Goal: Information Seeking & Learning: Check status

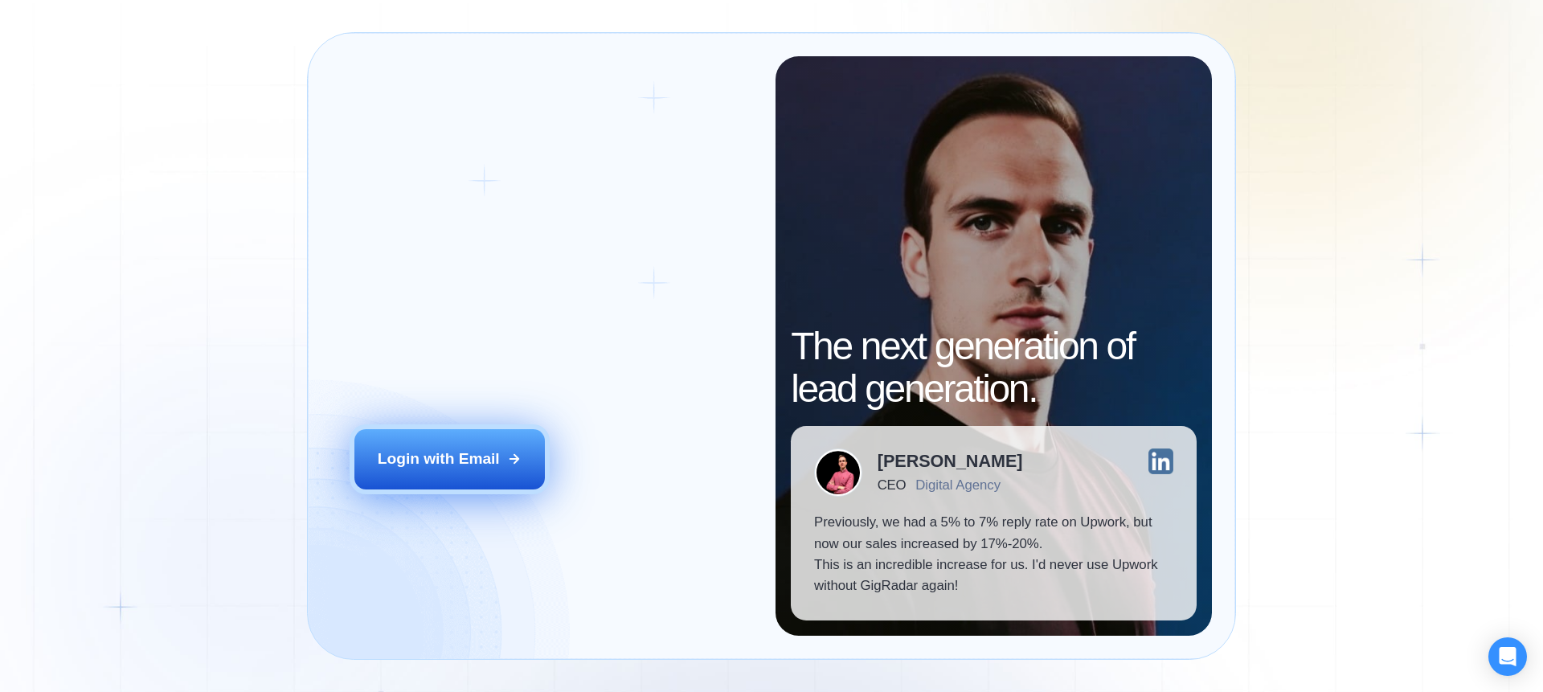
click at [507, 454] on icon at bounding box center [514, 459] width 14 height 14
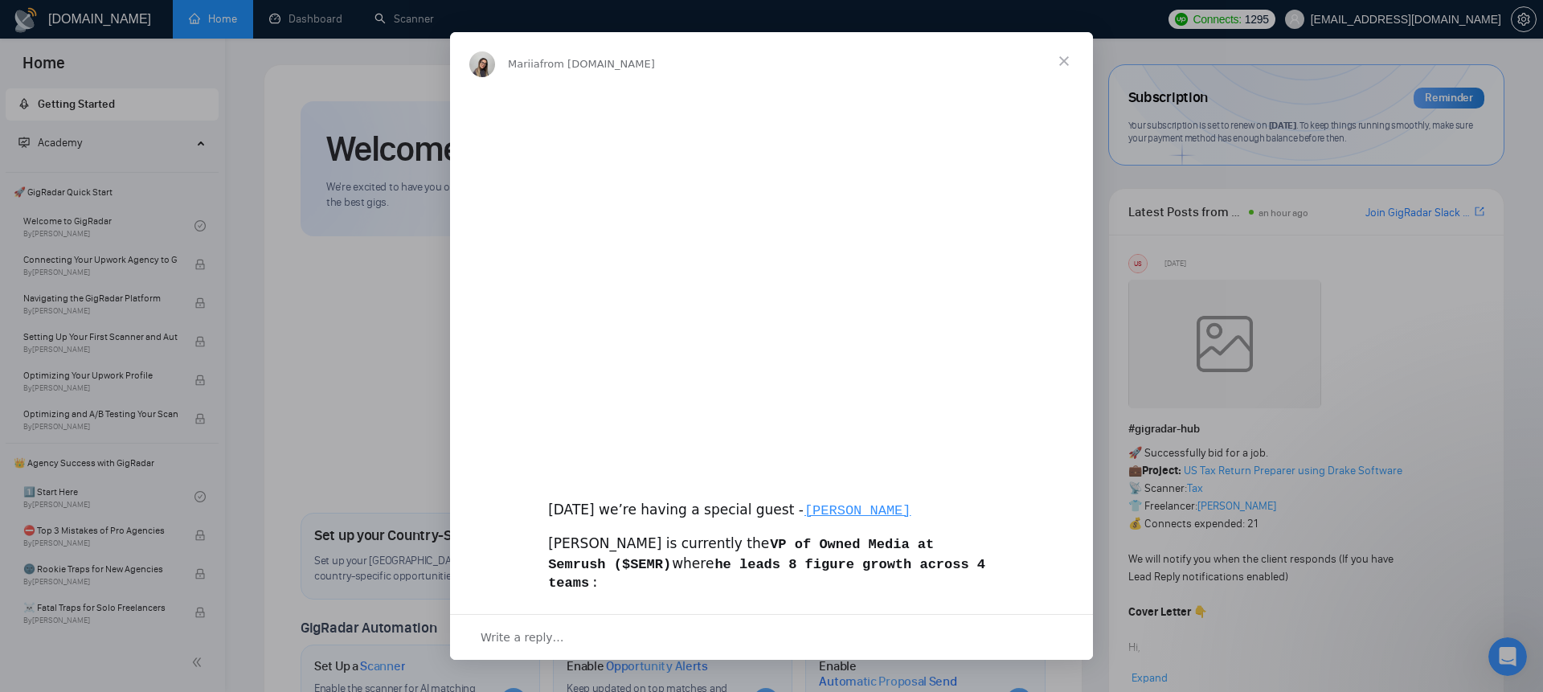
click at [291, 15] on div "Intercom messenger" at bounding box center [771, 346] width 1543 height 692
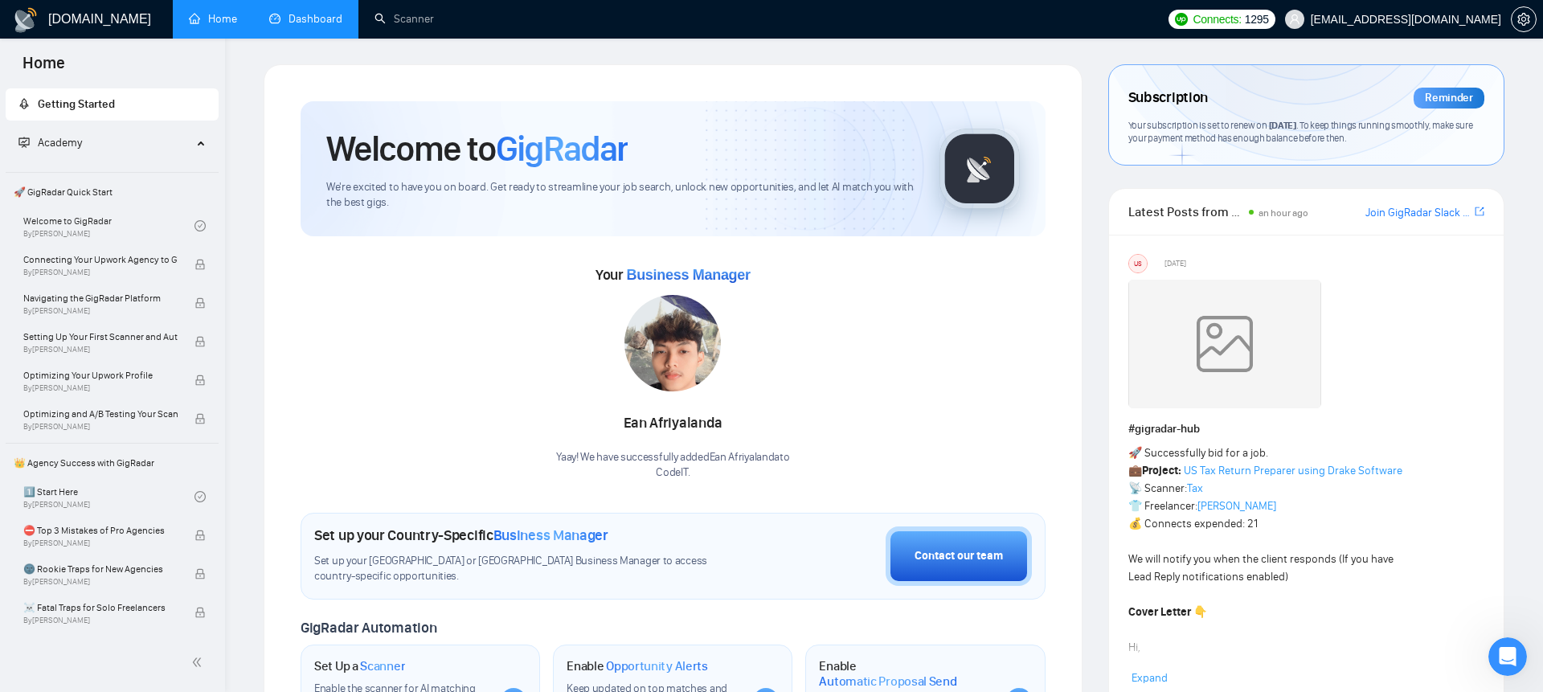
click at [342, 12] on link "Dashboard" at bounding box center [305, 19] width 73 height 14
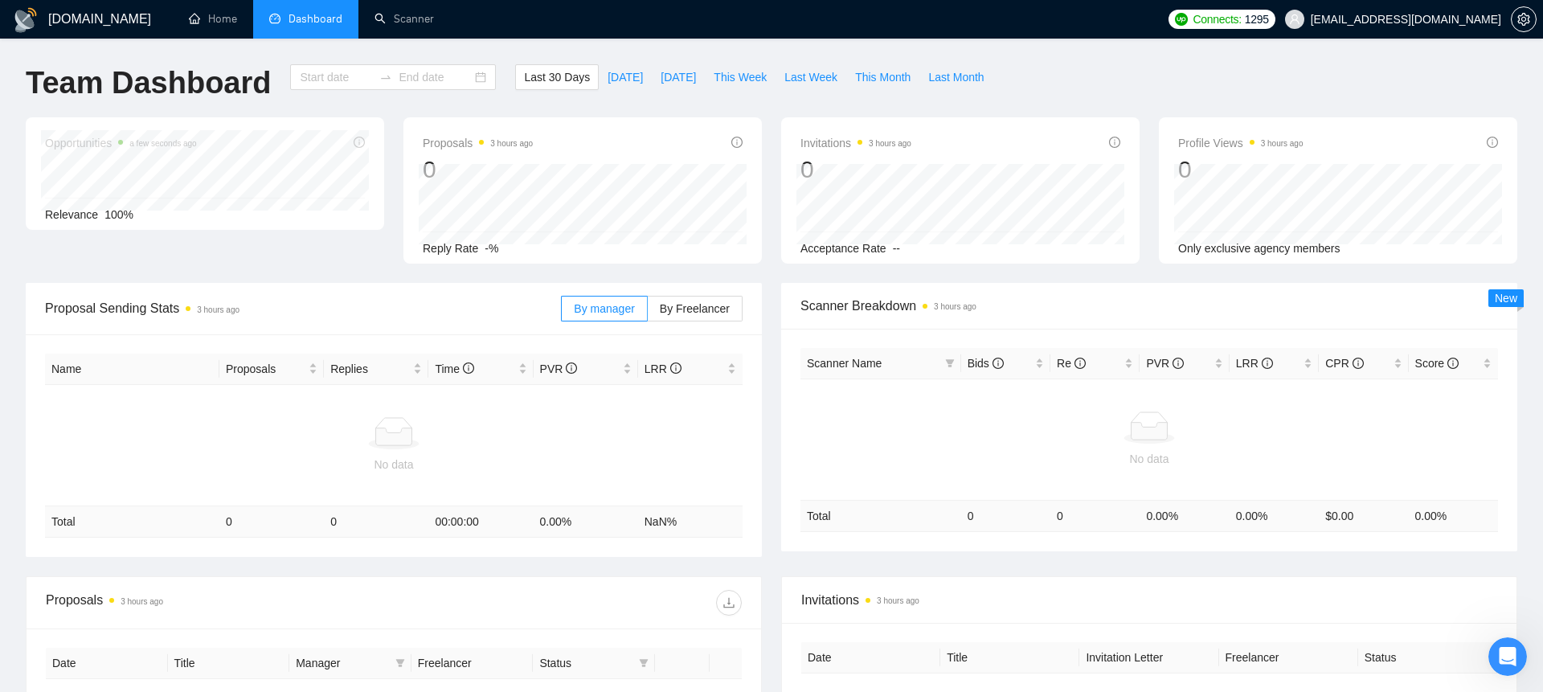
type input "[DATE]"
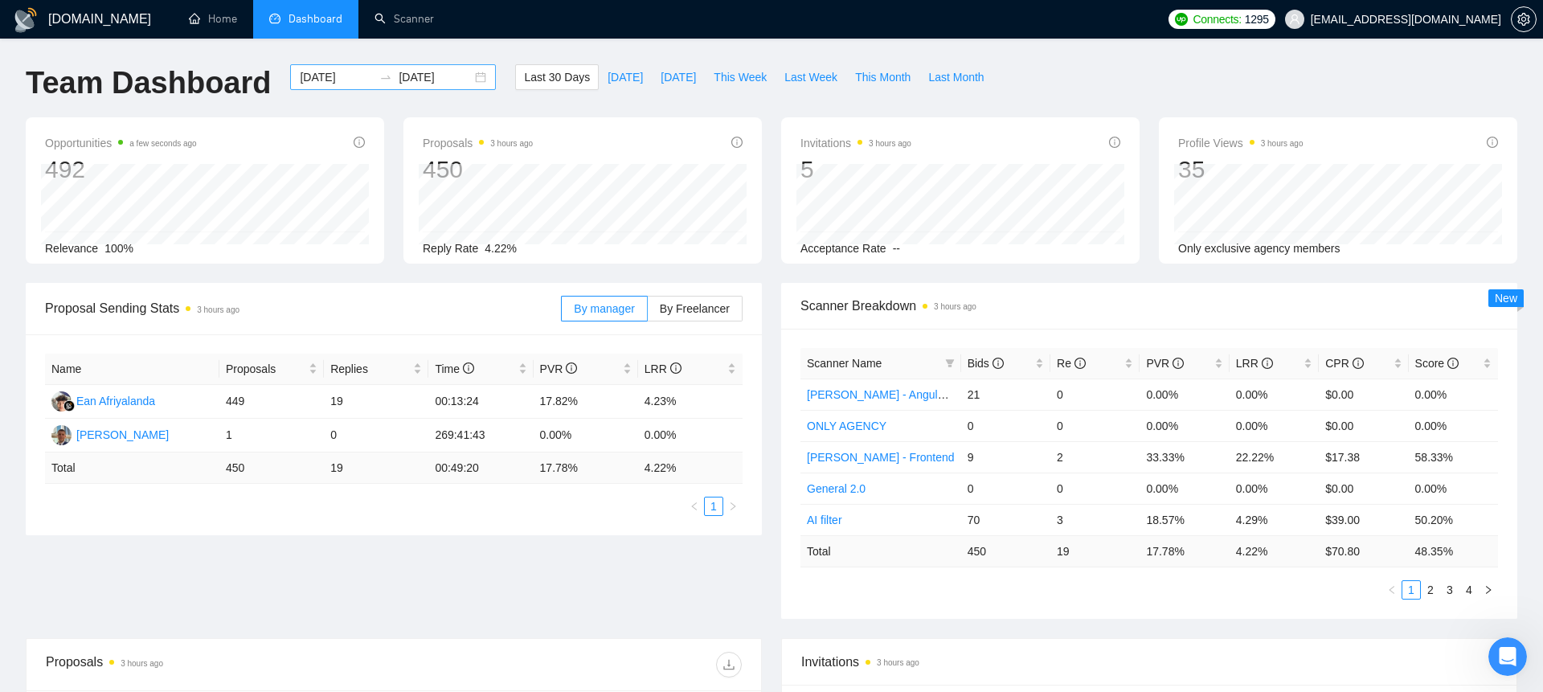
click at [479, 73] on div "[DATE] [DATE]" at bounding box center [393, 77] width 206 height 26
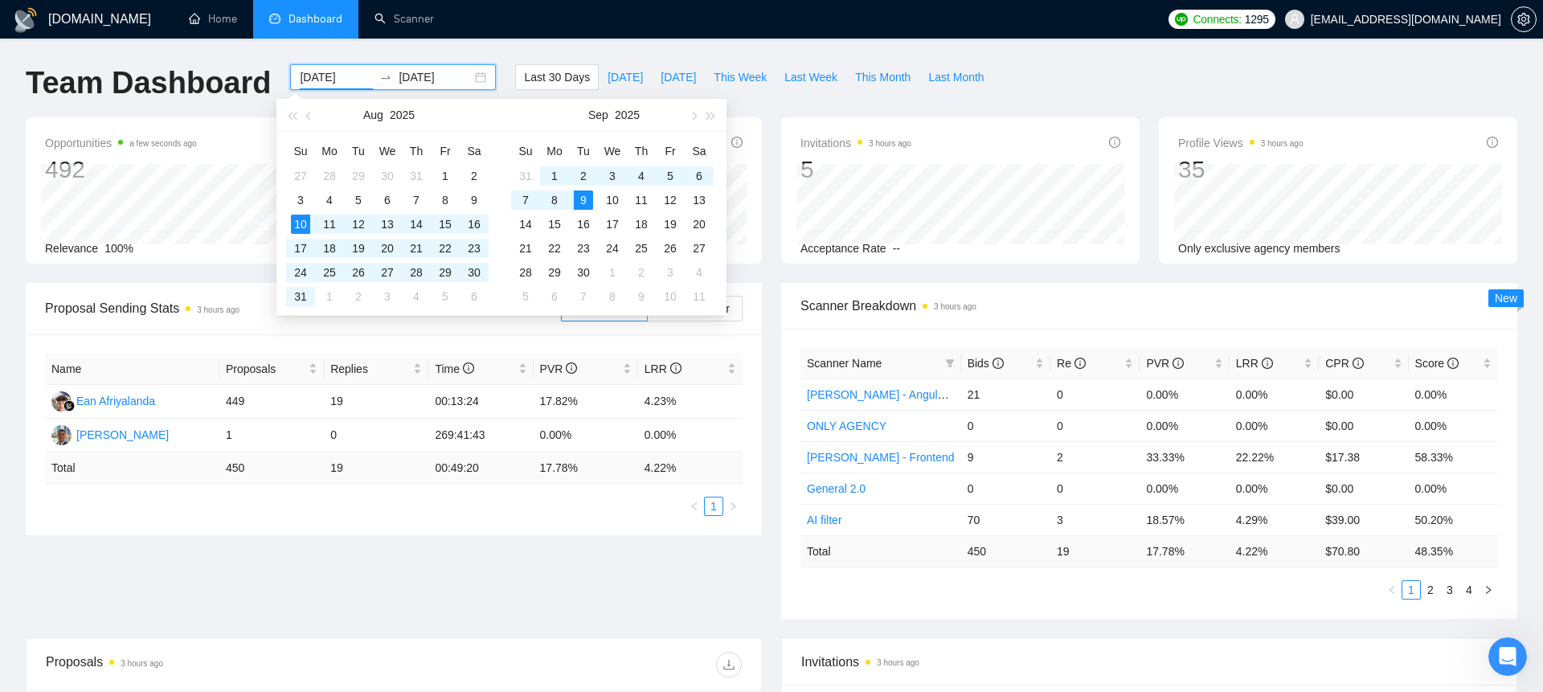
click at [473, 74] on div "[DATE] [DATE]" at bounding box center [393, 77] width 206 height 26
click at [293, 115] on span "button" at bounding box center [292, 116] width 8 height 8
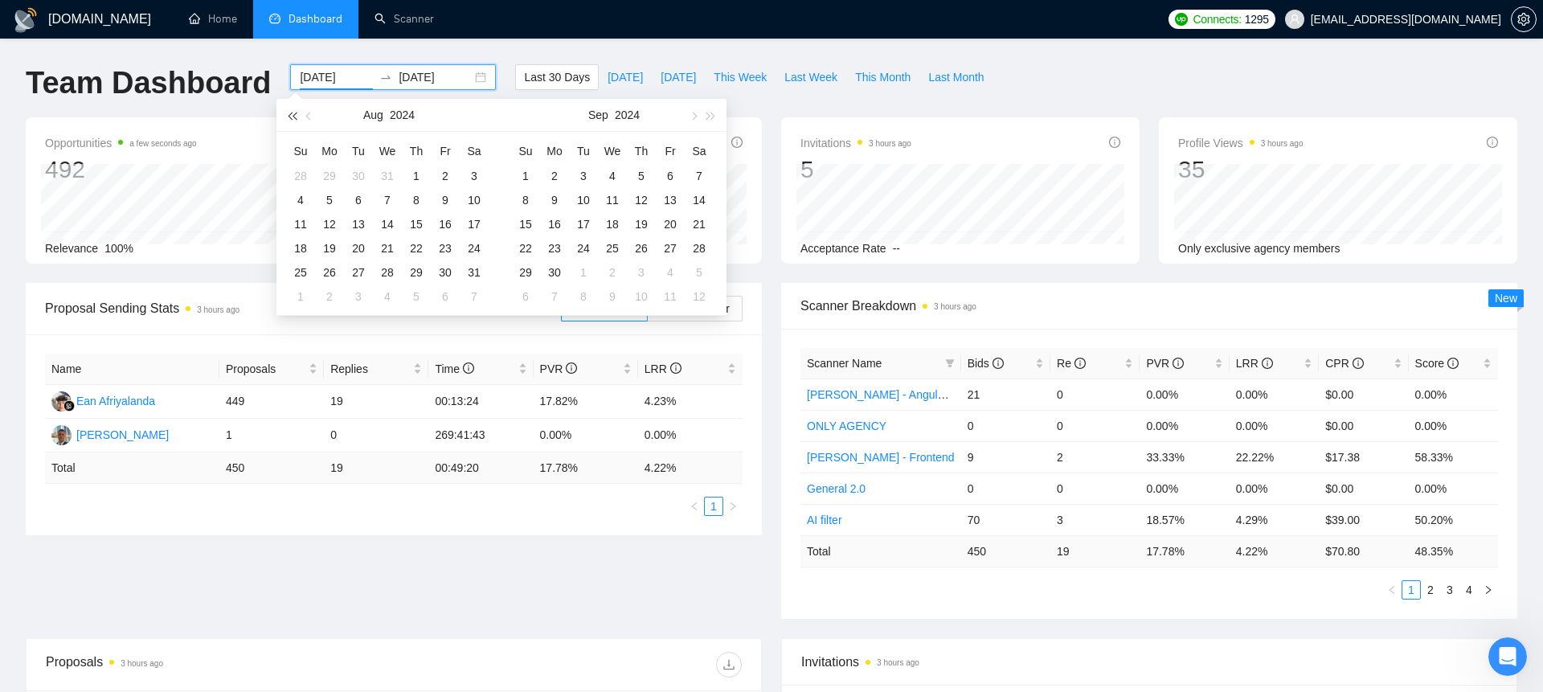
click at [293, 115] on span "button" at bounding box center [292, 116] width 8 height 8
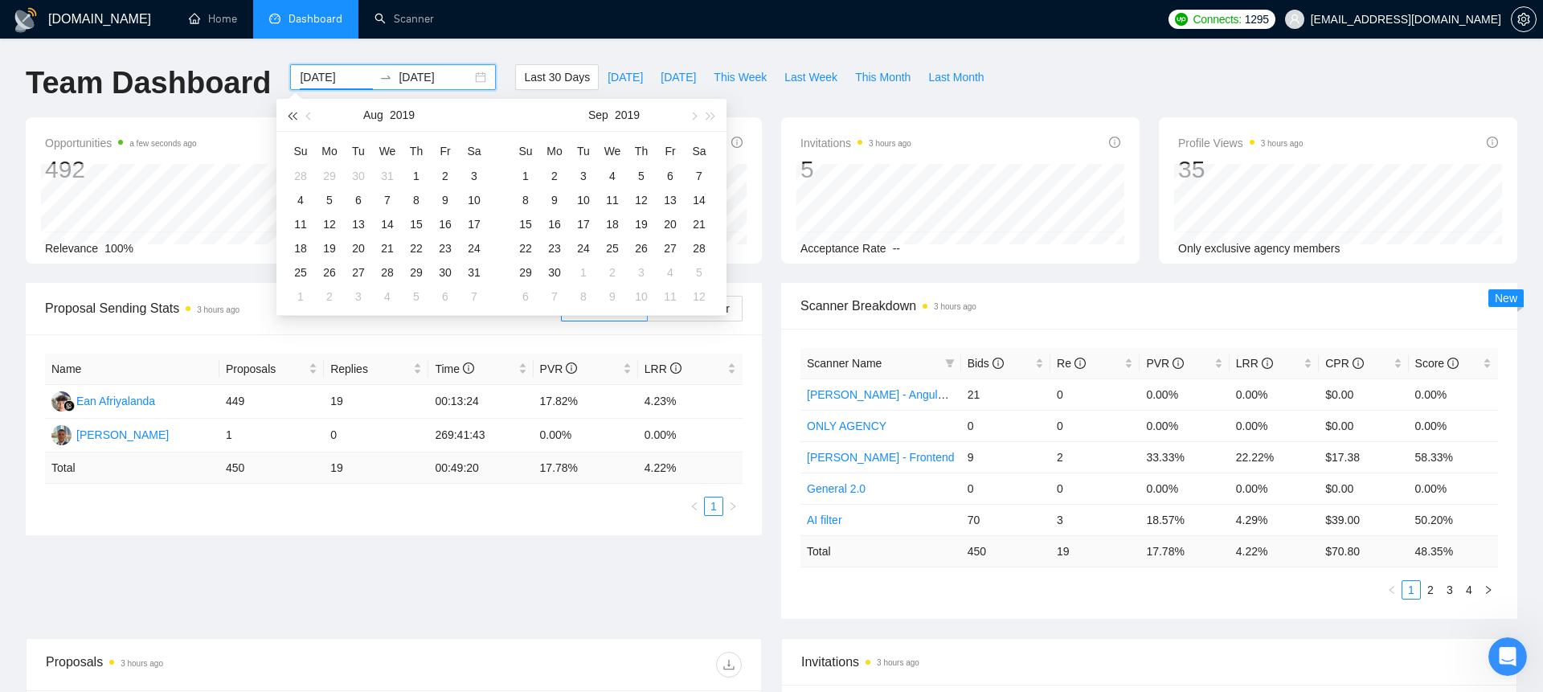
click at [293, 115] on span "button" at bounding box center [292, 116] width 8 height 8
click at [717, 113] on button "button" at bounding box center [712, 115] width 18 height 32
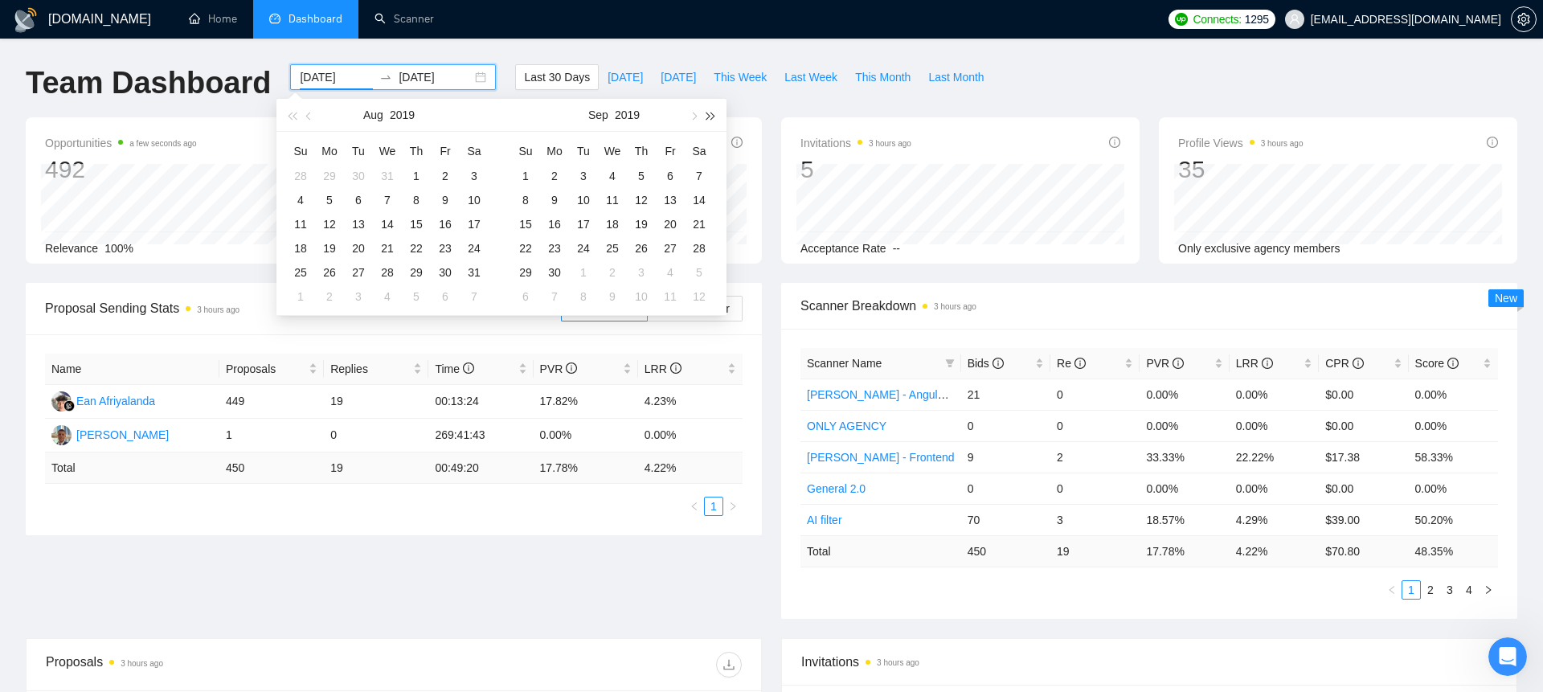
click at [717, 113] on button "button" at bounding box center [712, 115] width 18 height 32
click at [310, 117] on span "button" at bounding box center [310, 116] width 8 height 8
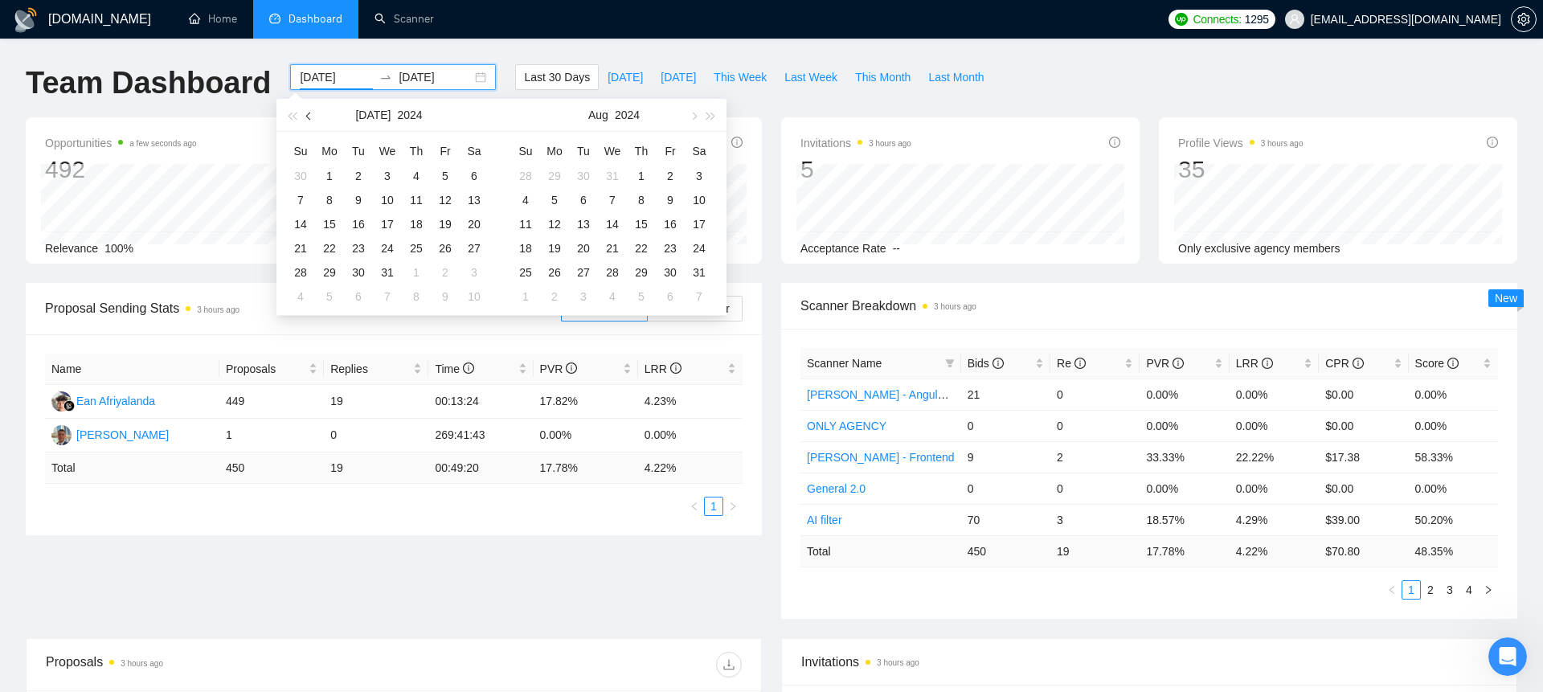
click at [310, 117] on span "button" at bounding box center [310, 116] width 8 height 8
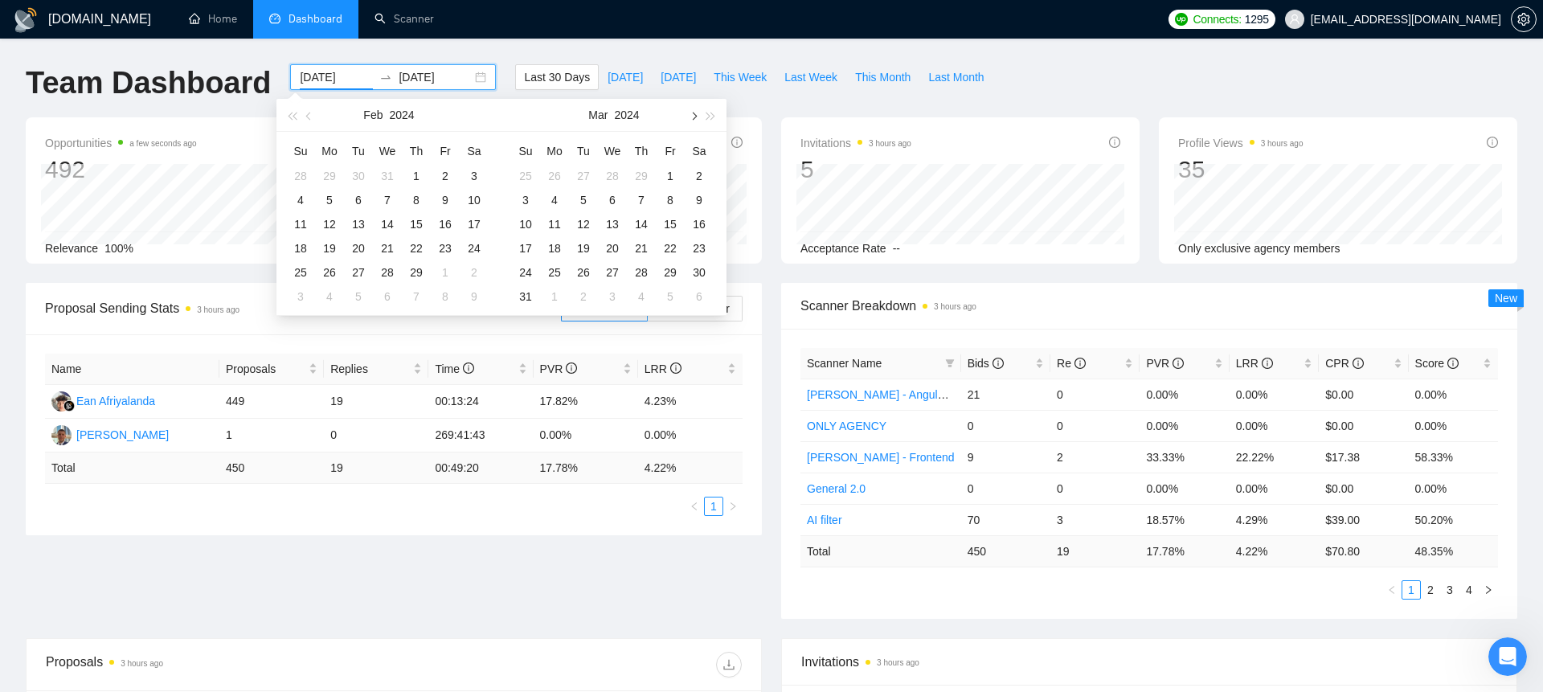
click at [695, 112] on button "button" at bounding box center [693, 115] width 18 height 32
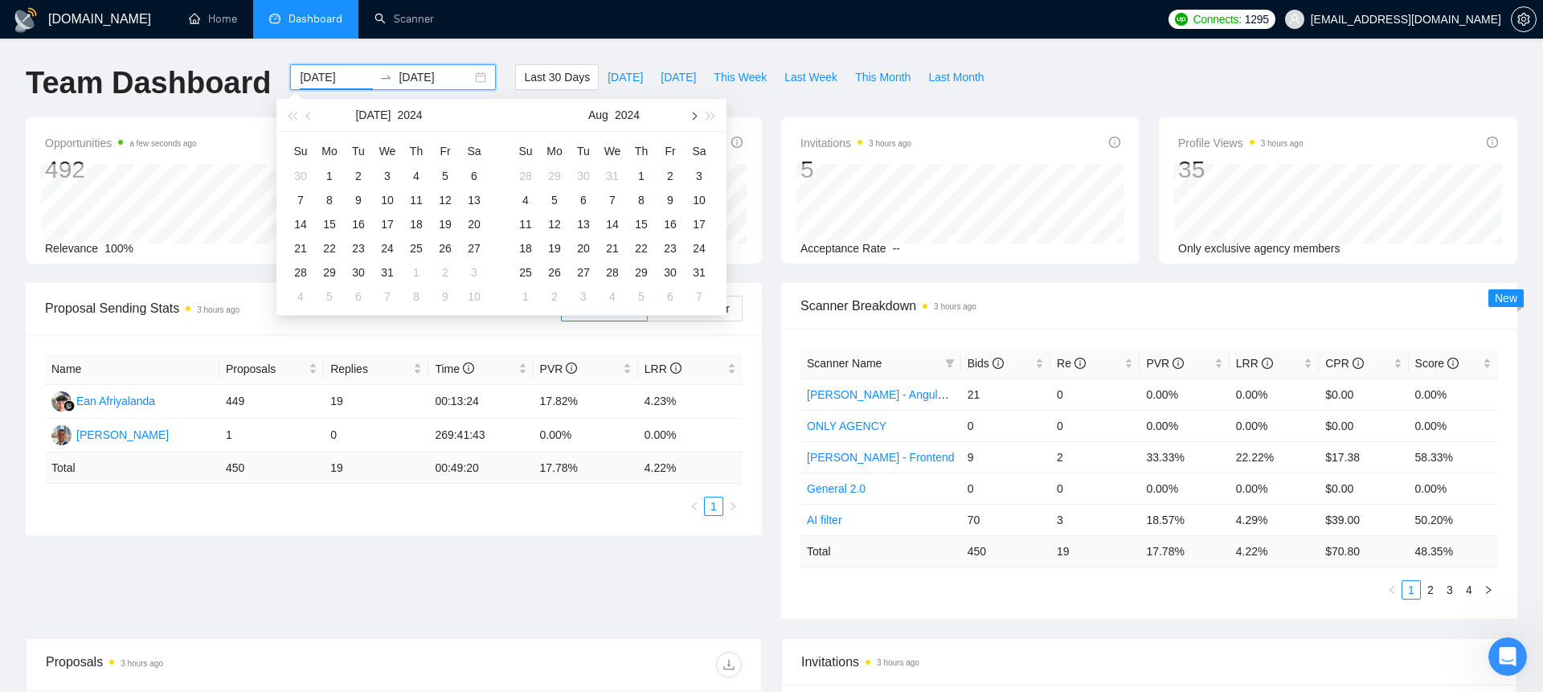
click at [695, 112] on button "button" at bounding box center [693, 115] width 18 height 32
type input "[DATE]"
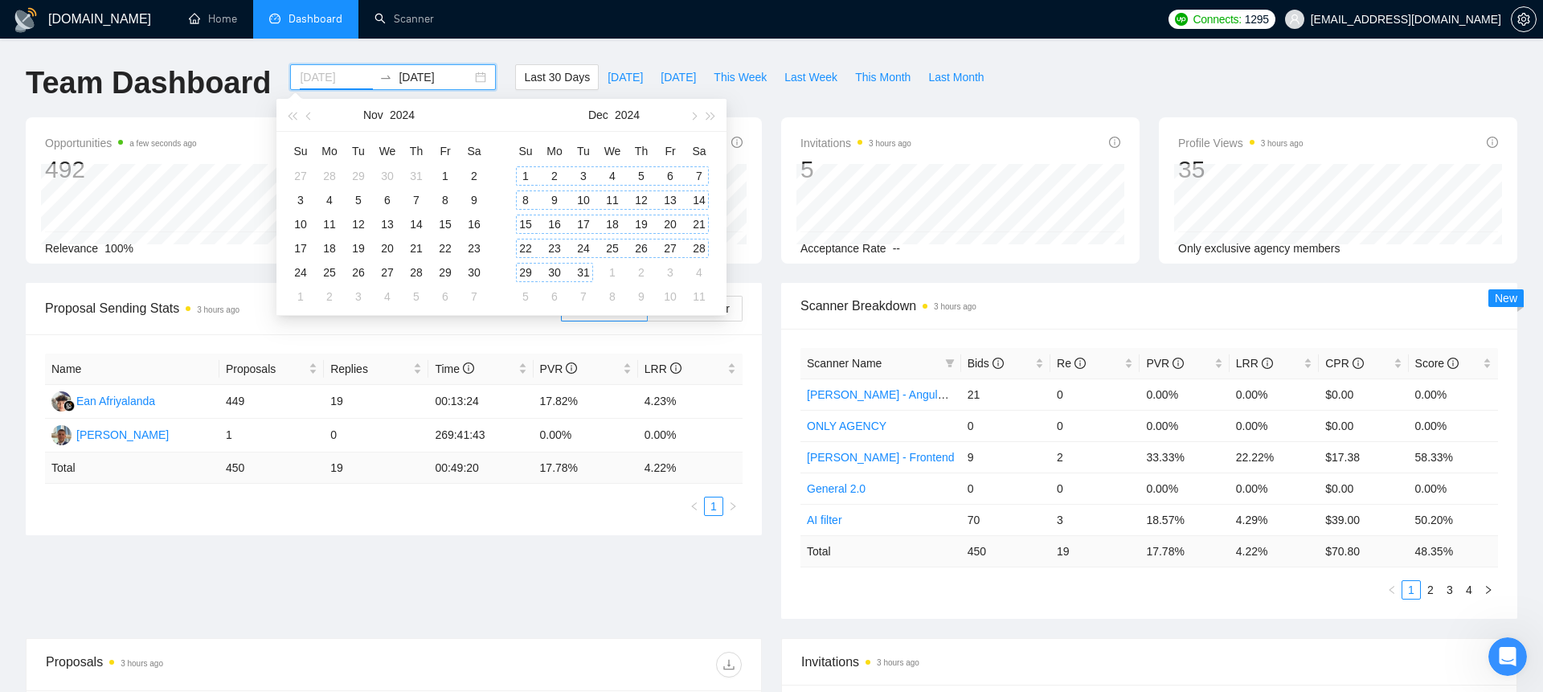
click at [527, 178] on div "1" at bounding box center [525, 175] width 19 height 19
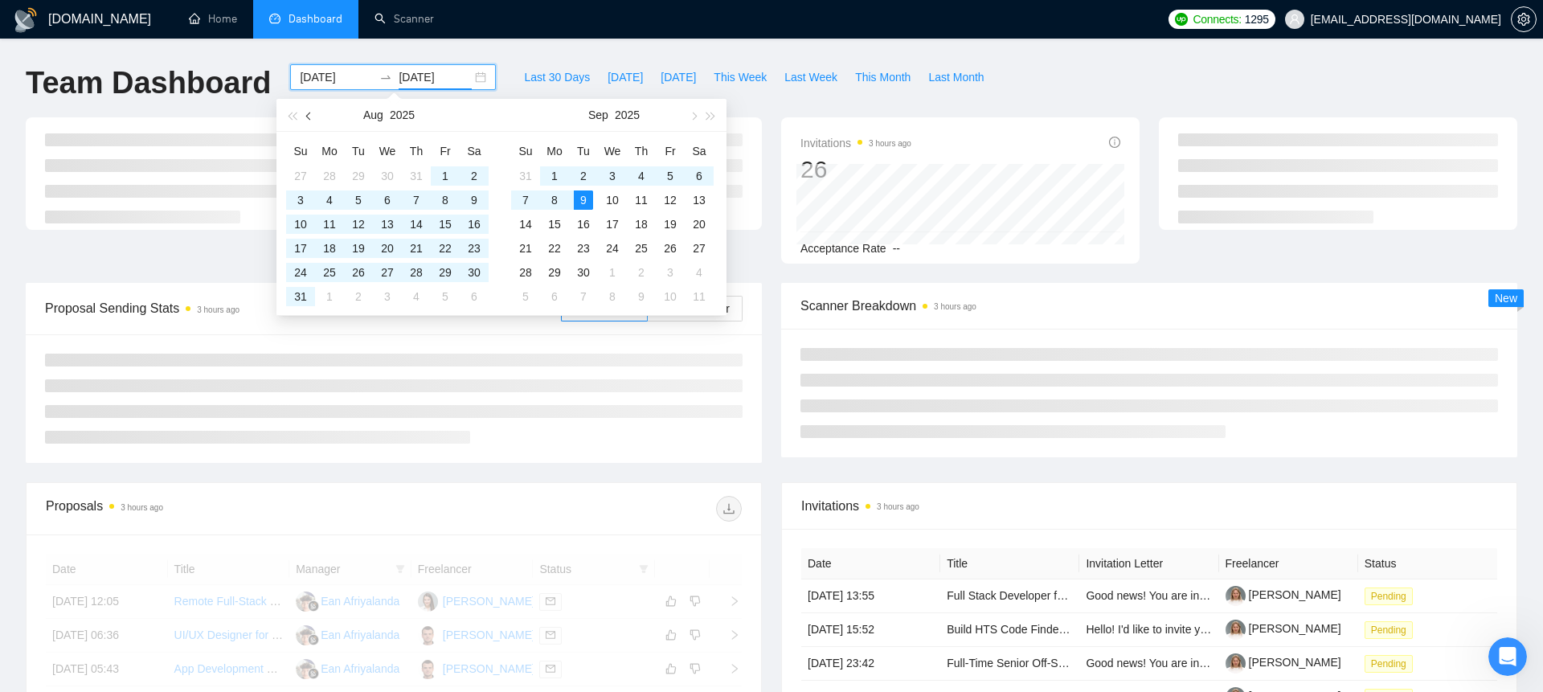
click at [307, 121] on button "button" at bounding box center [310, 115] width 18 height 32
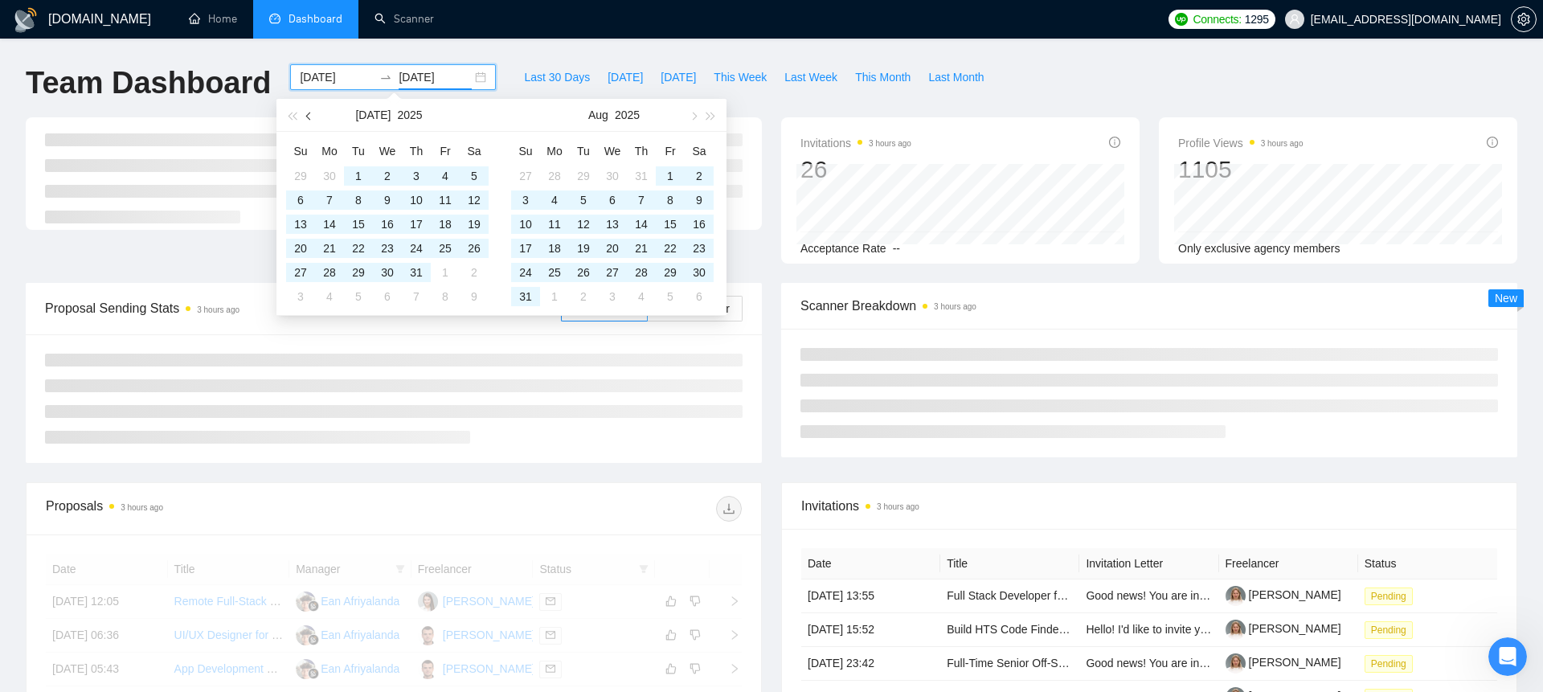
click at [307, 121] on button "button" at bounding box center [310, 115] width 18 height 32
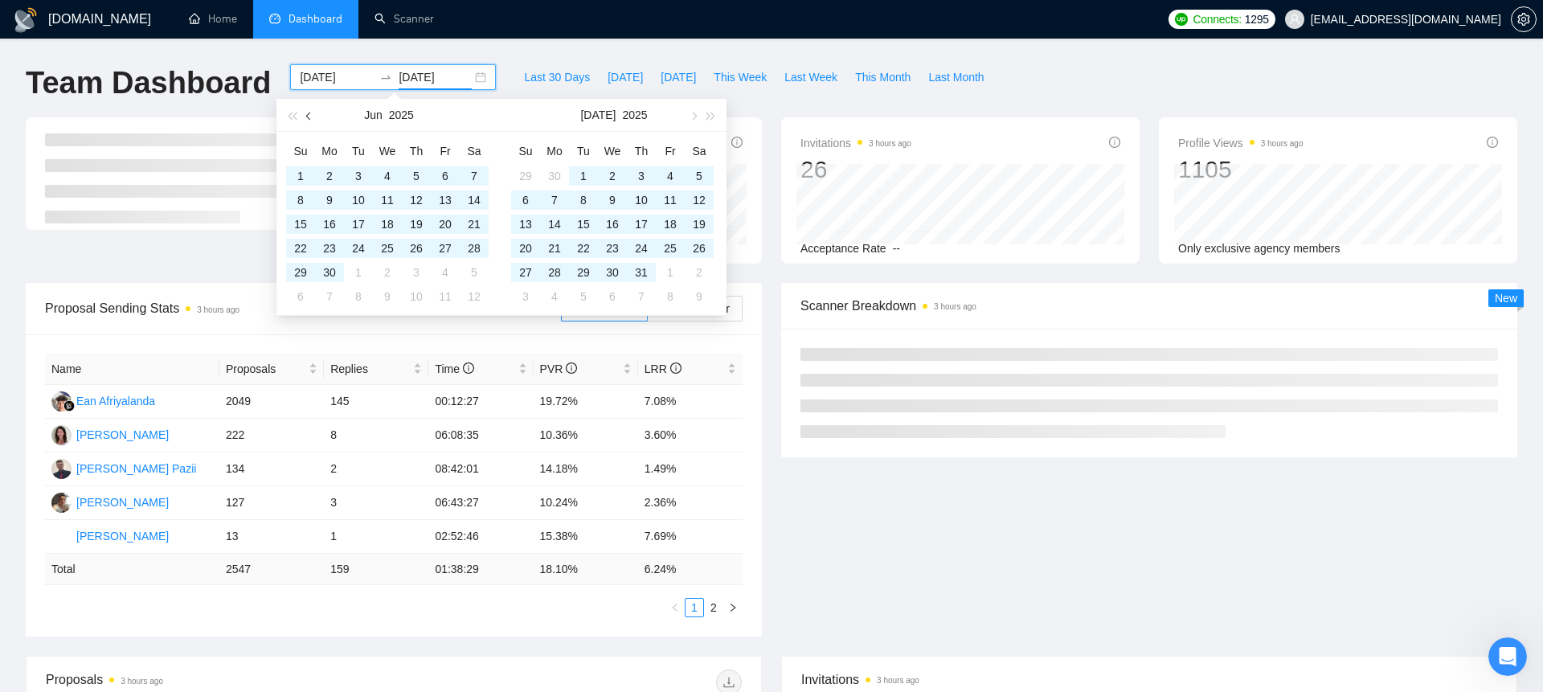
click at [307, 121] on button "button" at bounding box center [310, 115] width 18 height 32
type input "[DATE]"
click at [477, 171] on div "1" at bounding box center [474, 175] width 19 height 19
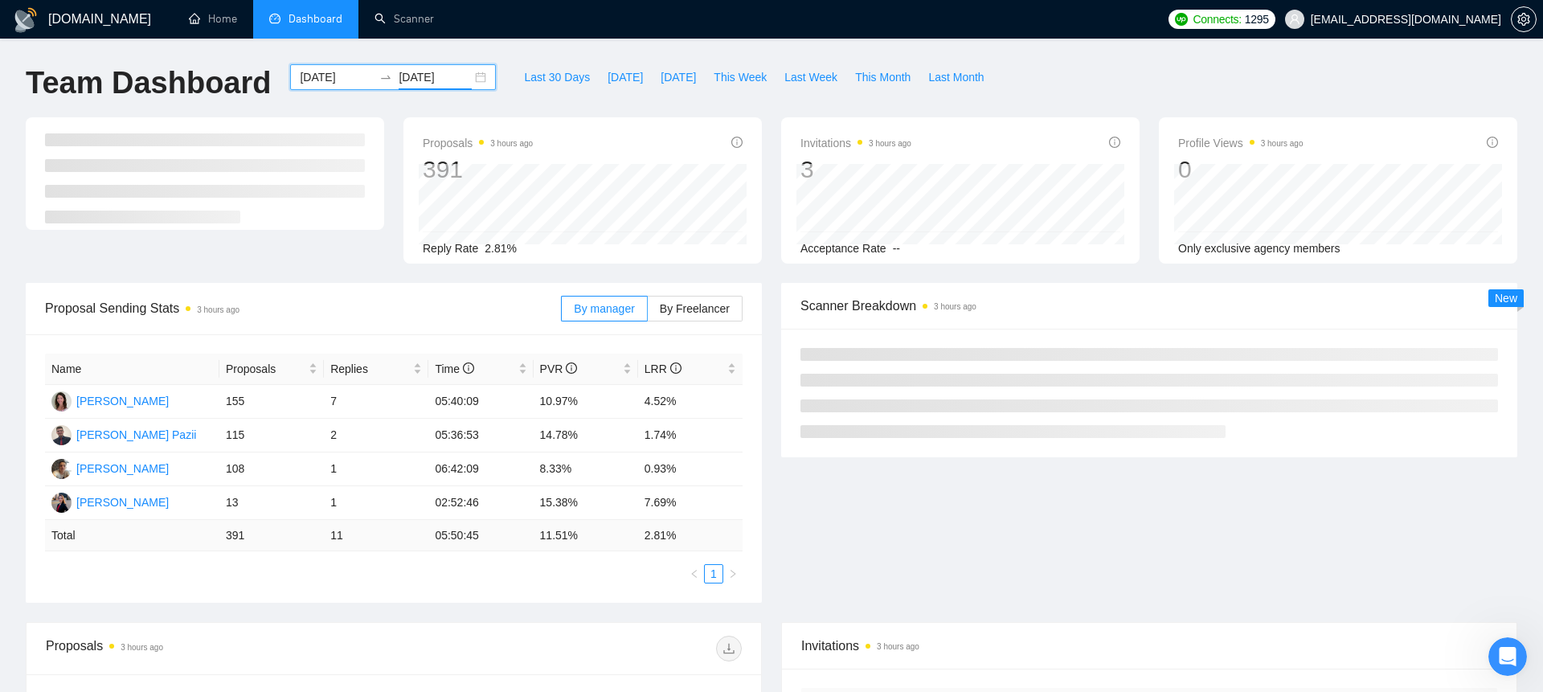
click at [379, 82] on icon "swap-right" at bounding box center [385, 77] width 13 height 13
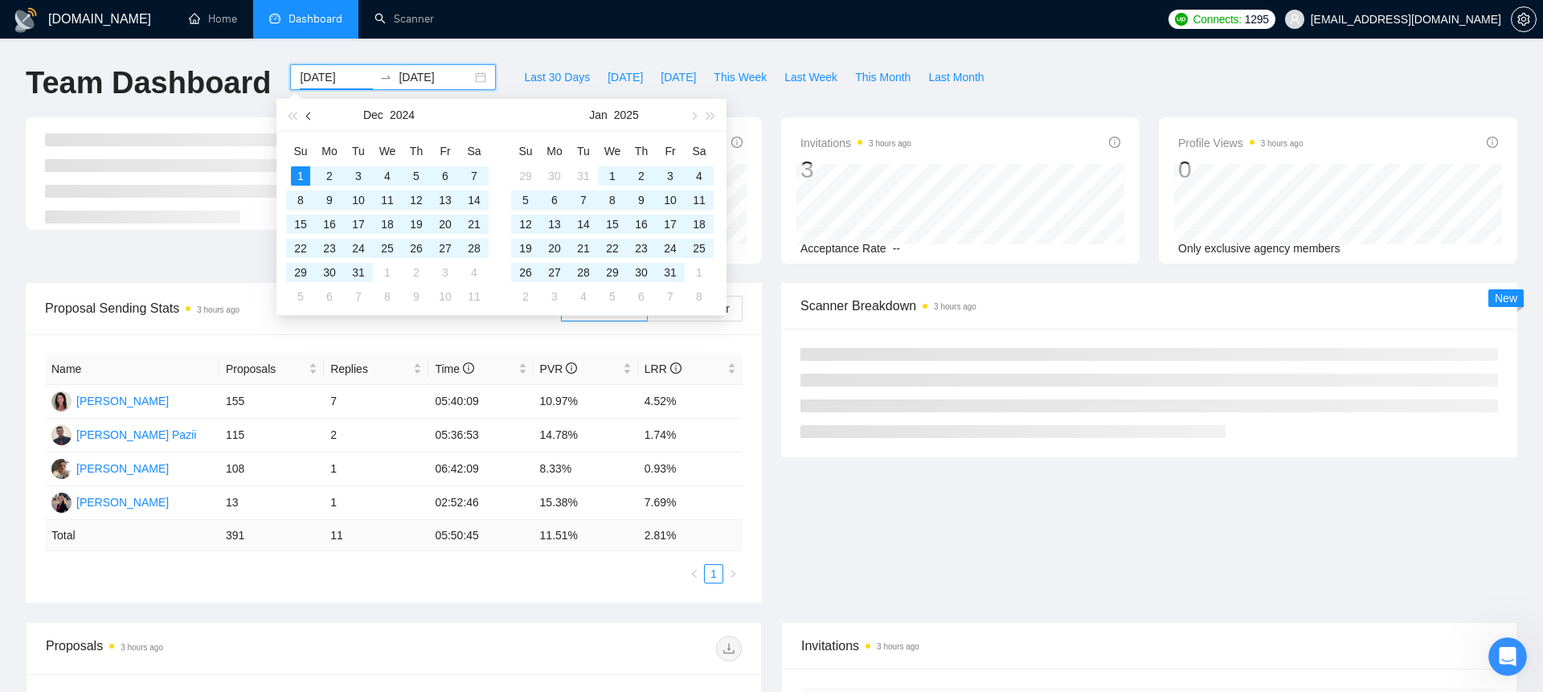
click at [312, 113] on button "button" at bounding box center [310, 115] width 18 height 32
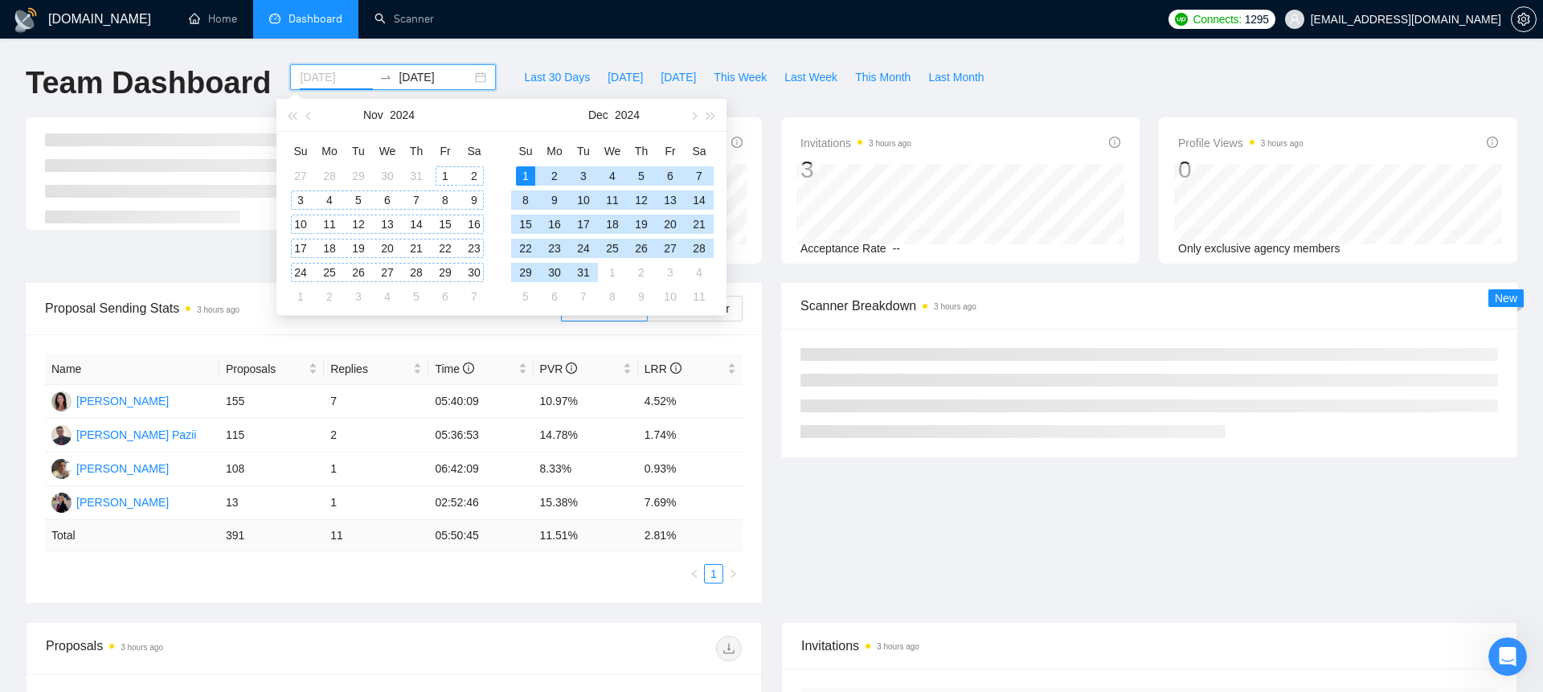
click at [442, 178] on div "1" at bounding box center [445, 175] width 19 height 19
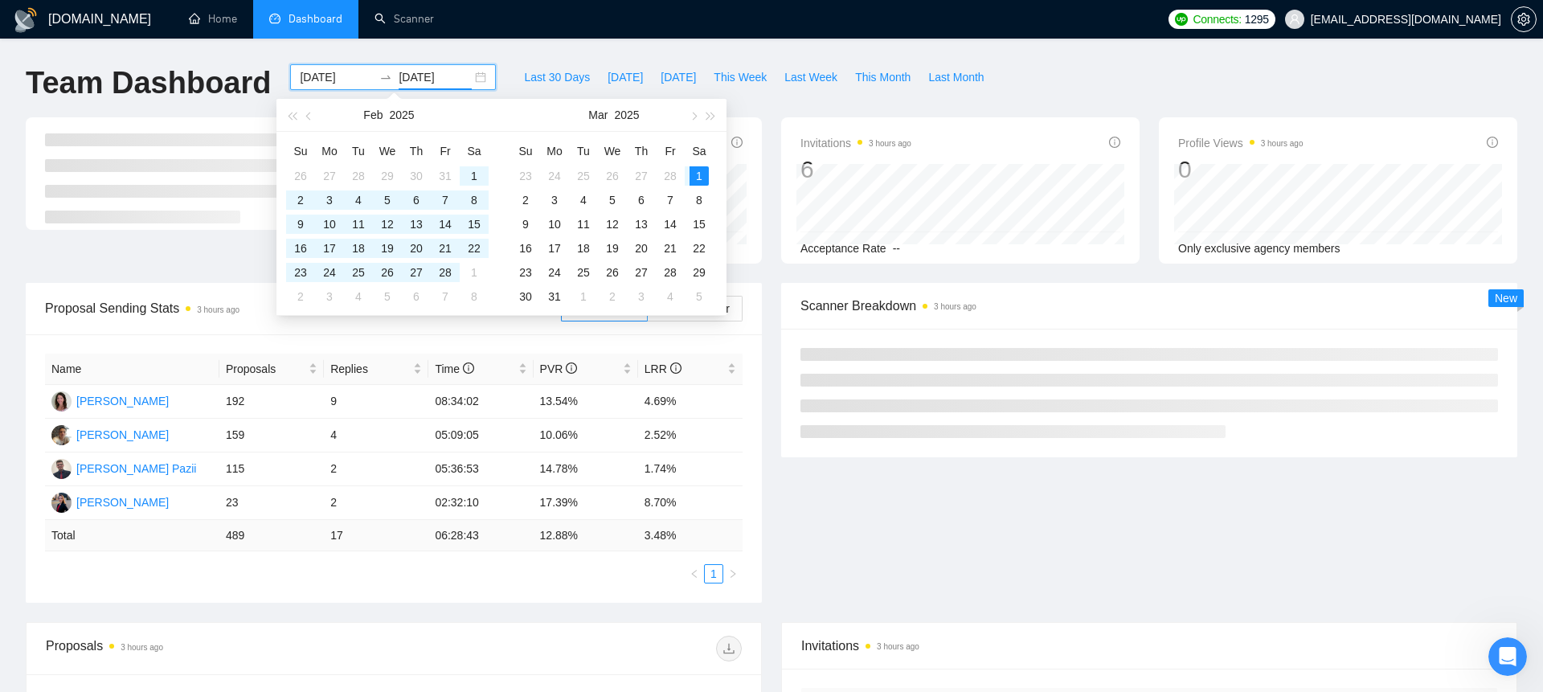
click at [315, 68] on input "[DATE]" at bounding box center [336, 77] width 73 height 18
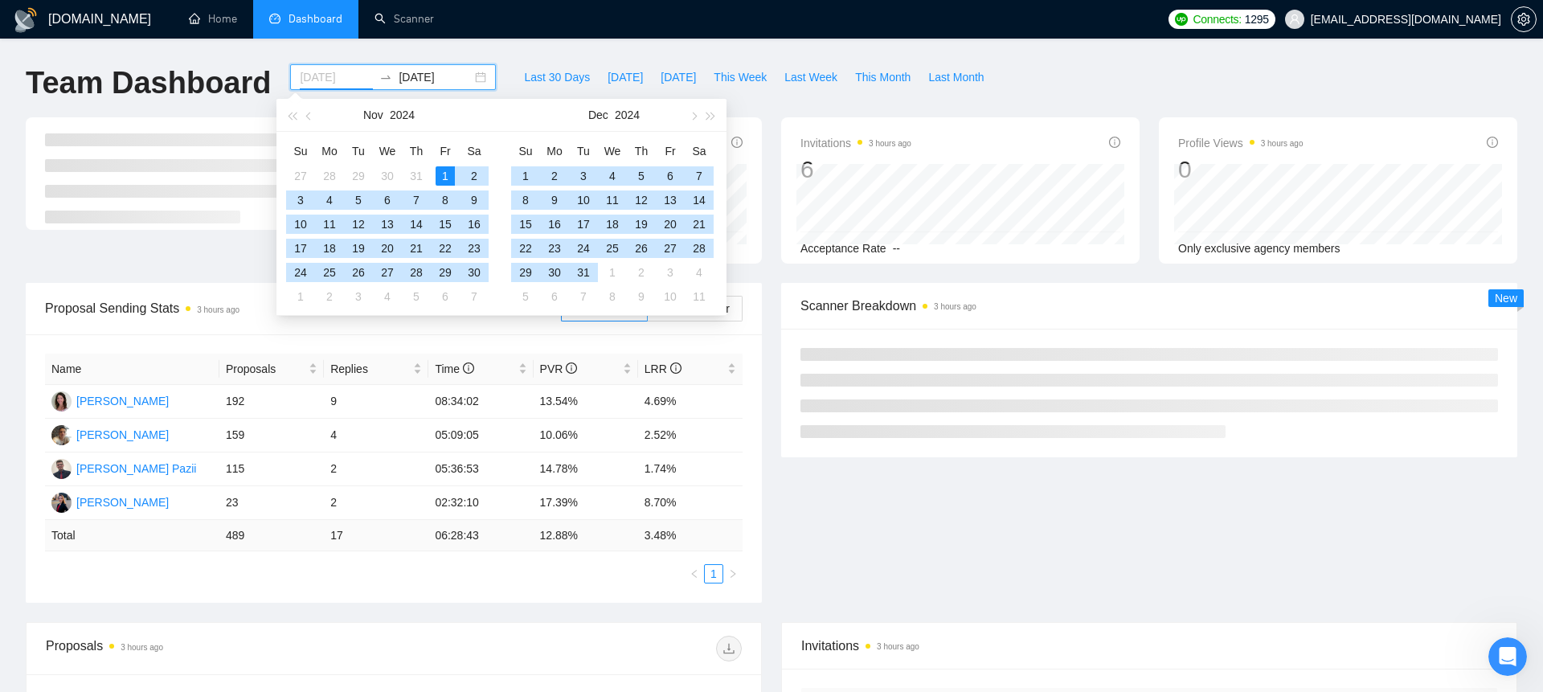
click at [445, 180] on div "1" at bounding box center [445, 175] width 19 height 19
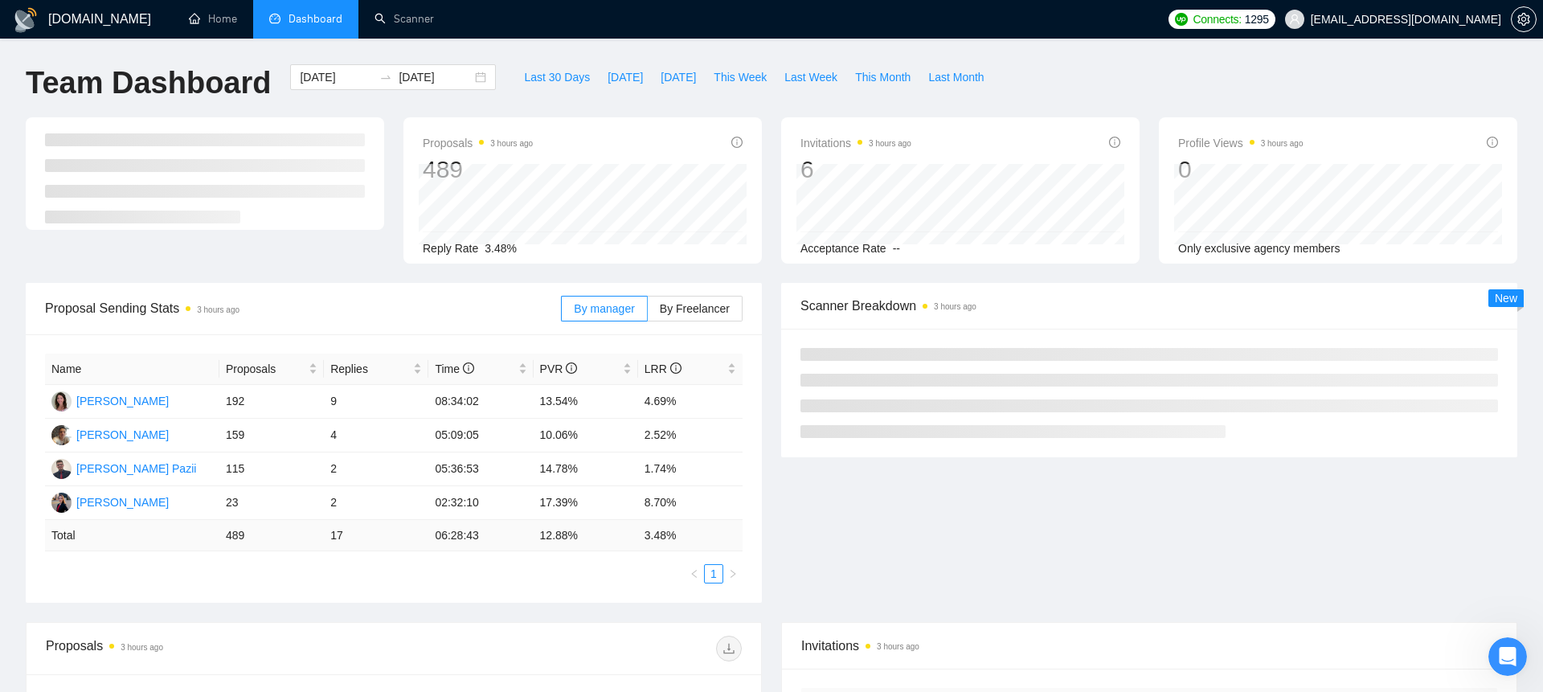
click at [486, 42] on div "[DOMAIN_NAME] Home Dashboard Scanner Connects: 1295 [EMAIL_ADDRESS][DOMAIN_NAME…" at bounding box center [771, 629] width 1543 height 1258
click at [355, 80] on input "[DATE]" at bounding box center [336, 77] width 73 height 18
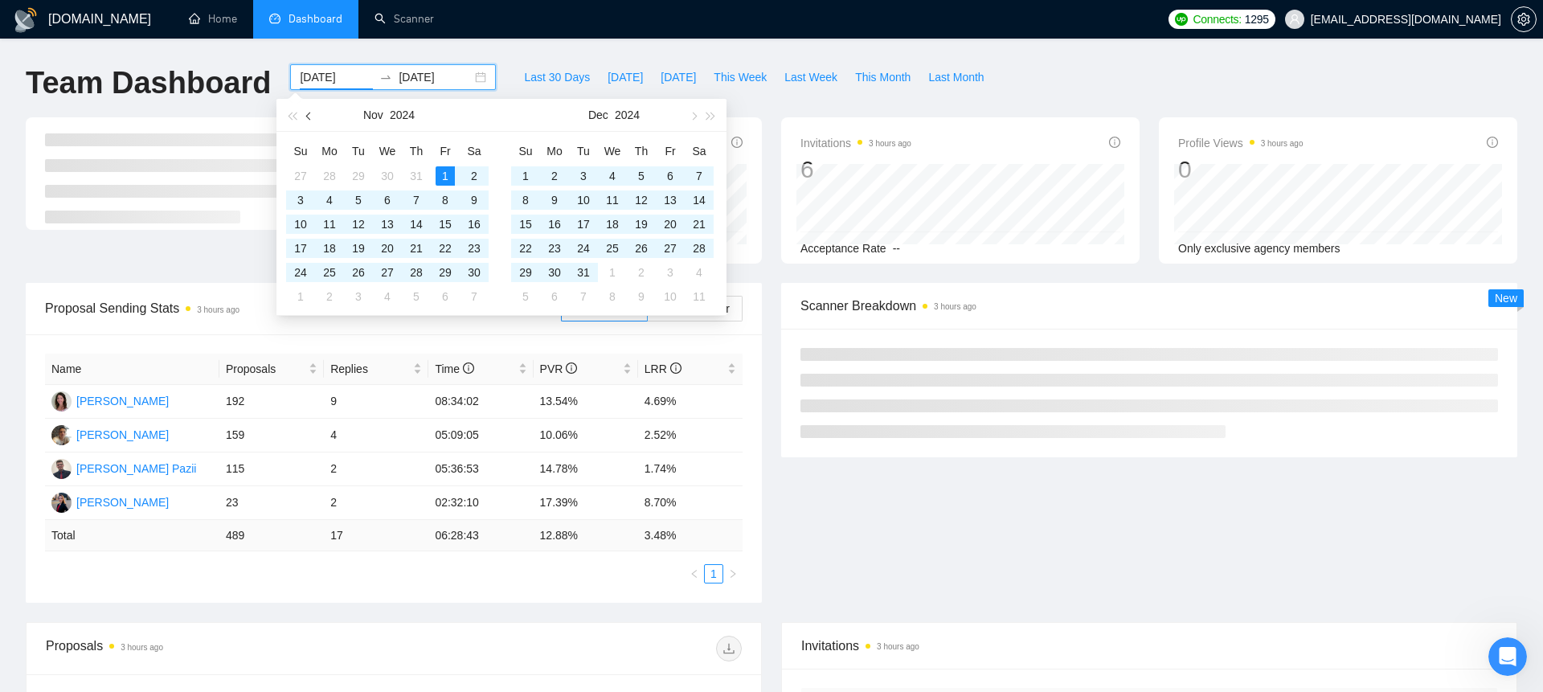
click at [316, 116] on button "button" at bounding box center [310, 115] width 18 height 32
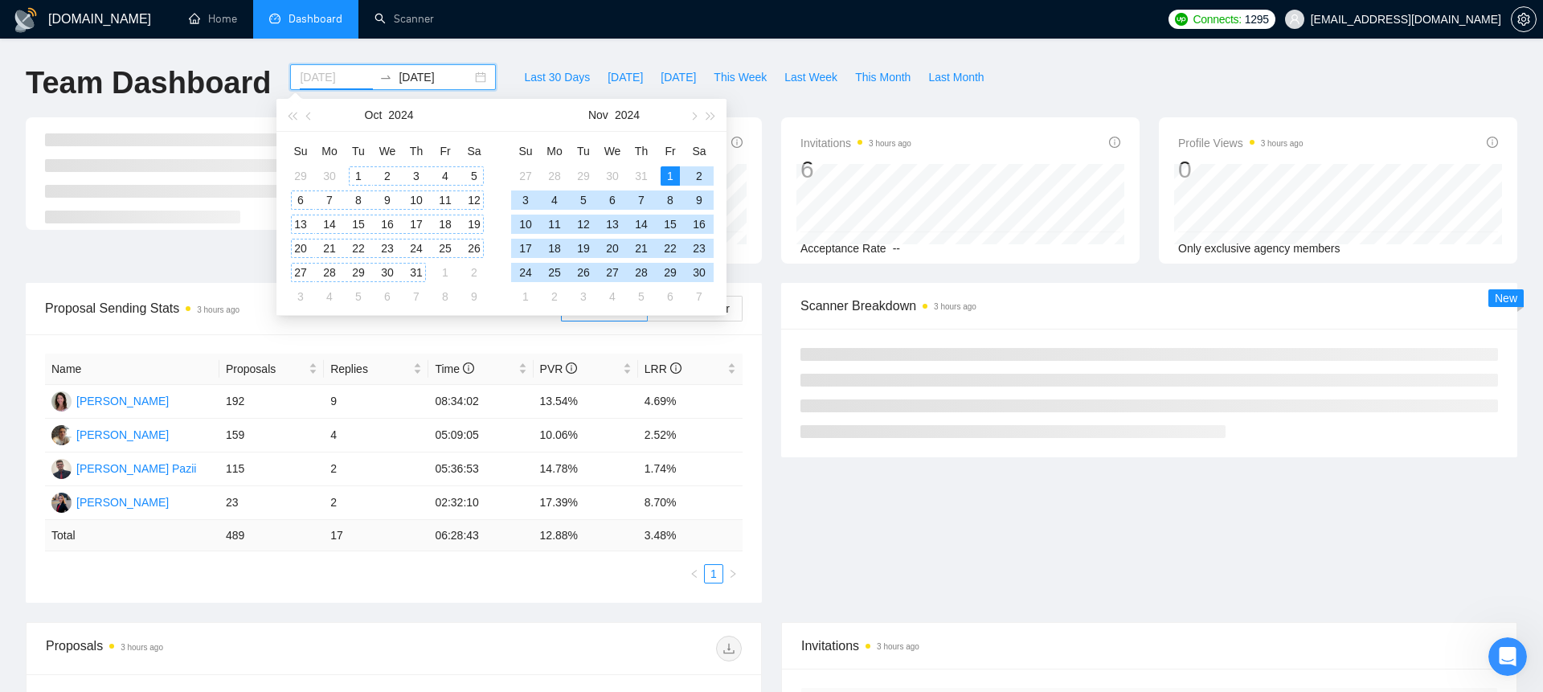
click at [360, 170] on div "1" at bounding box center [358, 175] width 19 height 19
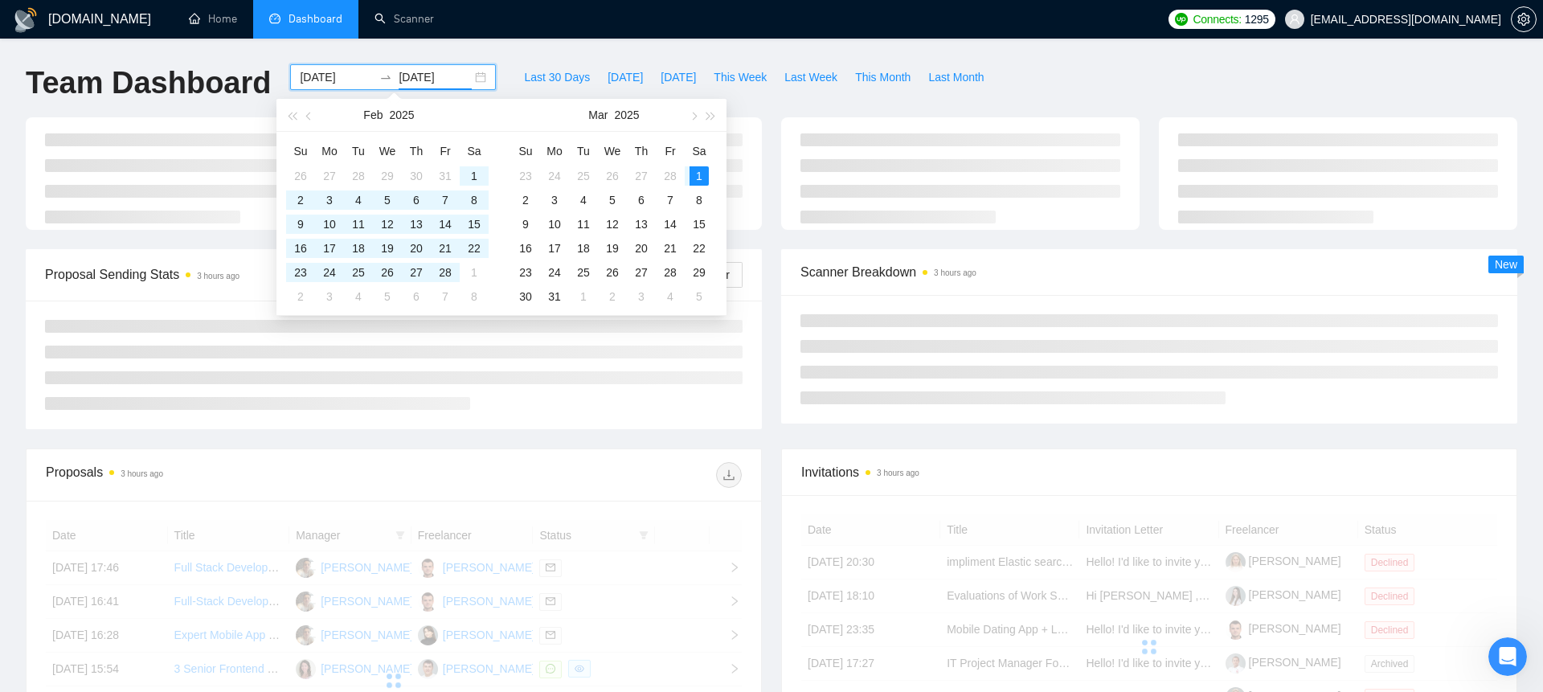
click at [498, 48] on div "[DOMAIN_NAME] Home Dashboard Scanner Connects: 1295 [EMAIL_ADDRESS][DOMAIN_NAME…" at bounding box center [771, 542] width 1543 height 1084
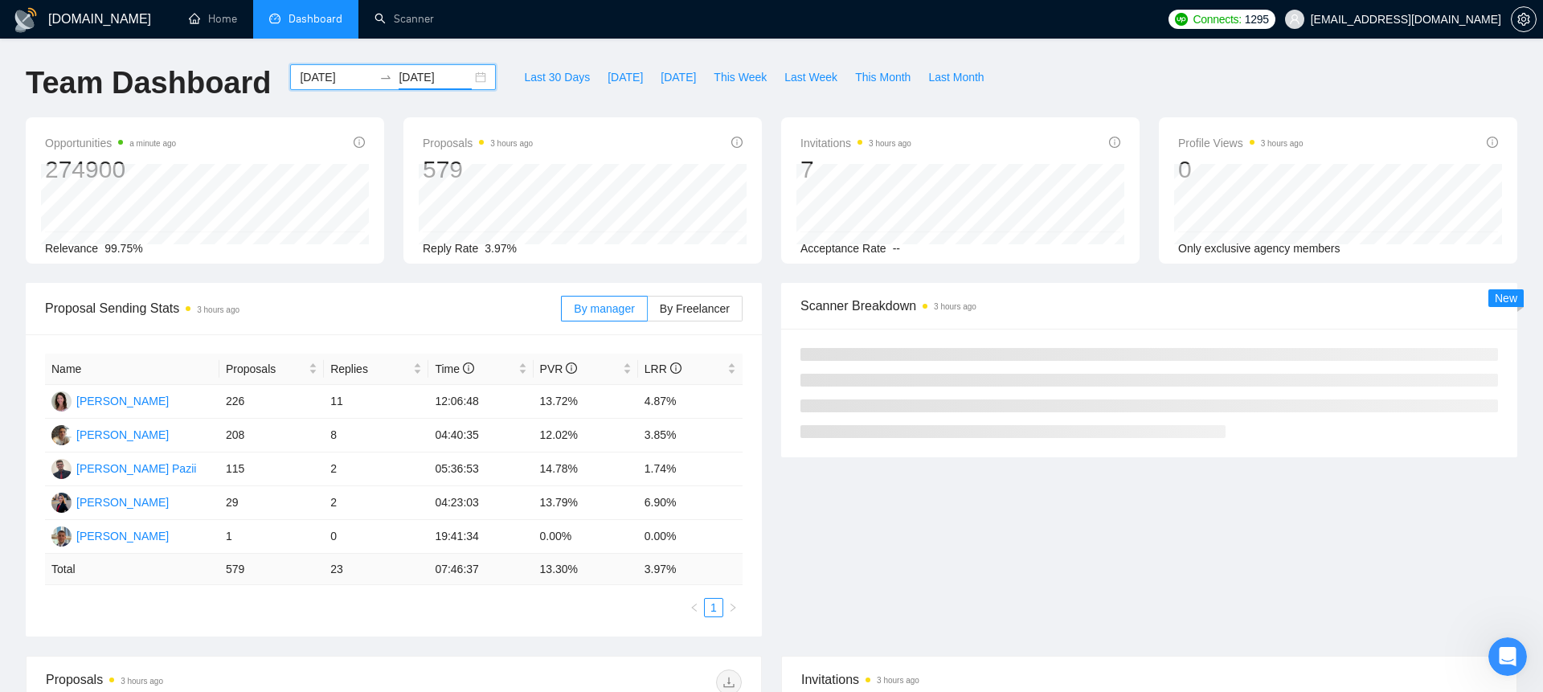
click at [379, 71] on div at bounding box center [386, 77] width 26 height 13
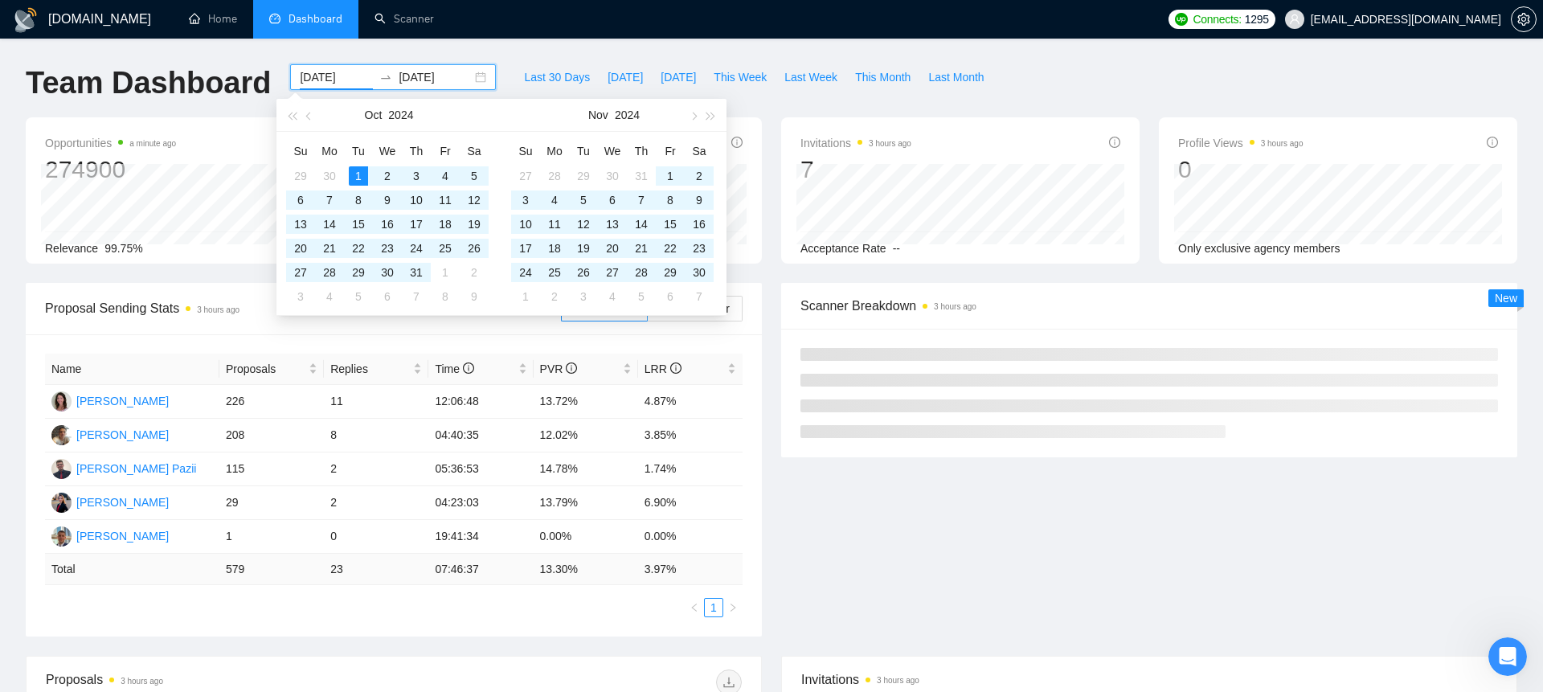
click at [475, 81] on div "[DATE] [DATE]" at bounding box center [393, 77] width 206 height 26
click at [480, 39] on div "[DOMAIN_NAME] Home Dashboard Scanner Connects: 1295 [EMAIL_ADDRESS][DOMAIN_NAME…" at bounding box center [771, 646] width 1543 height 1292
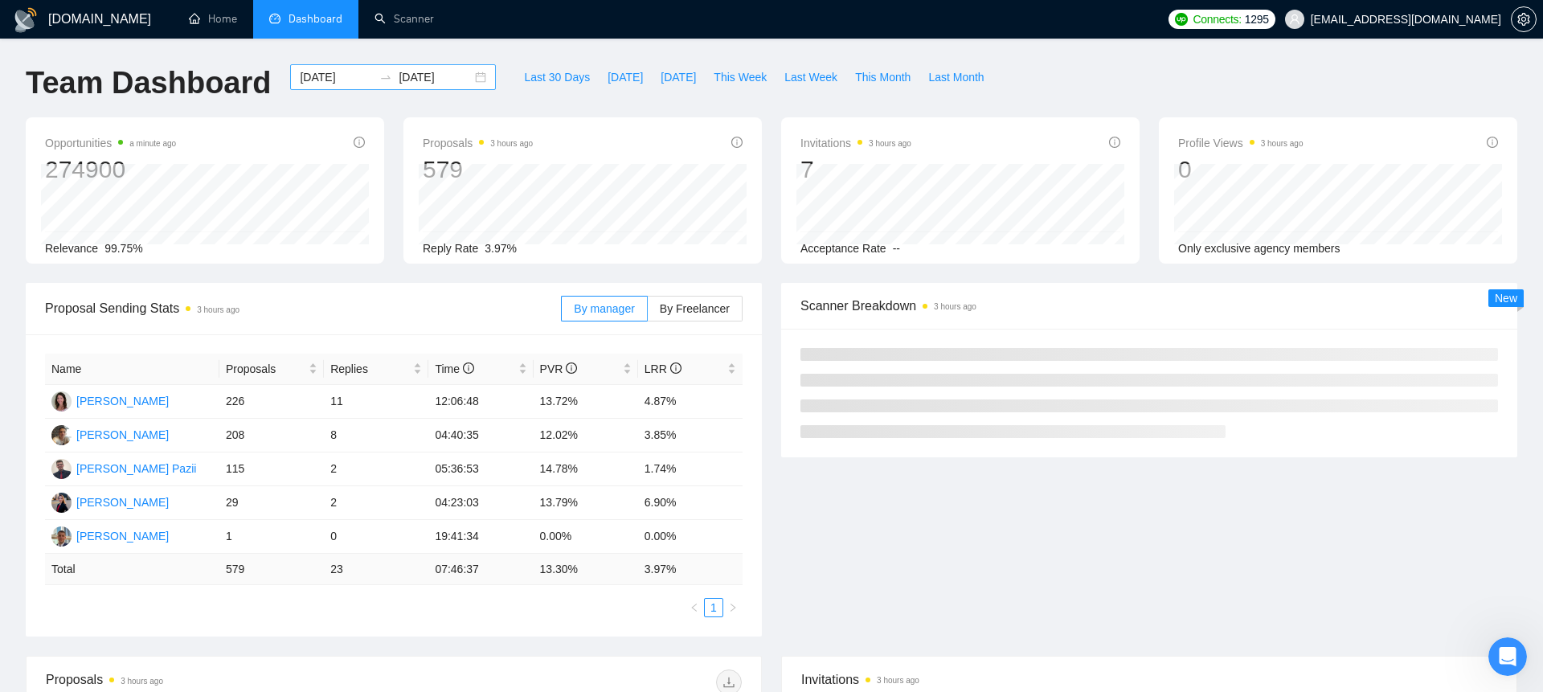
click at [463, 74] on div "[DATE] [DATE]" at bounding box center [393, 77] width 206 height 26
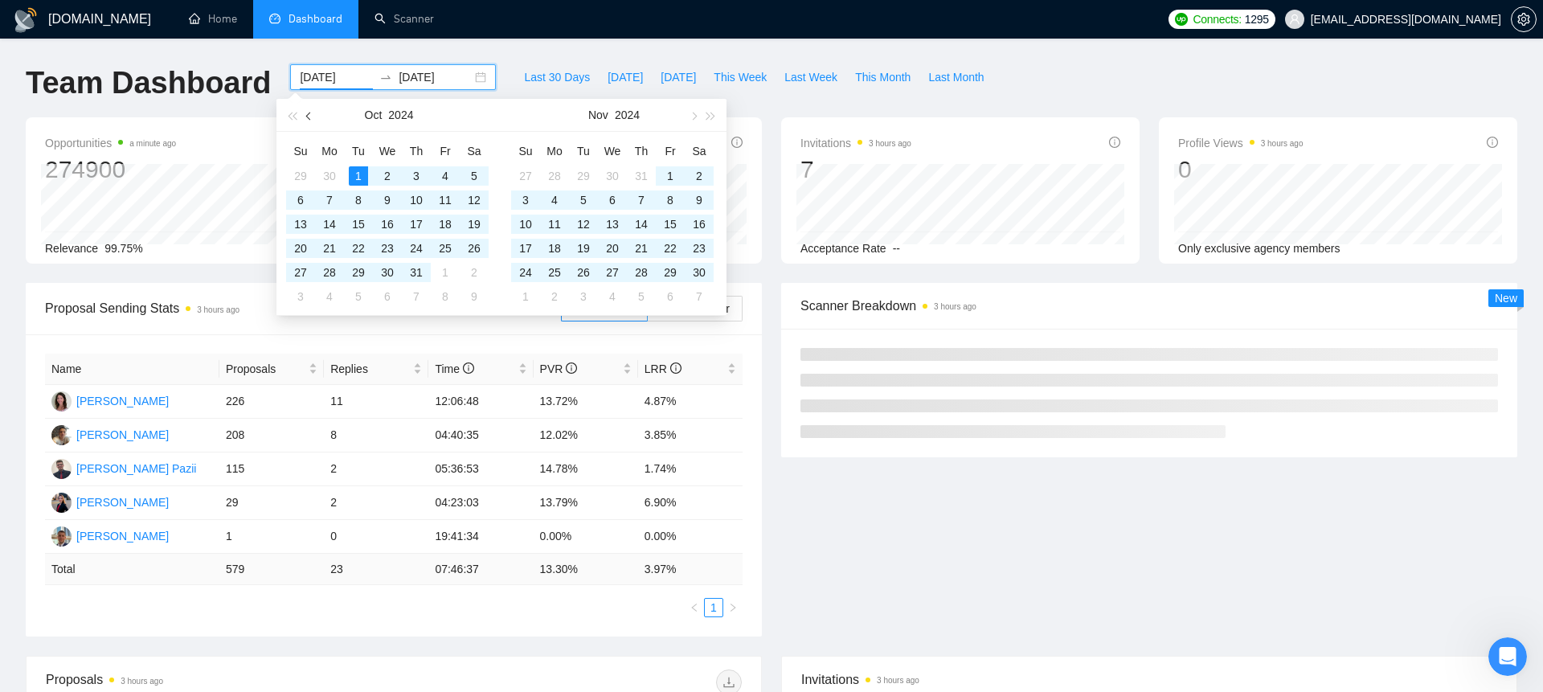
click at [313, 121] on button "button" at bounding box center [310, 115] width 18 height 32
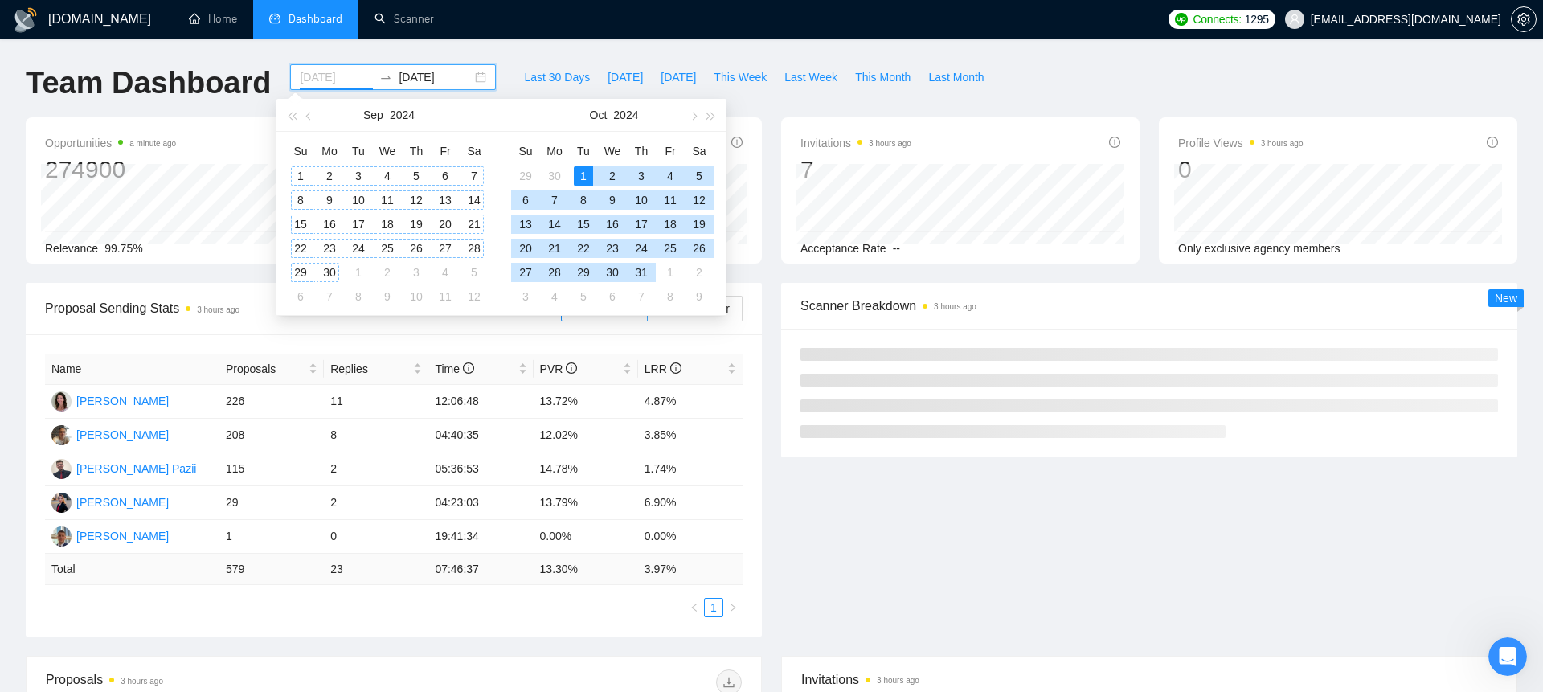
click at [303, 176] on div "1" at bounding box center [300, 175] width 19 height 19
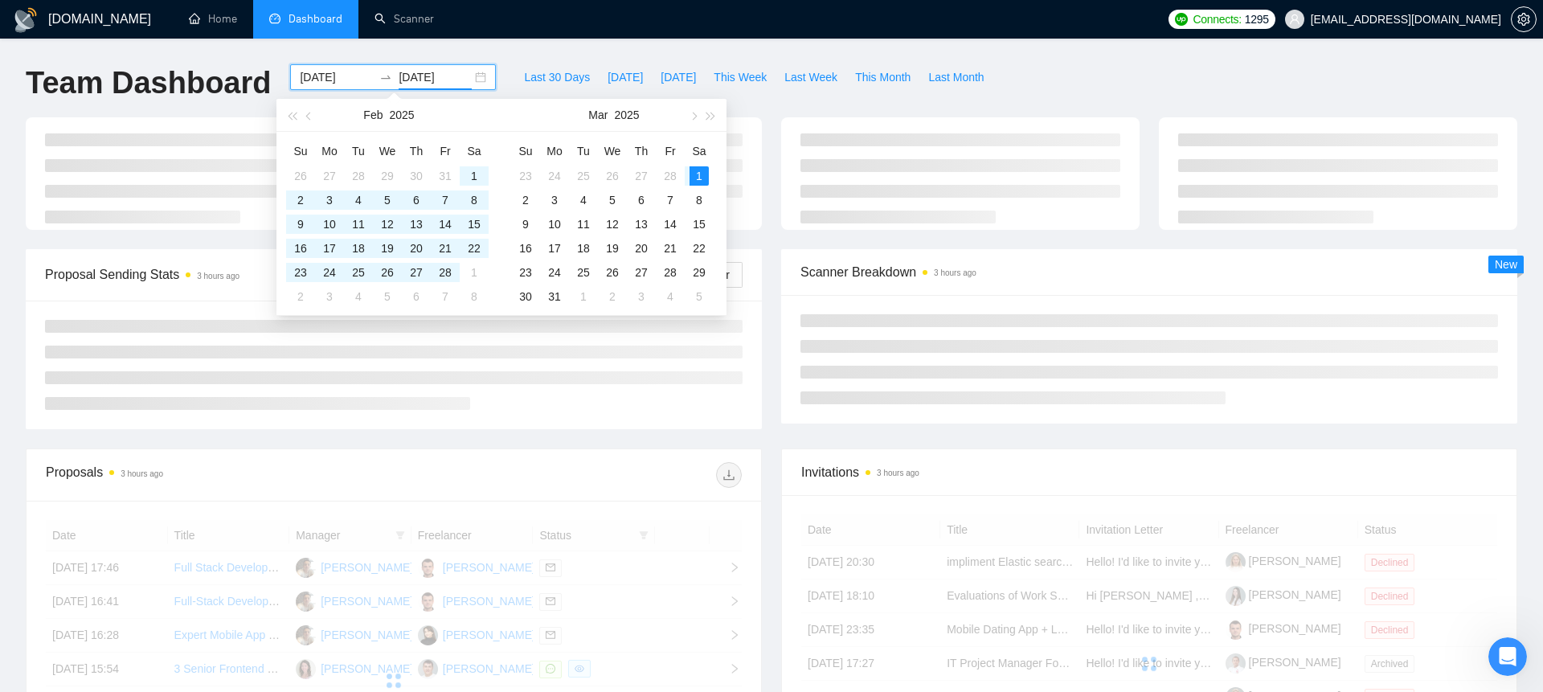
click at [519, 43] on div "[DOMAIN_NAME] Home Dashboard Scanner Connects: 1295 [EMAIL_ADDRESS][DOMAIN_NAME…" at bounding box center [771, 542] width 1543 height 1084
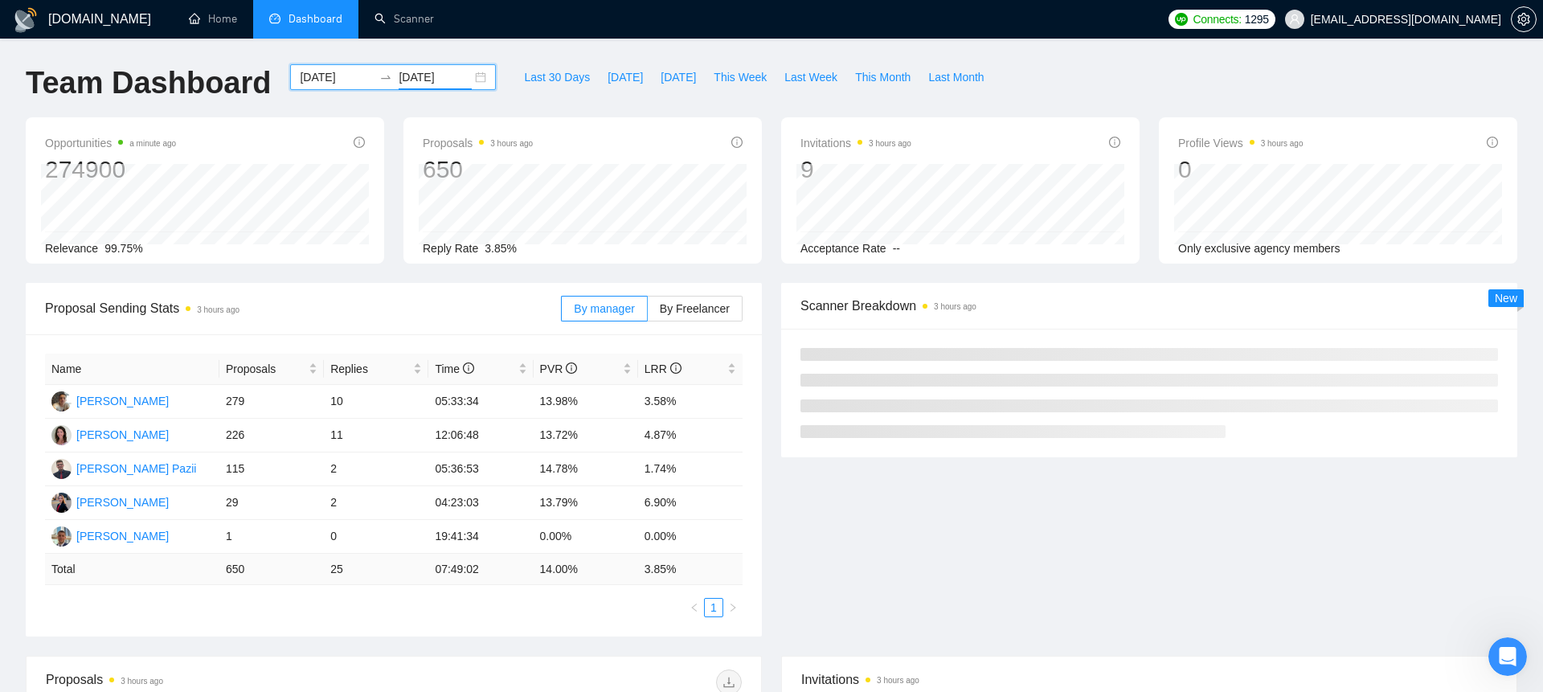
click at [464, 80] on div "[DATE] [DATE]" at bounding box center [393, 77] width 206 height 26
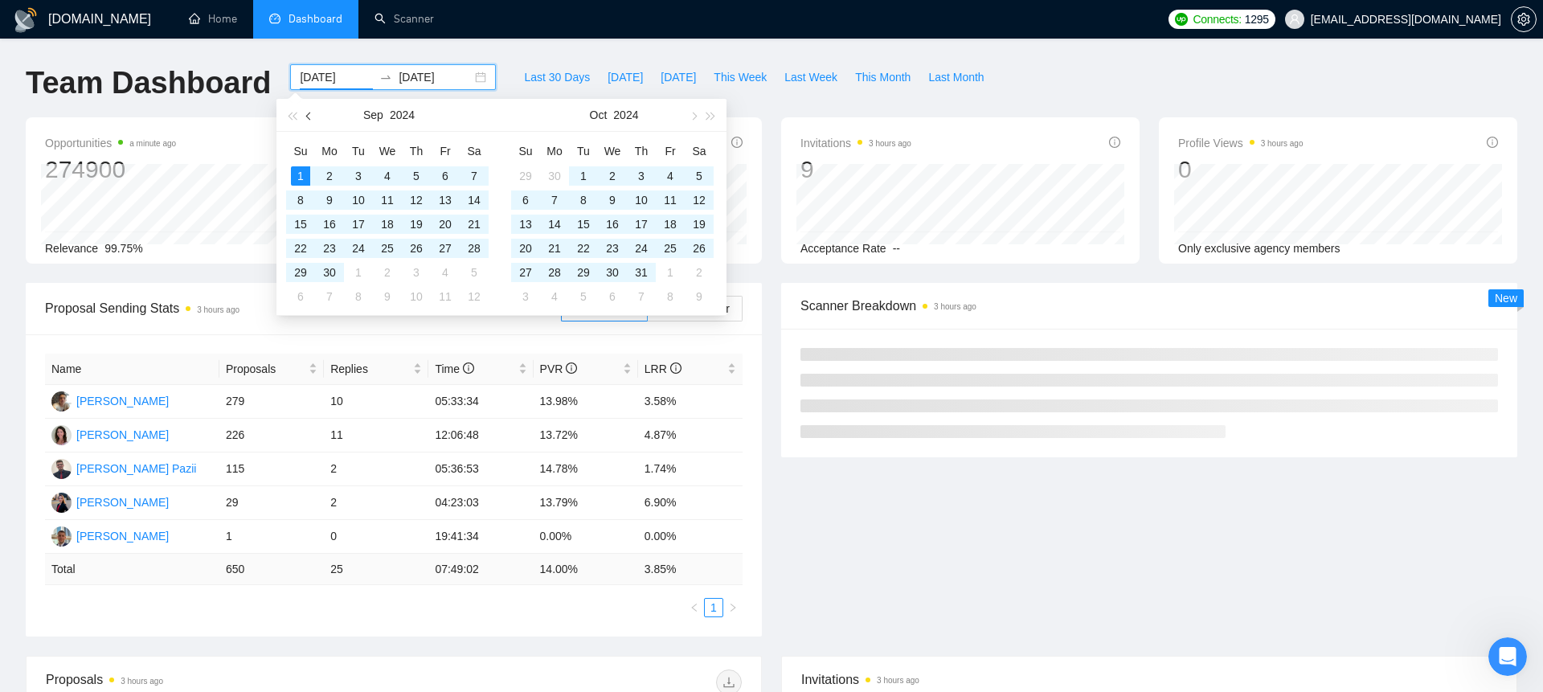
click at [309, 121] on button "button" at bounding box center [310, 115] width 18 height 32
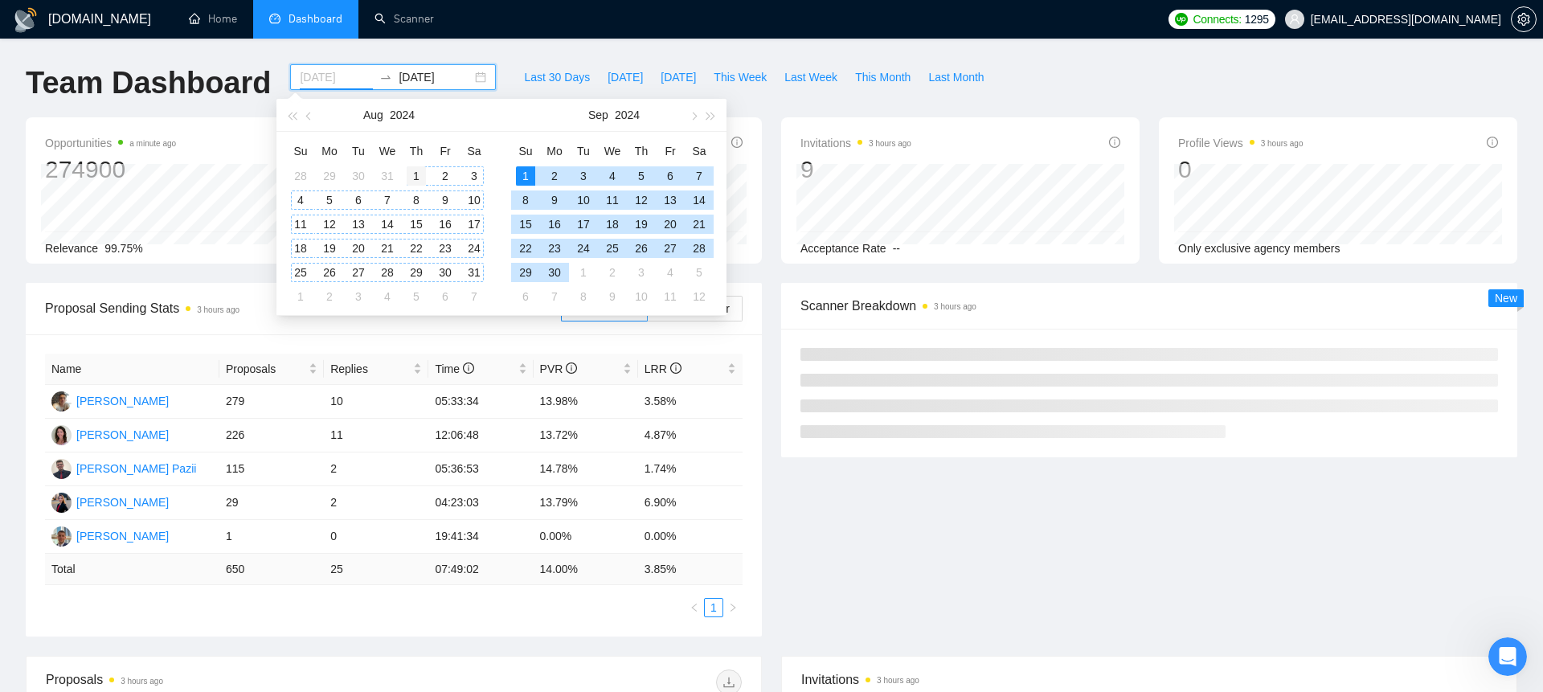
type input "[DATE]"
click at [414, 180] on div "1" at bounding box center [416, 175] width 19 height 19
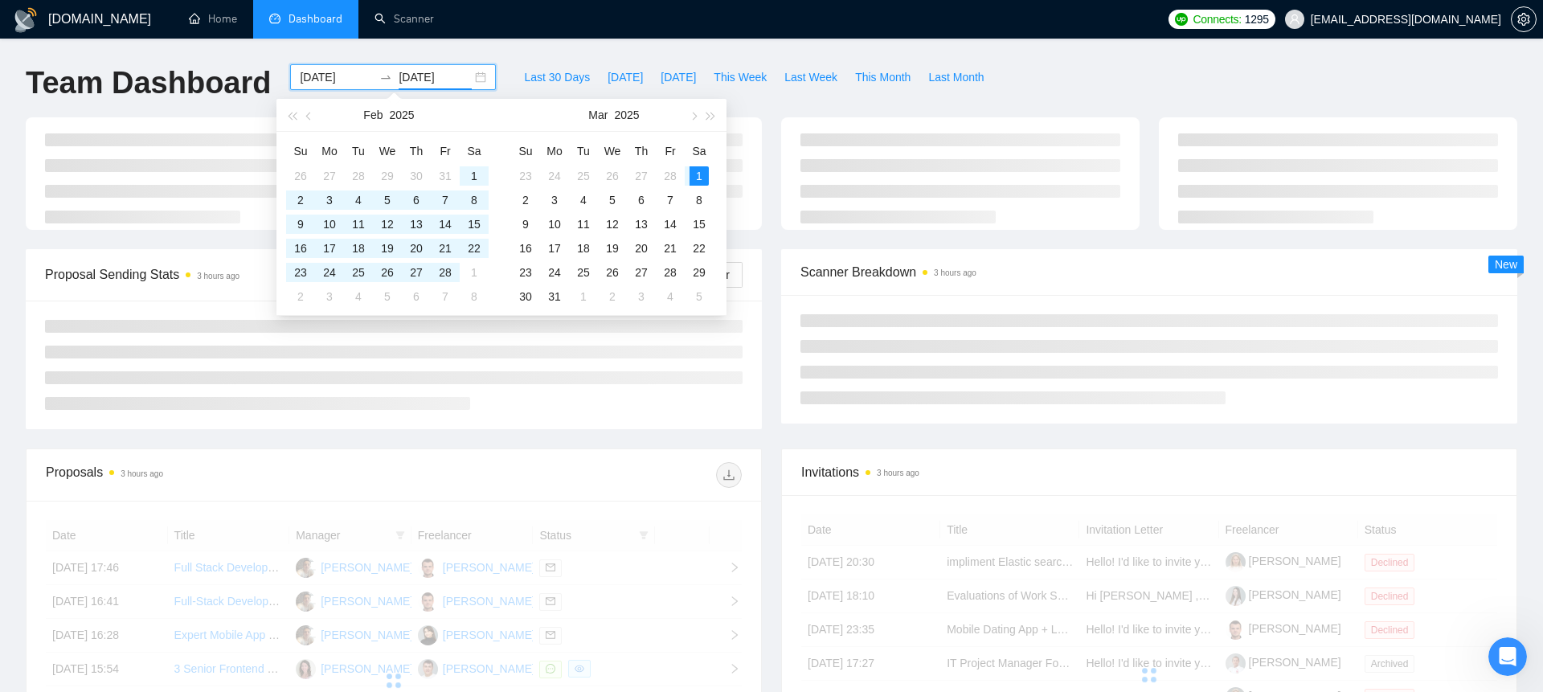
click at [551, 45] on div "[DOMAIN_NAME] Home Dashboard Scanner Connects: 1295 [EMAIL_ADDRESS][DOMAIN_NAME…" at bounding box center [771, 542] width 1543 height 1084
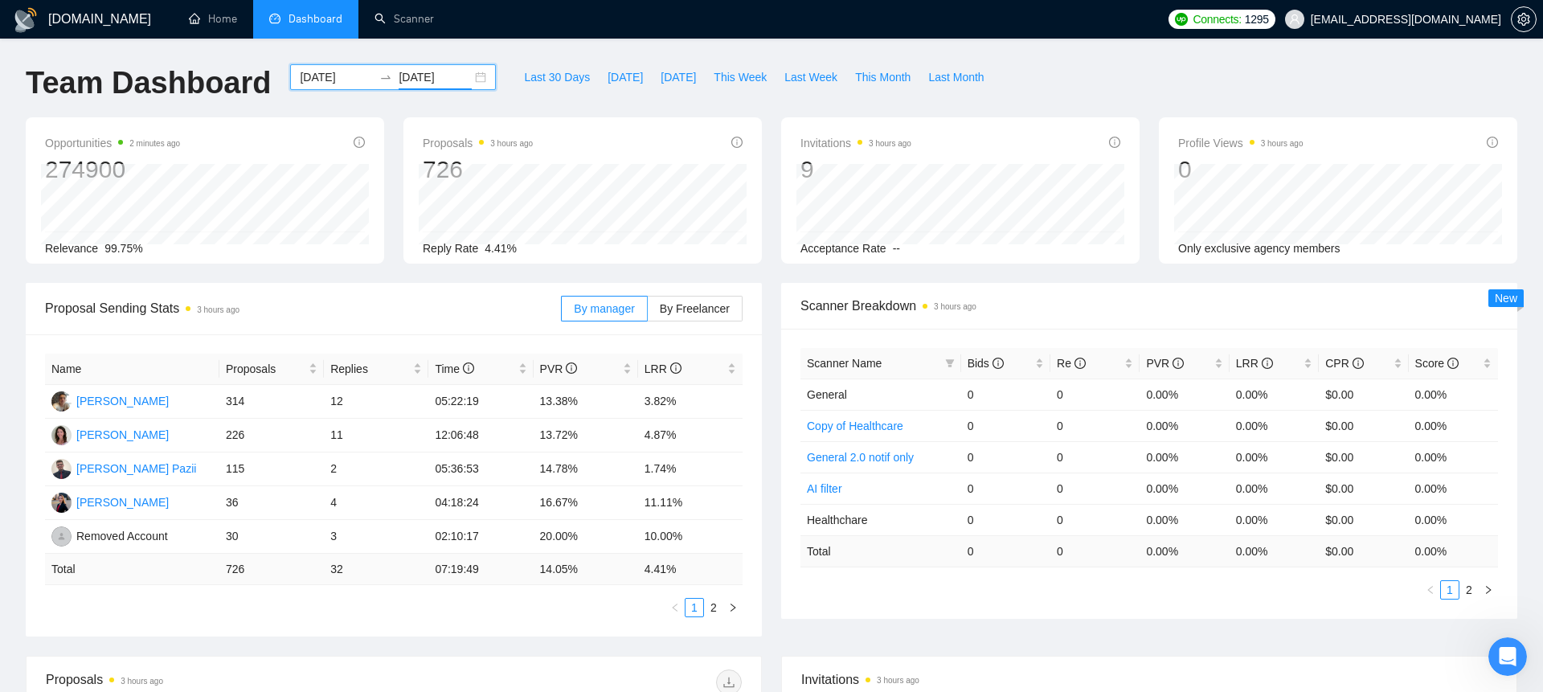
click at [464, 77] on div "[DATE] [DATE]" at bounding box center [393, 77] width 206 height 26
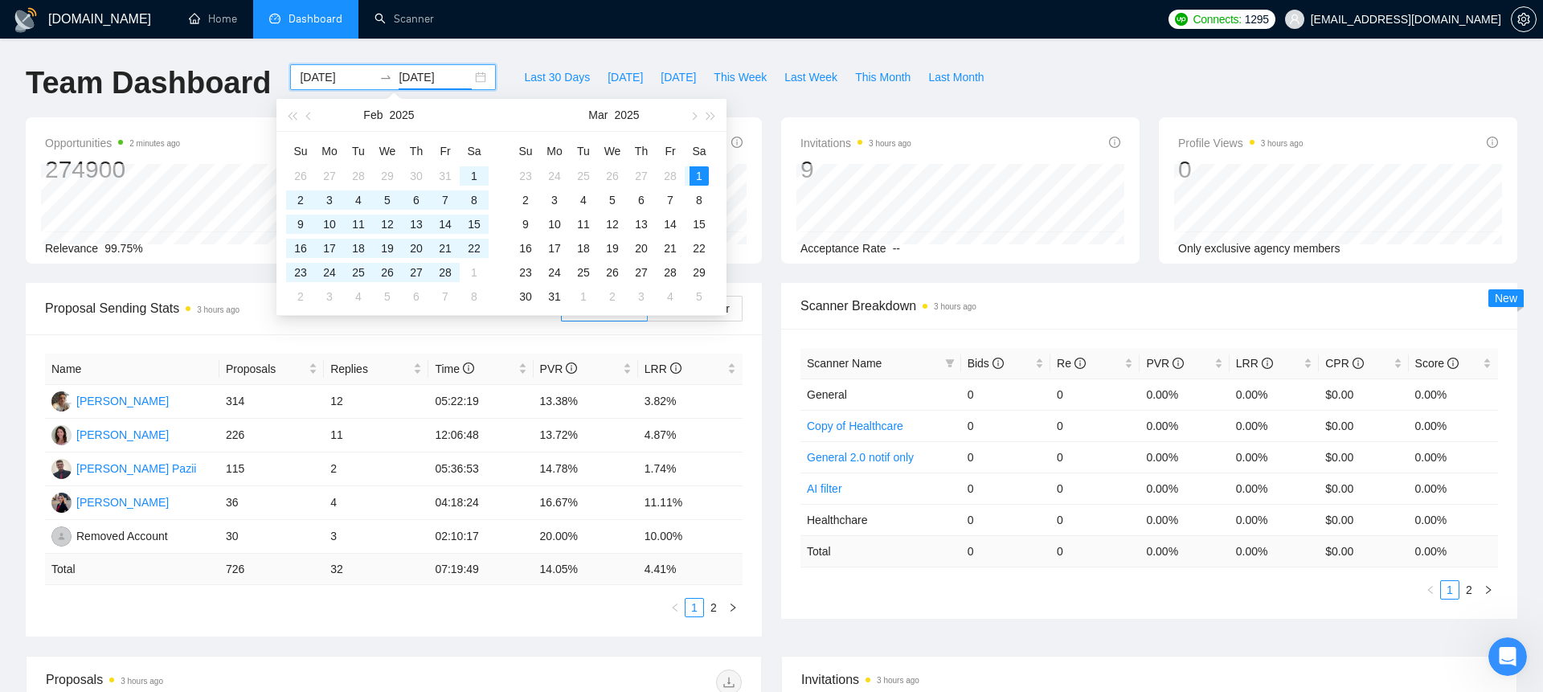
click at [430, 76] on input "[DATE]" at bounding box center [435, 77] width 73 height 18
click at [687, 124] on button "button" at bounding box center [693, 115] width 18 height 32
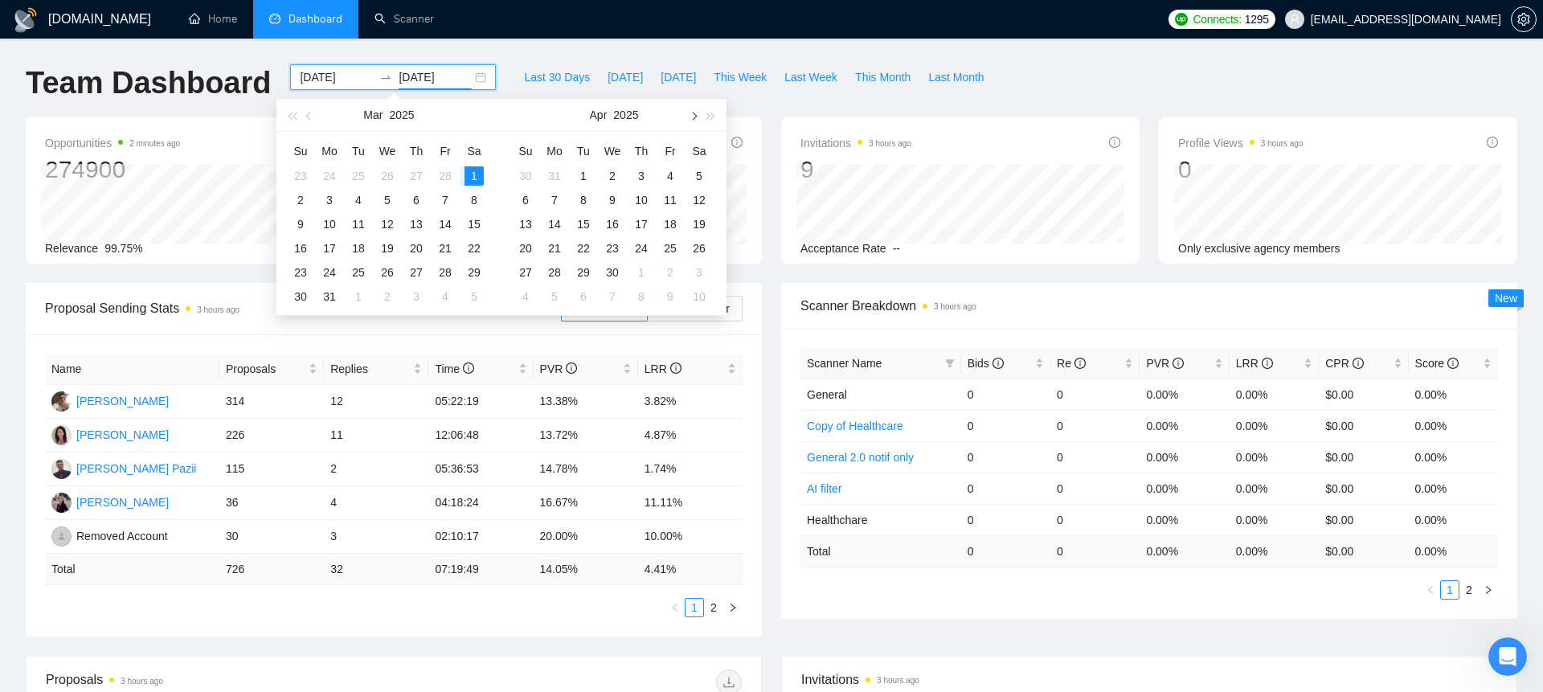
click at [687, 124] on button "button" at bounding box center [693, 115] width 18 height 32
type input "[DATE]"
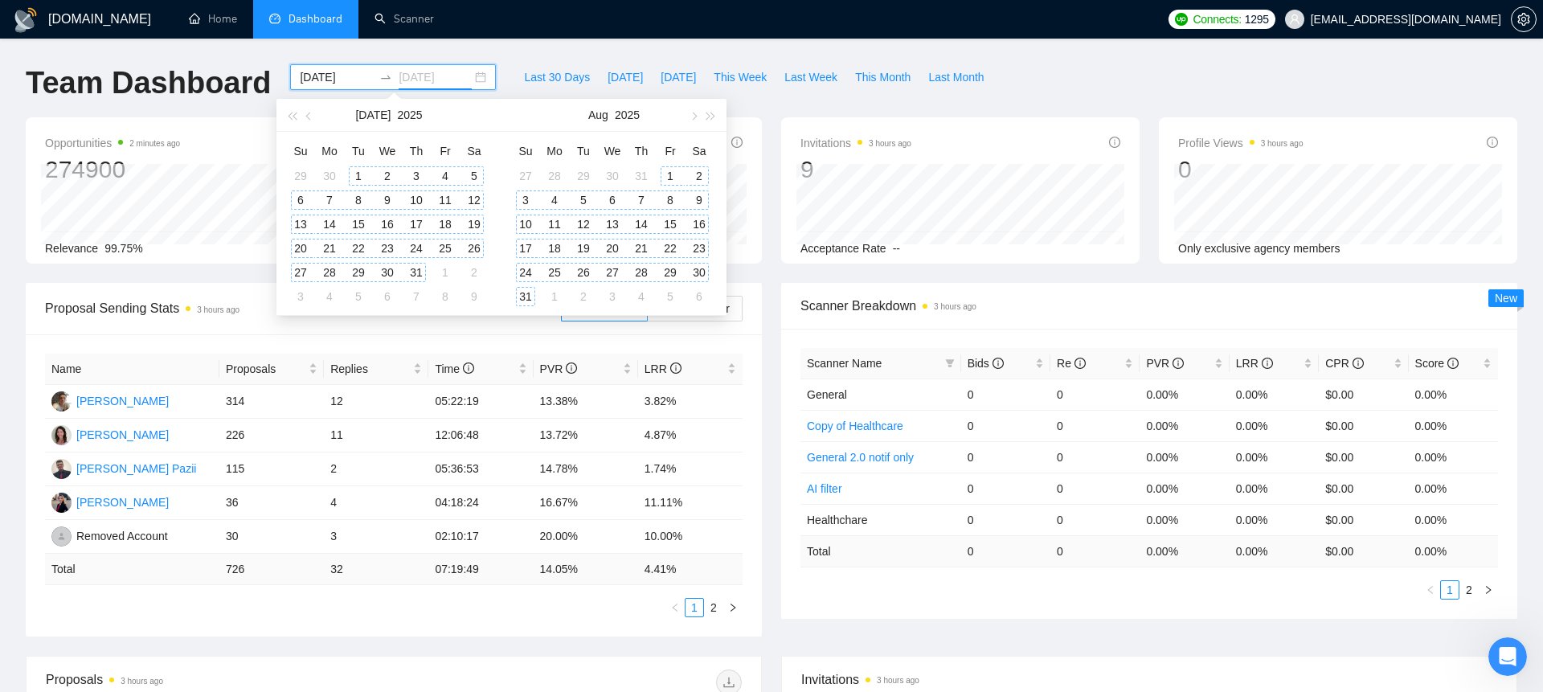
click at [524, 299] on div "31" at bounding box center [525, 296] width 19 height 19
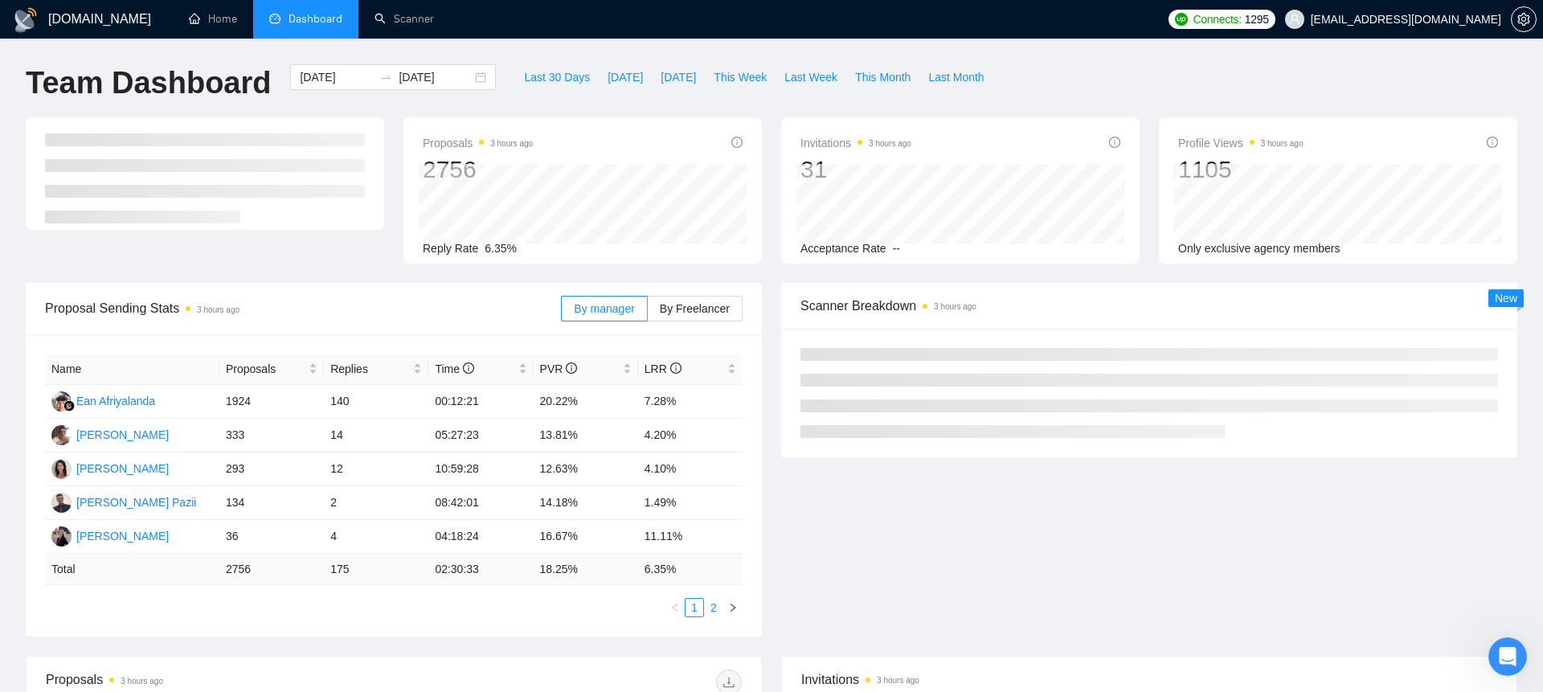
click at [716, 601] on link "2" at bounding box center [714, 608] width 18 height 18
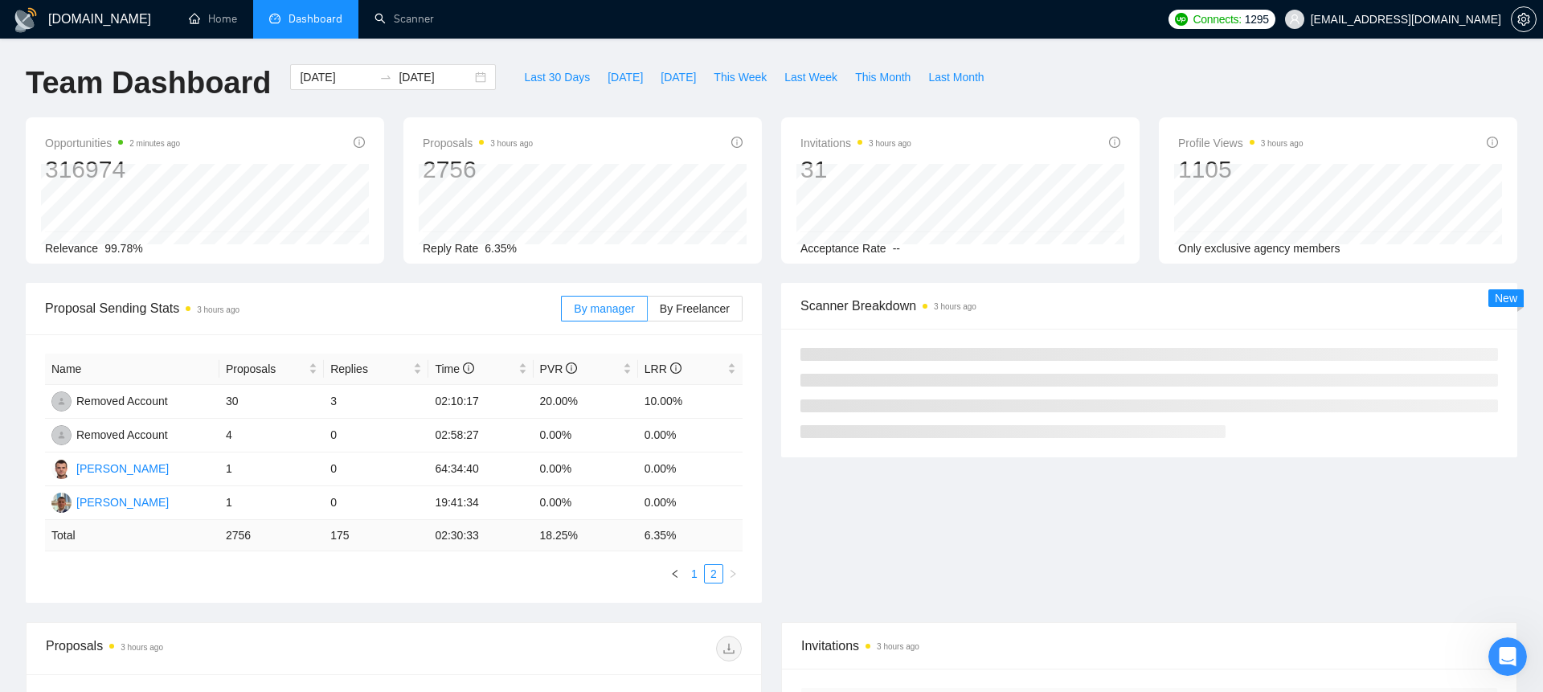
click at [689, 568] on link "1" at bounding box center [695, 574] width 18 height 18
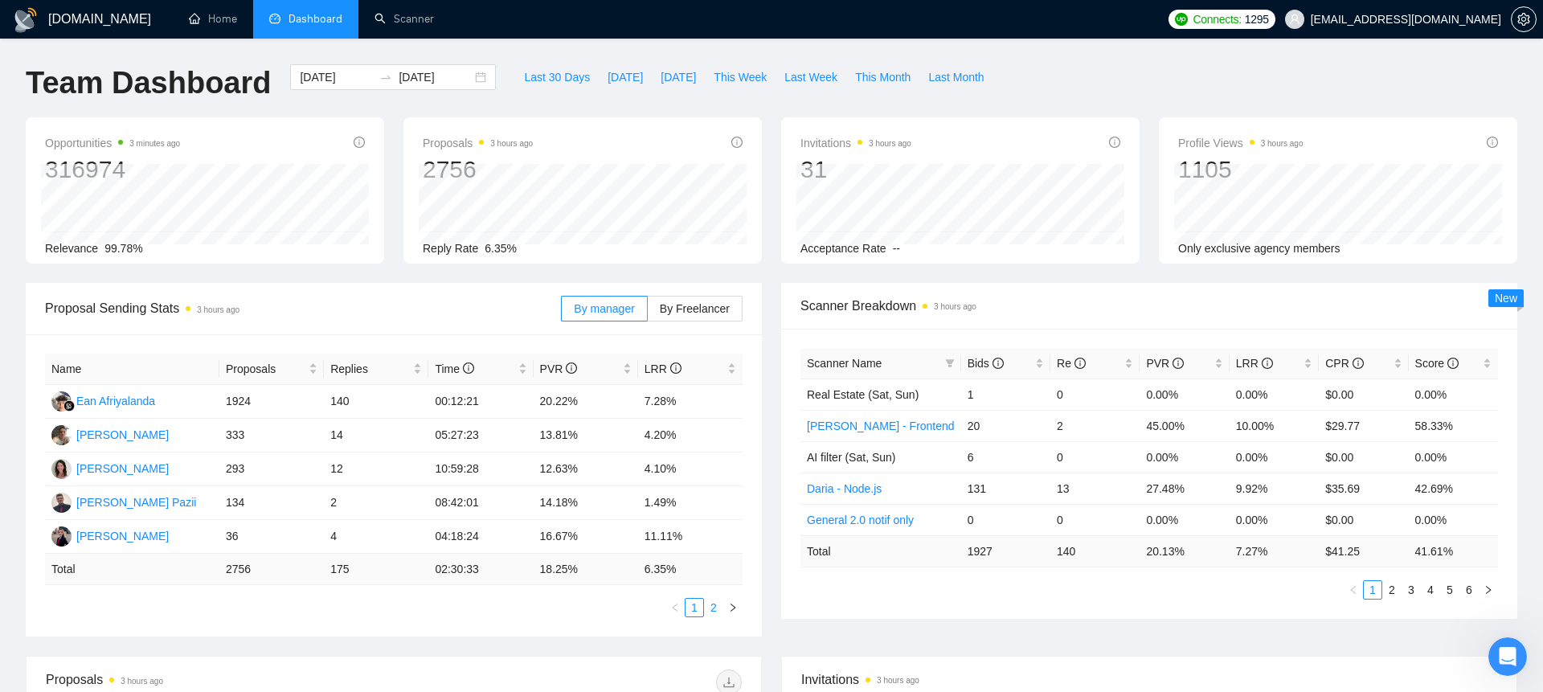
click at [714, 602] on link "2" at bounding box center [714, 608] width 18 height 18
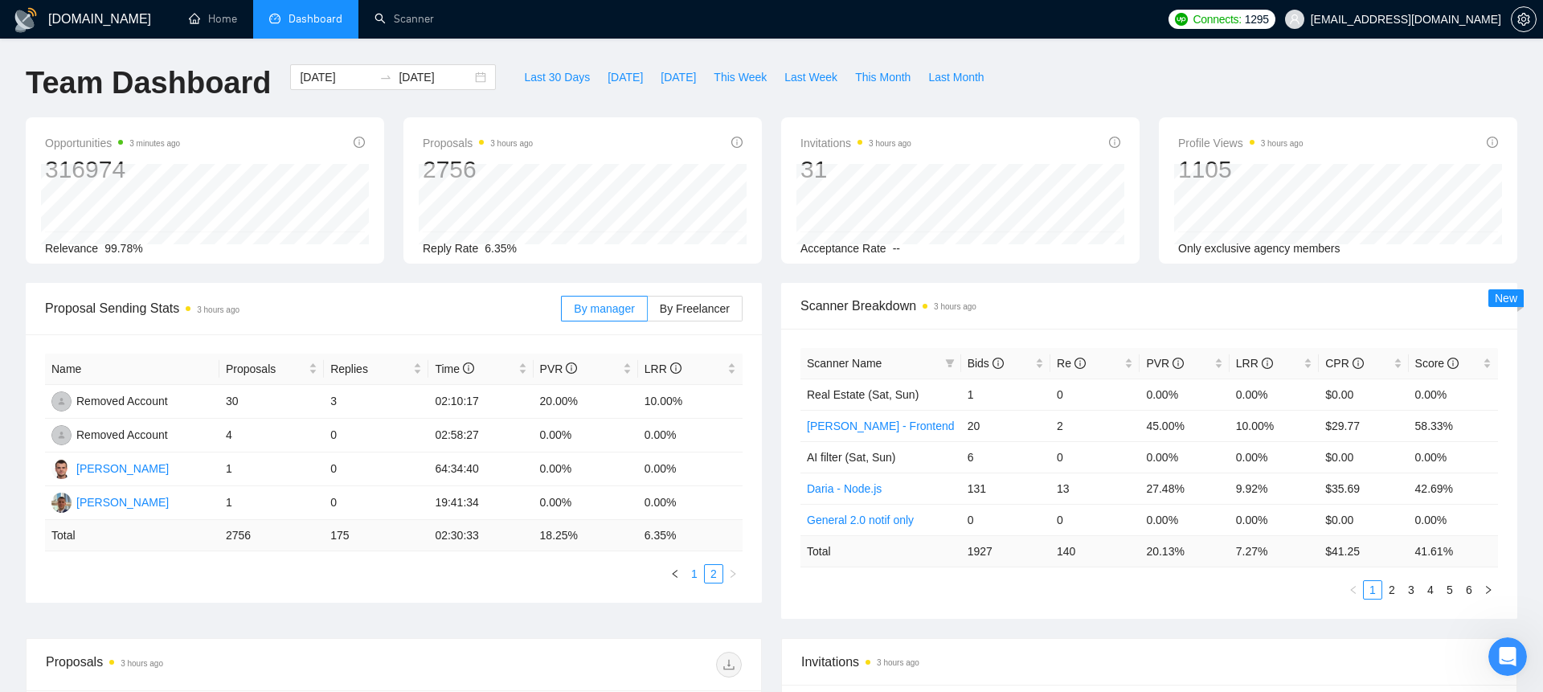
click at [694, 574] on link "1" at bounding box center [695, 574] width 18 height 18
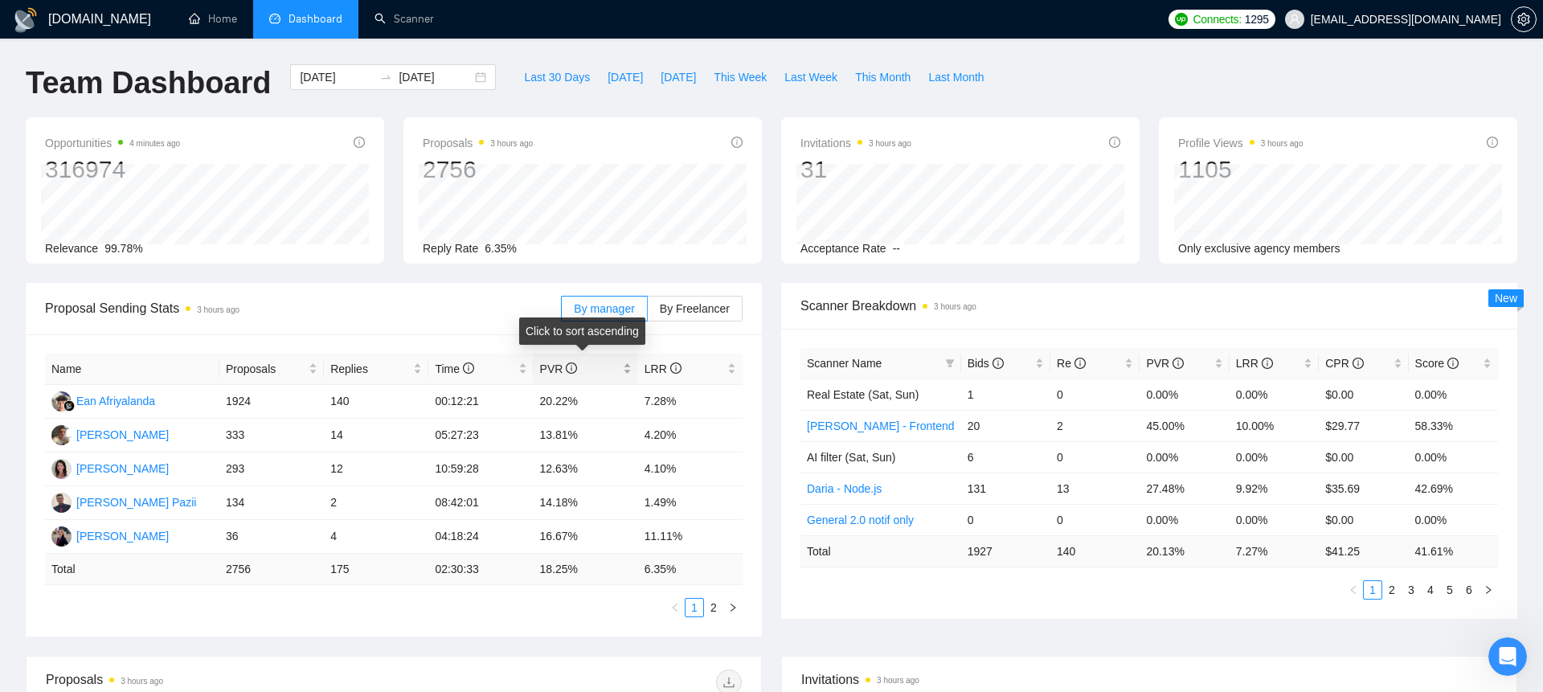
click at [604, 360] on div "PVR" at bounding box center [586, 369] width 92 height 18
click at [604, 365] on span "PVR" at bounding box center [580, 369] width 80 height 18
click at [703, 312] on span "By Freelancer" at bounding box center [695, 308] width 70 height 13
click at [648, 313] on input "By Freelancer" at bounding box center [648, 313] width 0 height 0
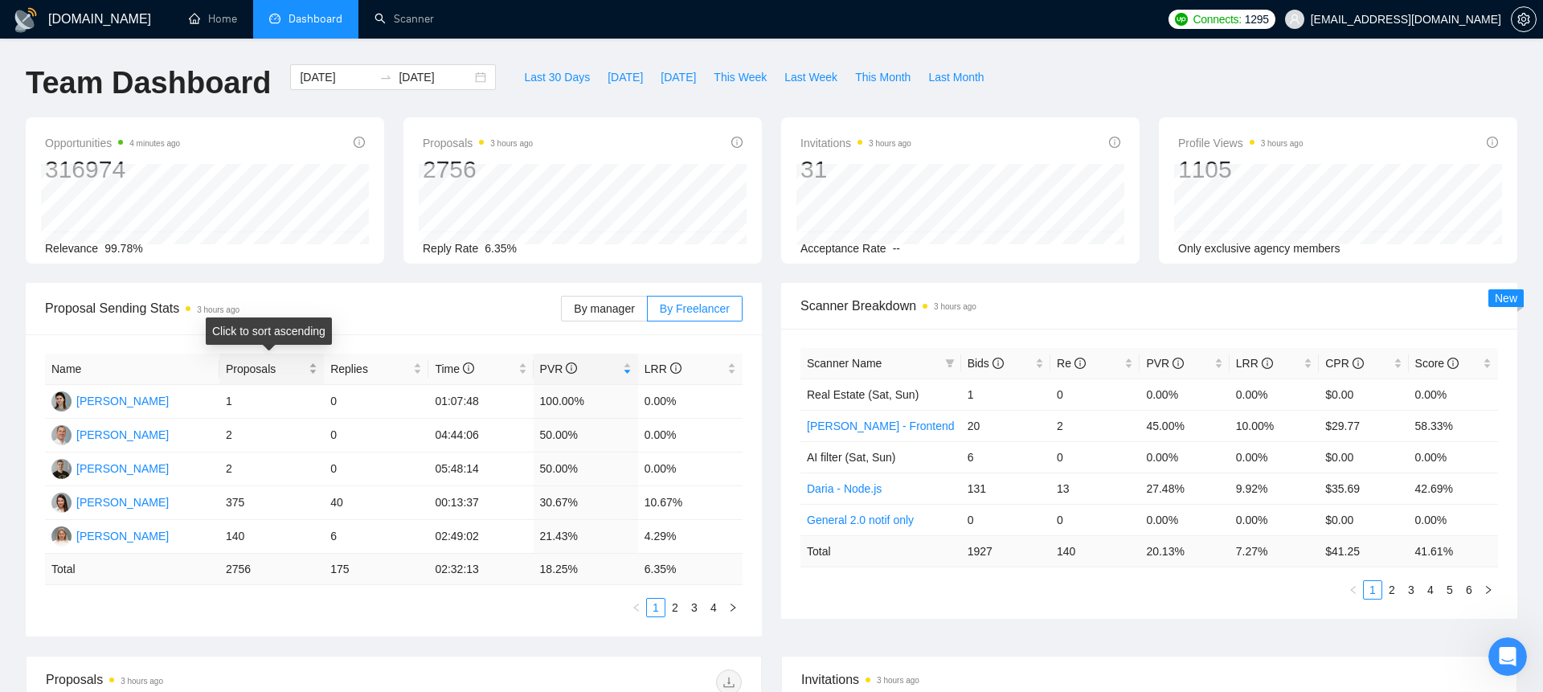
click at [284, 371] on span "Proposals" at bounding box center [266, 369] width 80 height 18
click at [284, 370] on span "Proposals" at bounding box center [266, 369] width 80 height 18
click at [469, 77] on div "[DATE] [DATE]" at bounding box center [393, 77] width 206 height 26
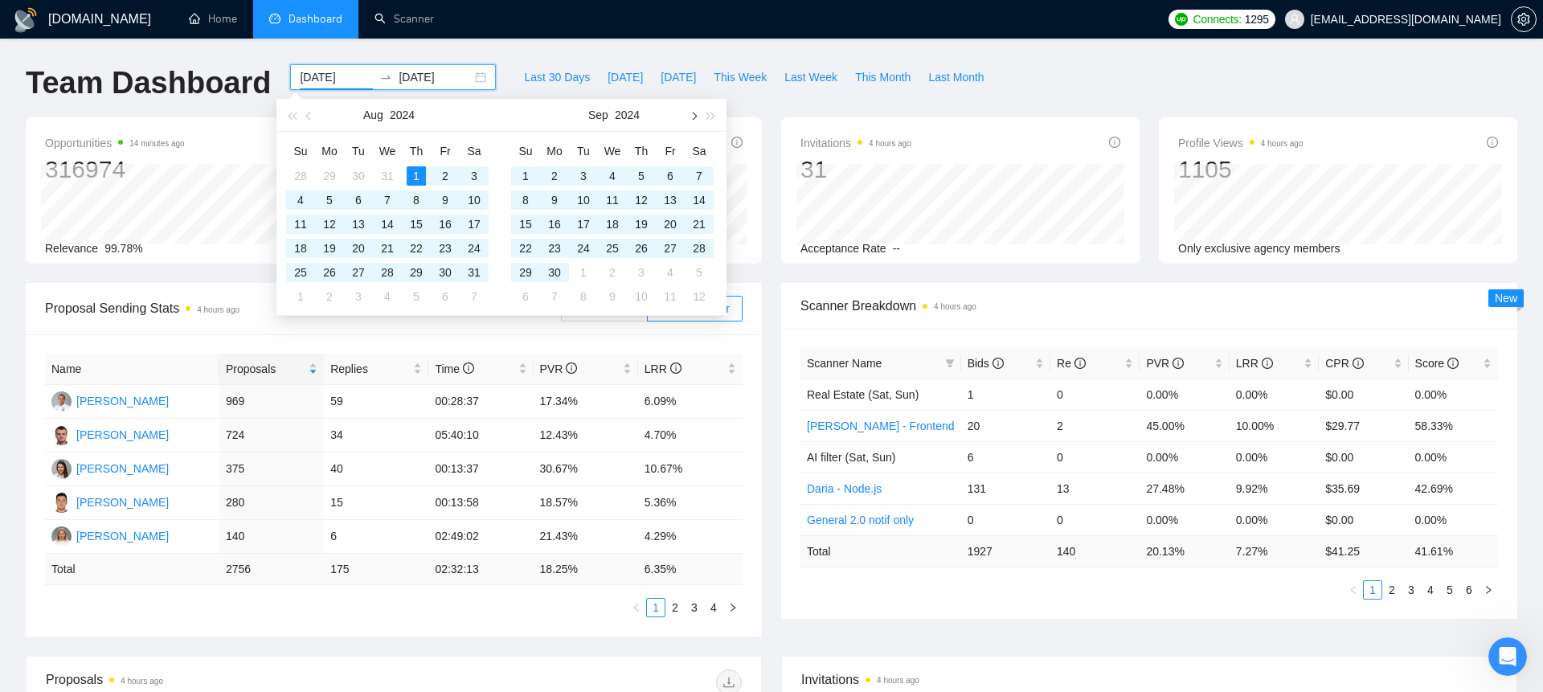
click at [695, 113] on span "button" at bounding box center [693, 116] width 8 height 8
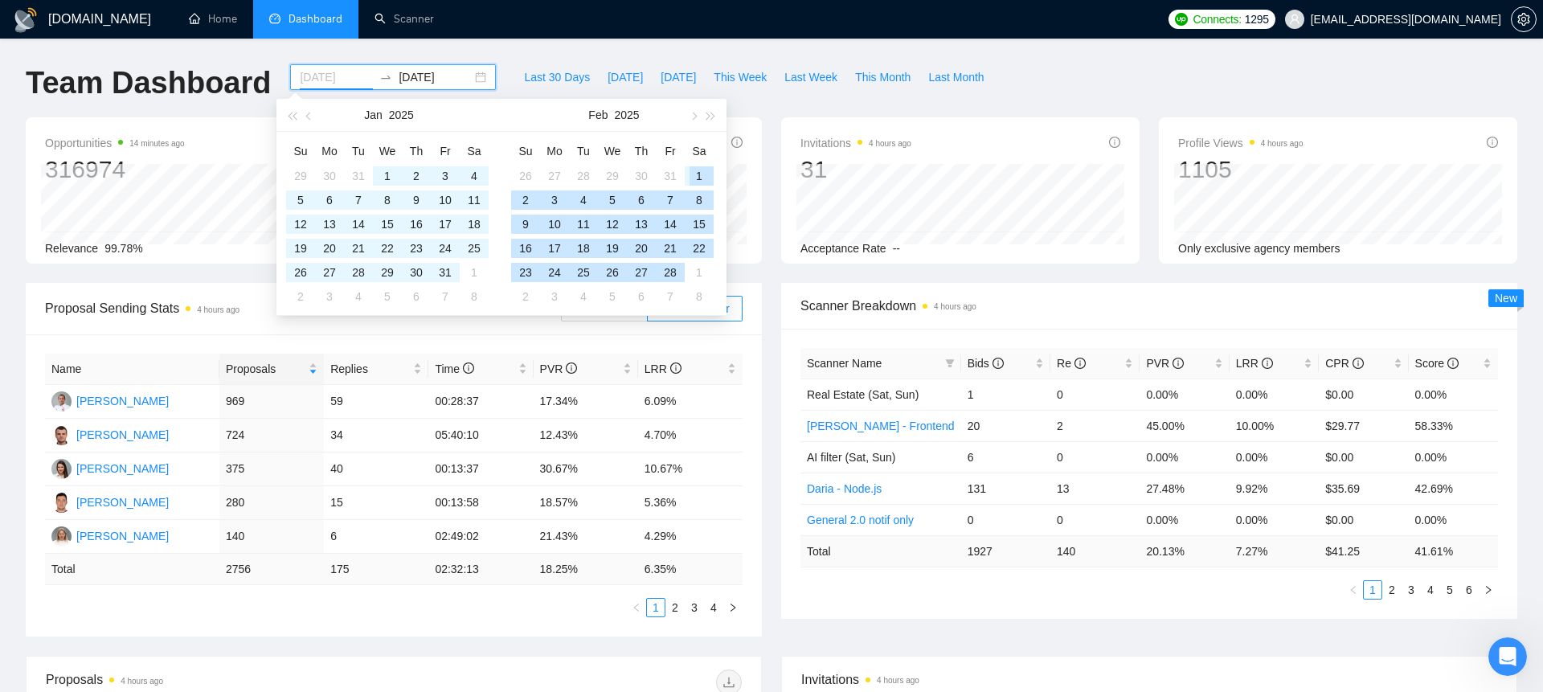
click at [699, 174] on div "1" at bounding box center [699, 175] width 19 height 19
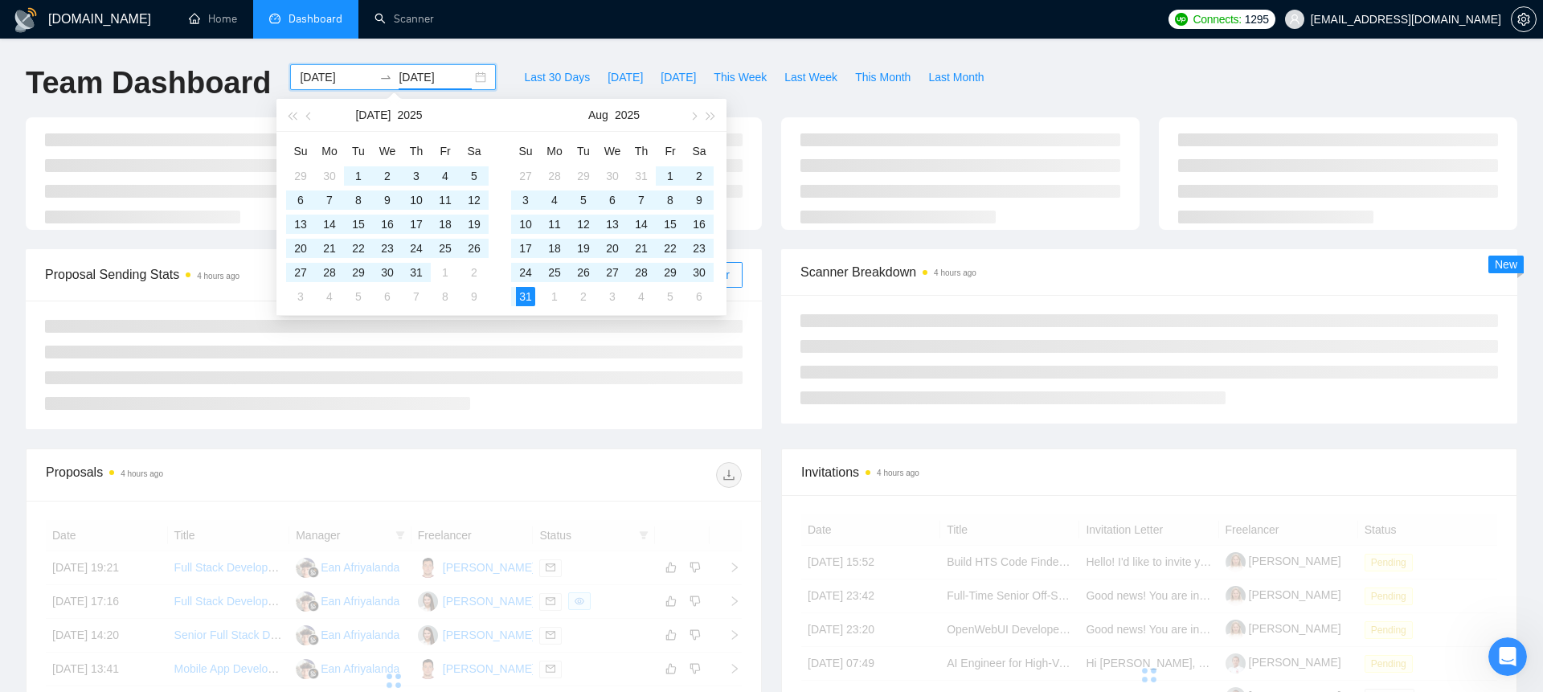
click at [601, 29] on ul "Home Dashboard Scanner" at bounding box center [664, 19] width 994 height 39
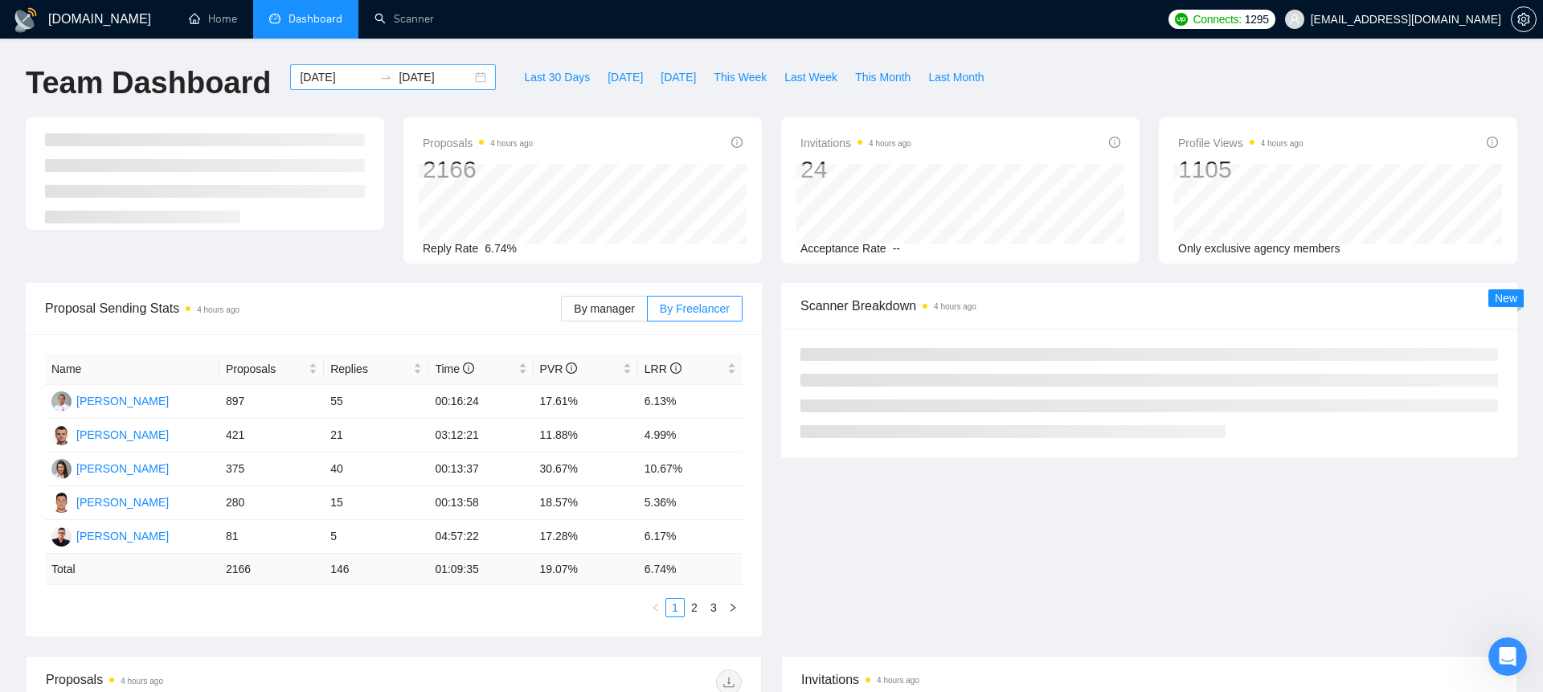
click at [473, 78] on div "[DATE] [DATE]" at bounding box center [393, 77] width 206 height 26
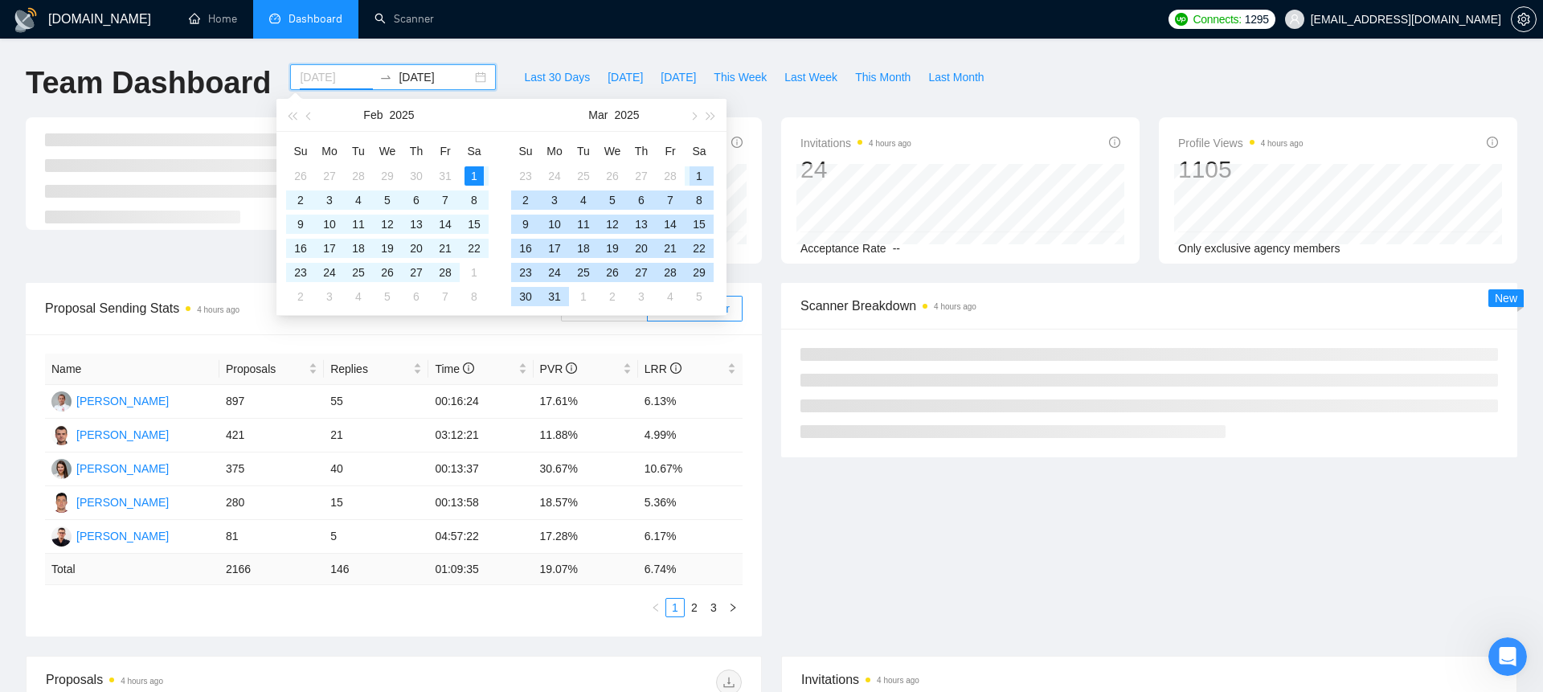
click at [707, 171] on div "1" at bounding box center [699, 175] width 19 height 19
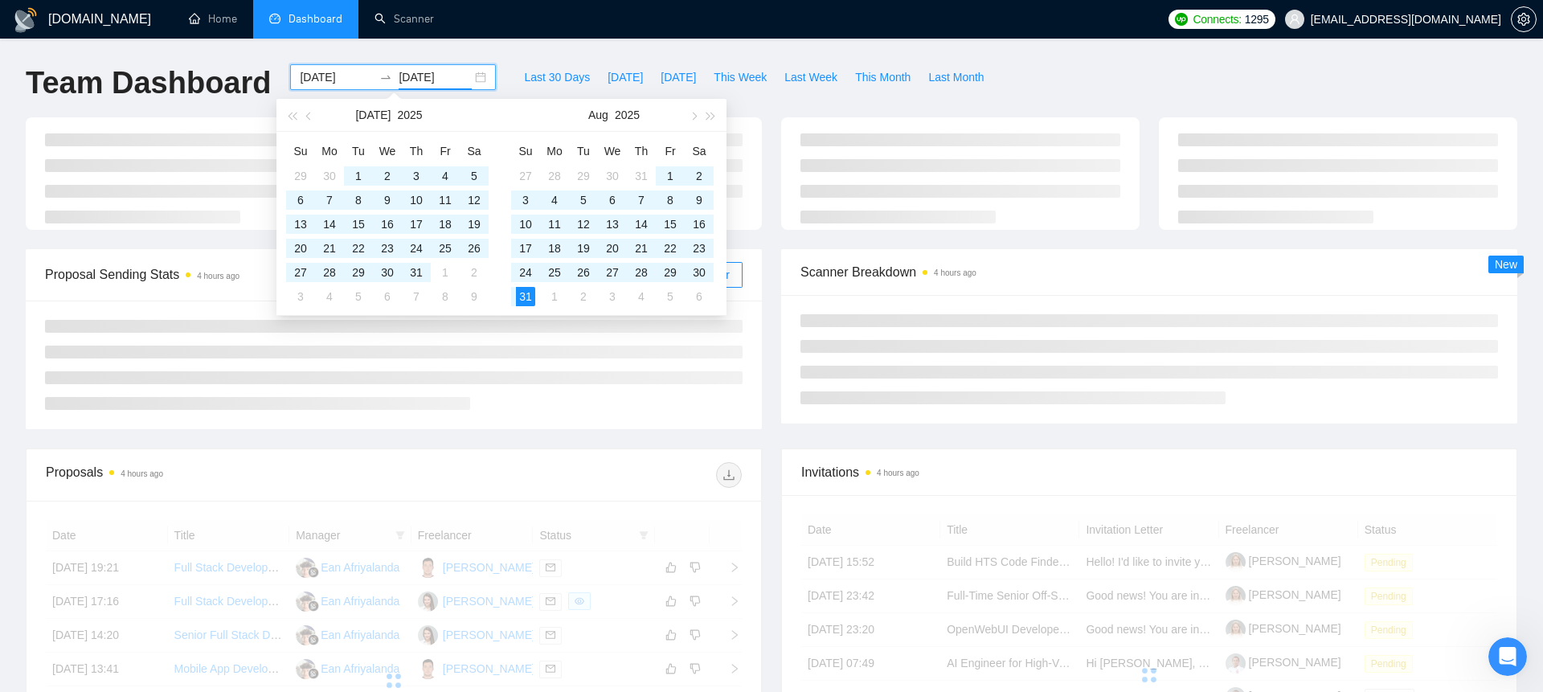
click at [559, 44] on div "[DOMAIN_NAME] Home Dashboard Scanner Connects: 1295 [EMAIL_ADDRESS][DOMAIN_NAME…" at bounding box center [771, 542] width 1543 height 1084
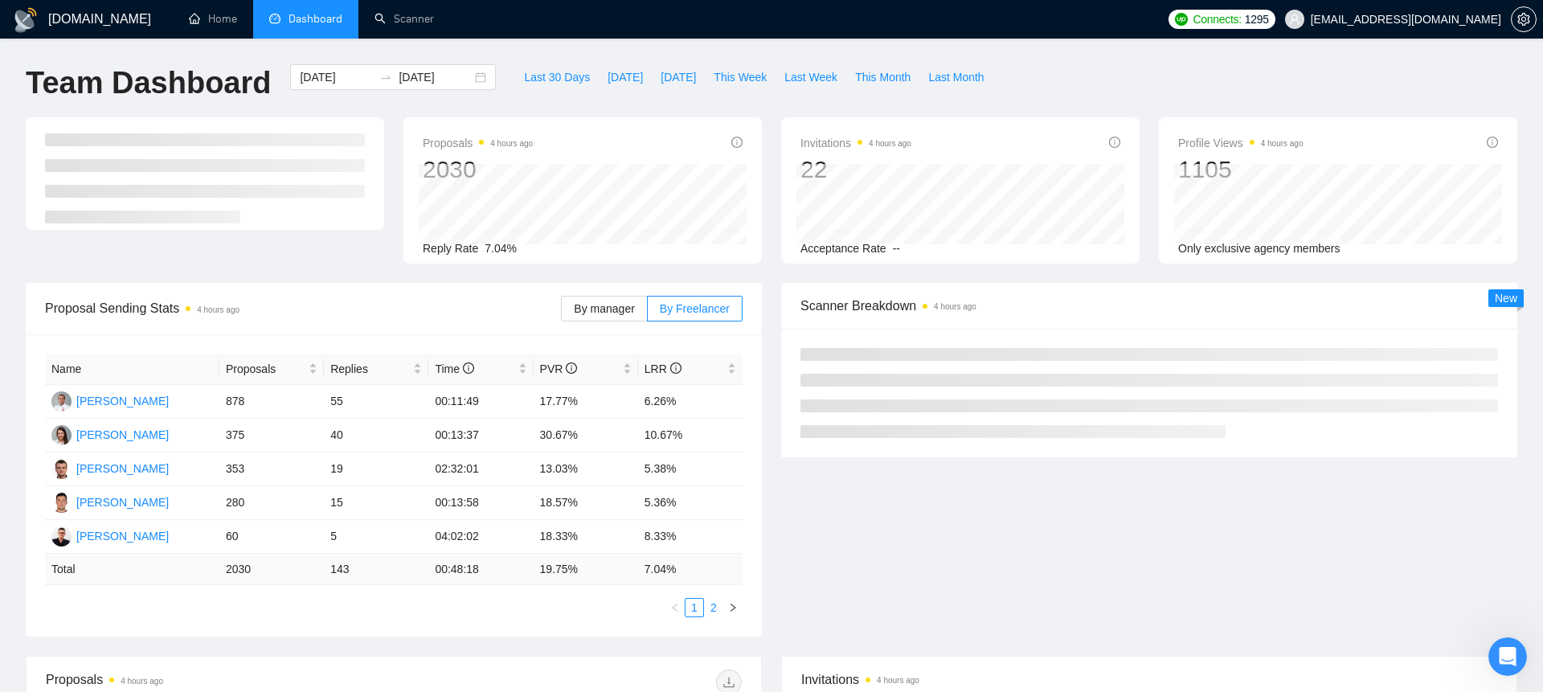
click at [714, 603] on link "2" at bounding box center [714, 608] width 18 height 18
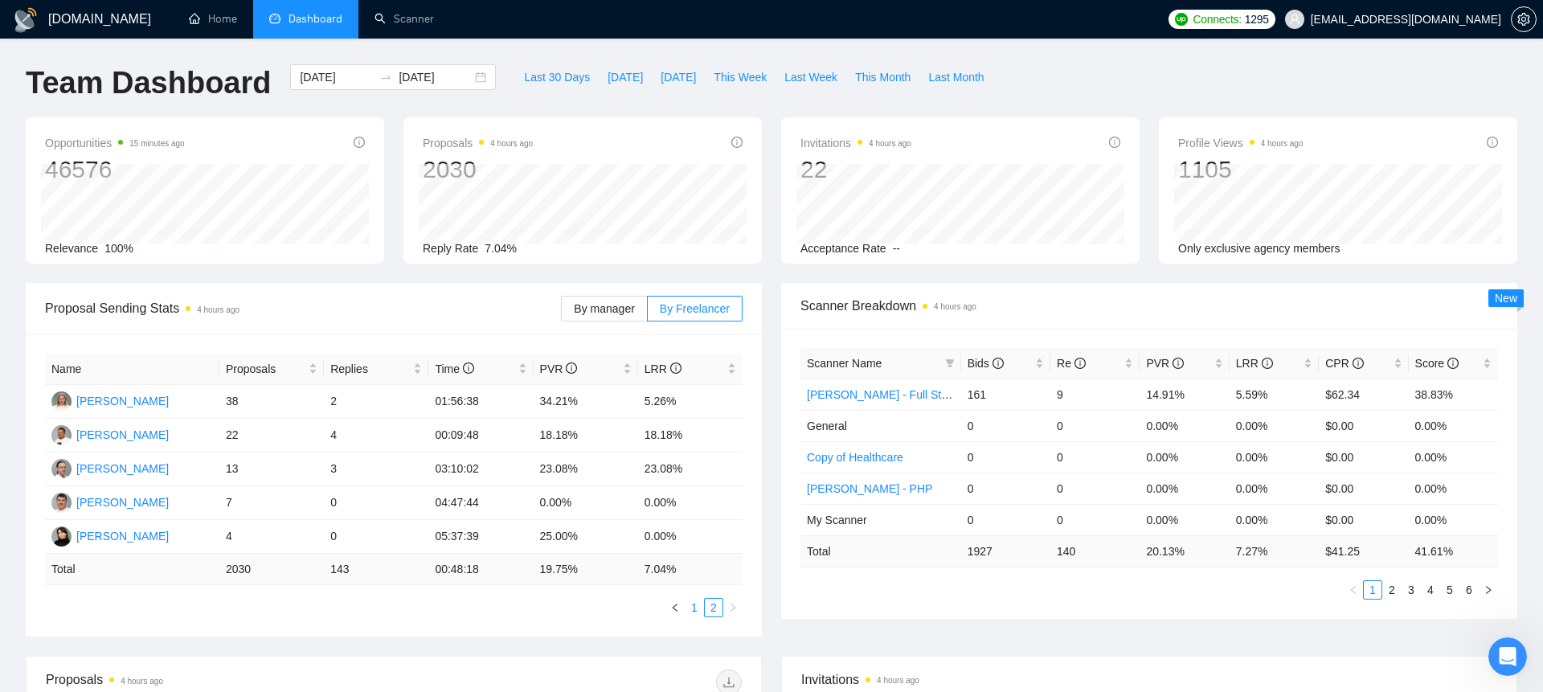
click at [695, 609] on link "1" at bounding box center [695, 608] width 18 height 18
click at [619, 302] on span "By manager" at bounding box center [604, 308] width 60 height 13
click at [562, 313] on input "By manager" at bounding box center [562, 313] width 0 height 0
click at [466, 78] on div "[DATE] [DATE]" at bounding box center [393, 77] width 206 height 26
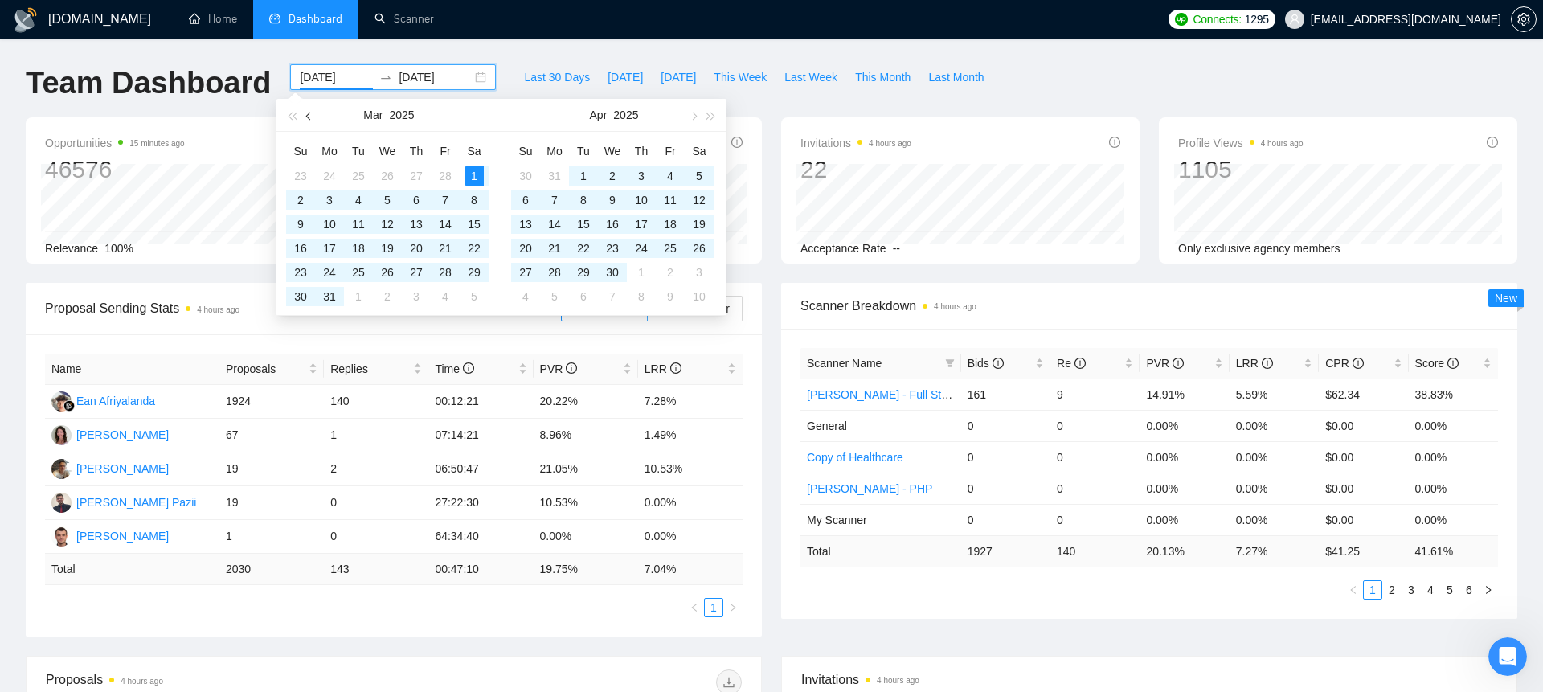
click at [305, 112] on button "button" at bounding box center [310, 115] width 18 height 32
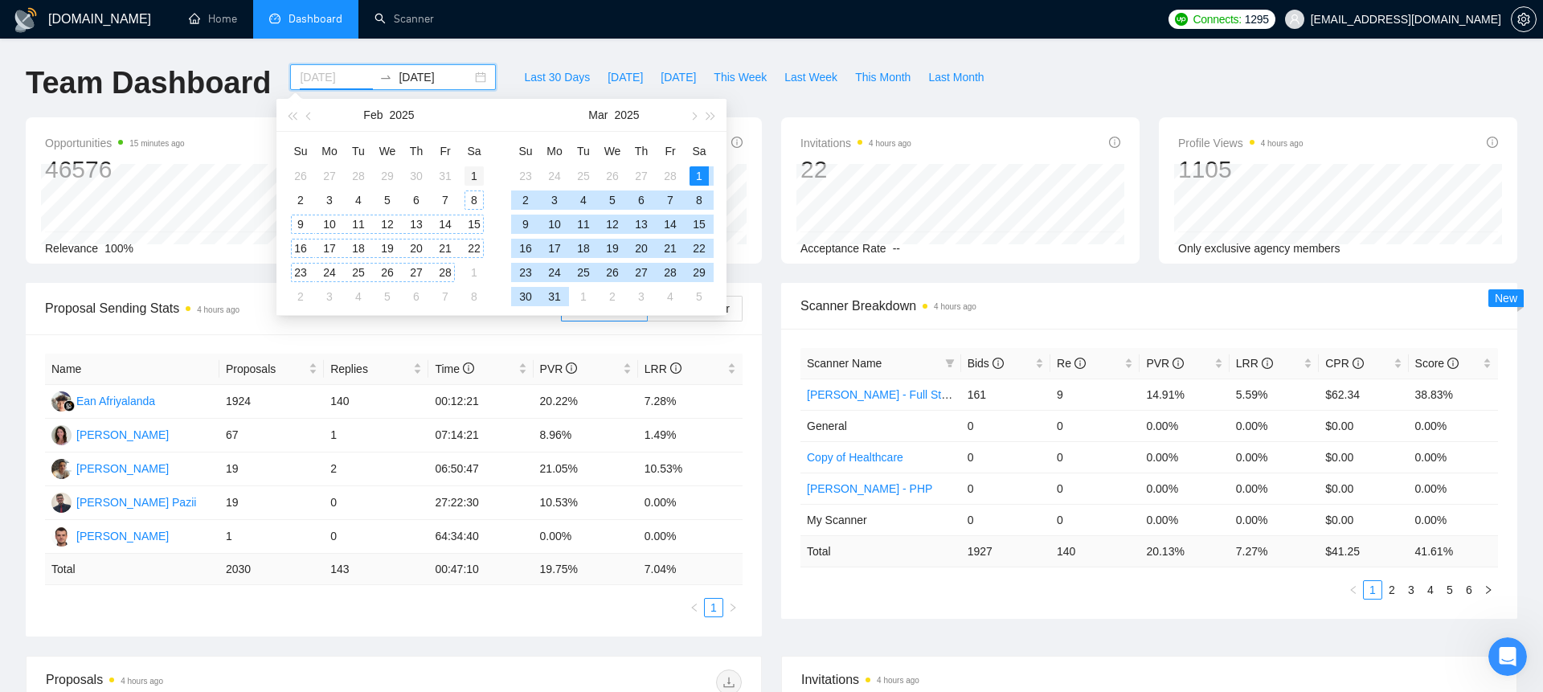
type input "[DATE]"
click at [477, 175] on div "1" at bounding box center [474, 175] width 19 height 19
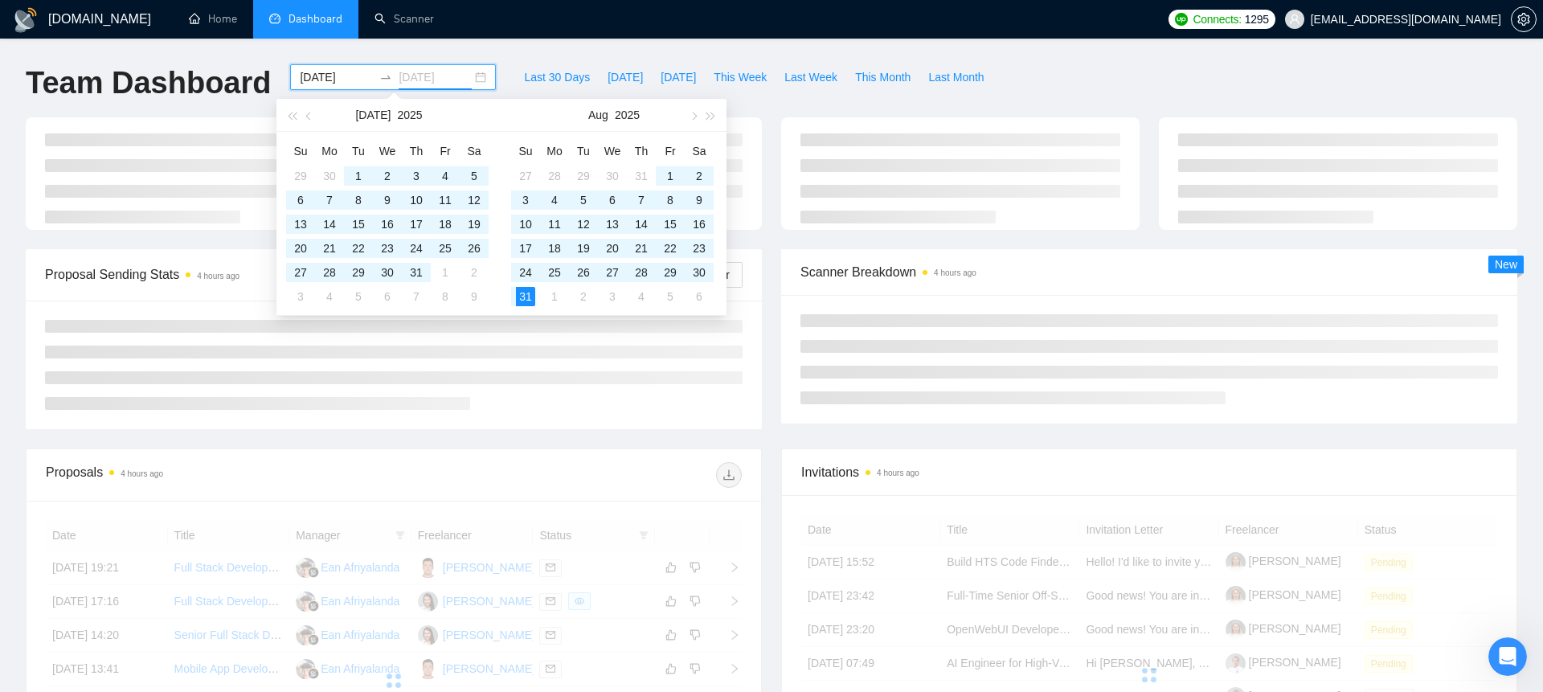
type input "[DATE]"
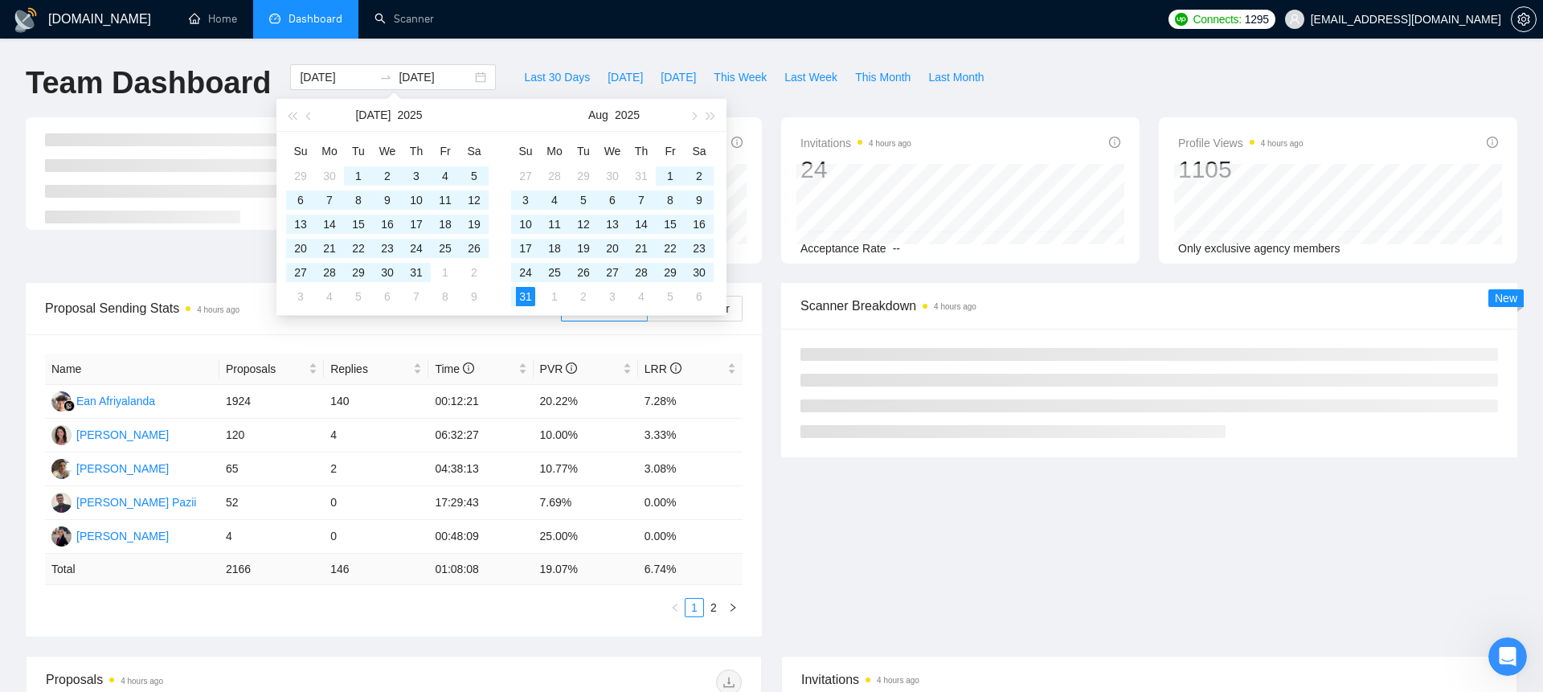
click at [189, 338] on div "Name Proposals Replies Time PVR LRR Ean Afriyalanda 1924 140 00:12:21 20.22% 7.…" at bounding box center [394, 485] width 736 height 302
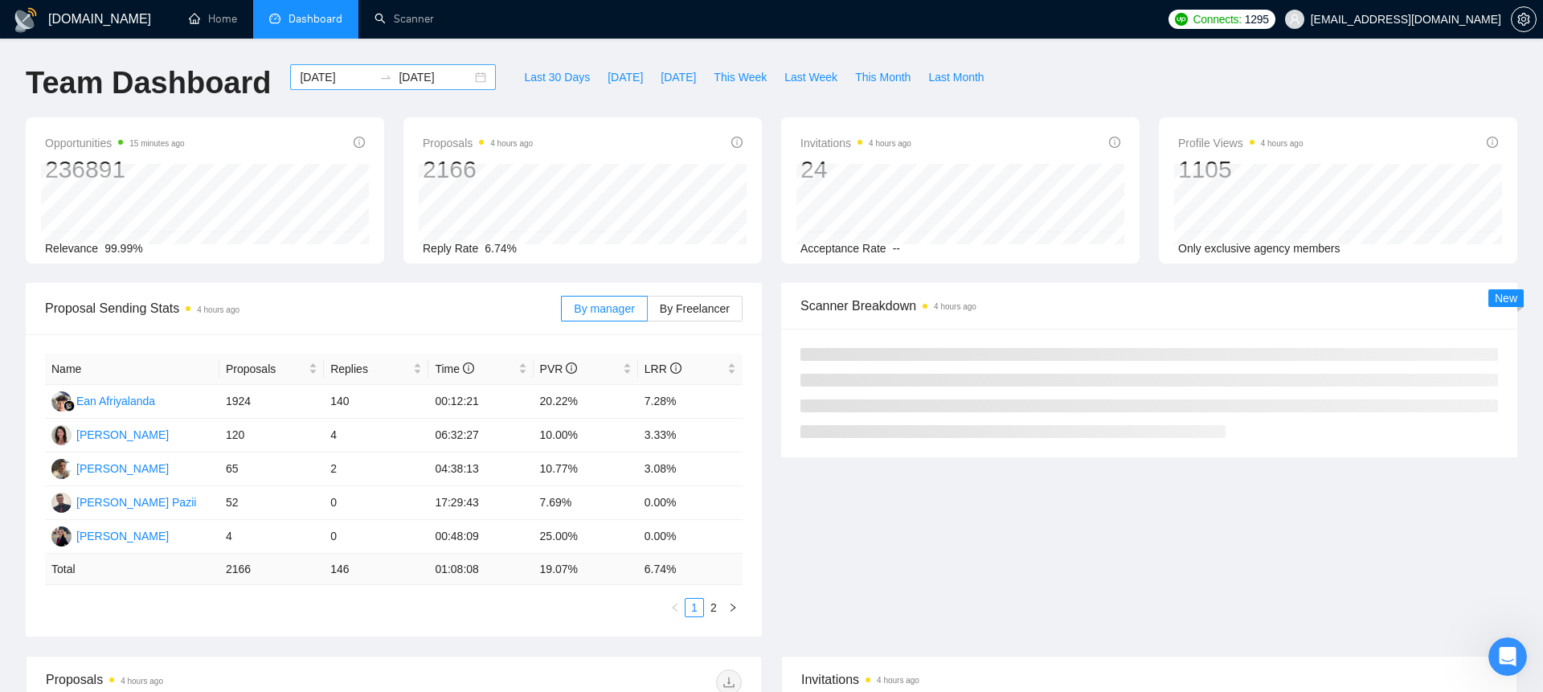
click at [470, 81] on div "[DATE] [DATE]" at bounding box center [393, 77] width 206 height 26
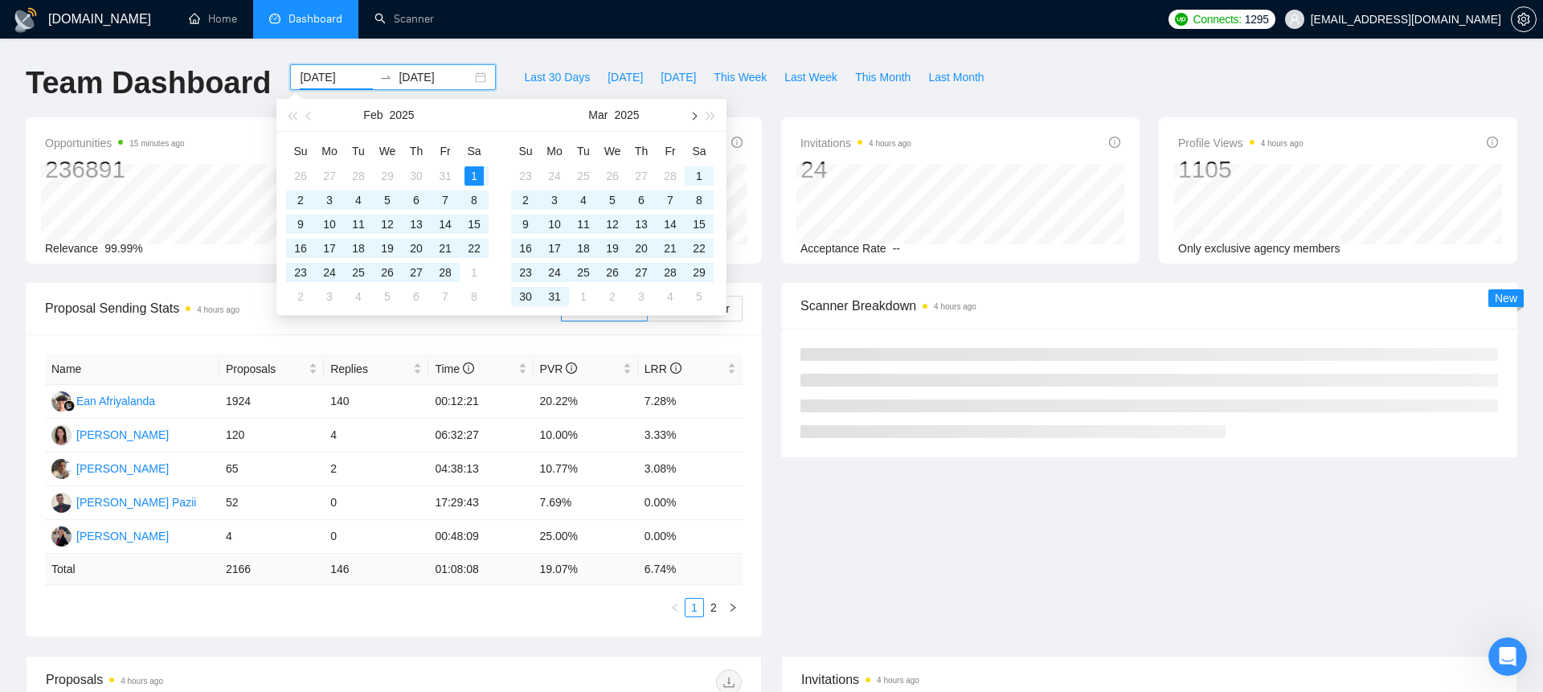
click at [692, 121] on button "button" at bounding box center [693, 115] width 18 height 32
click at [692, 120] on button "button" at bounding box center [693, 115] width 18 height 32
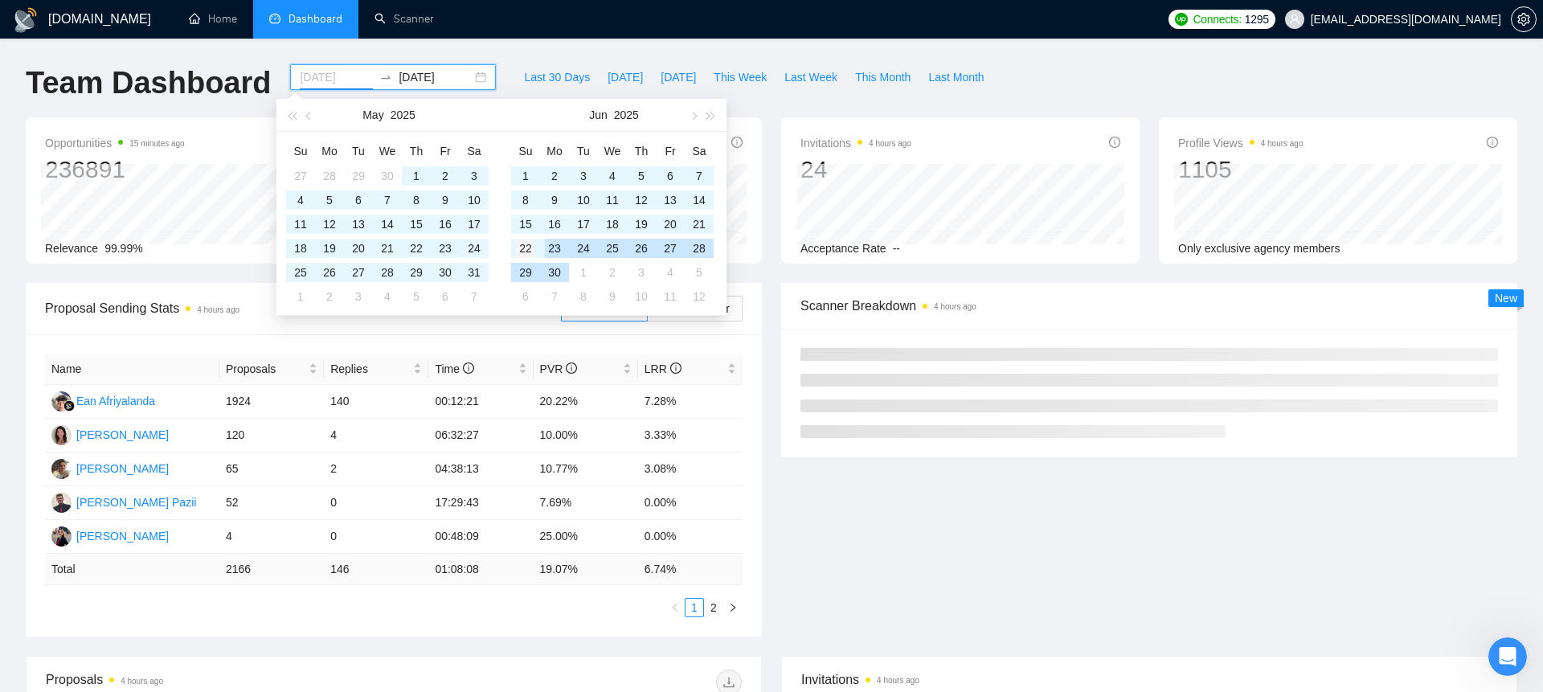
type input "[DATE]"
click at [527, 245] on div "22" at bounding box center [525, 248] width 19 height 19
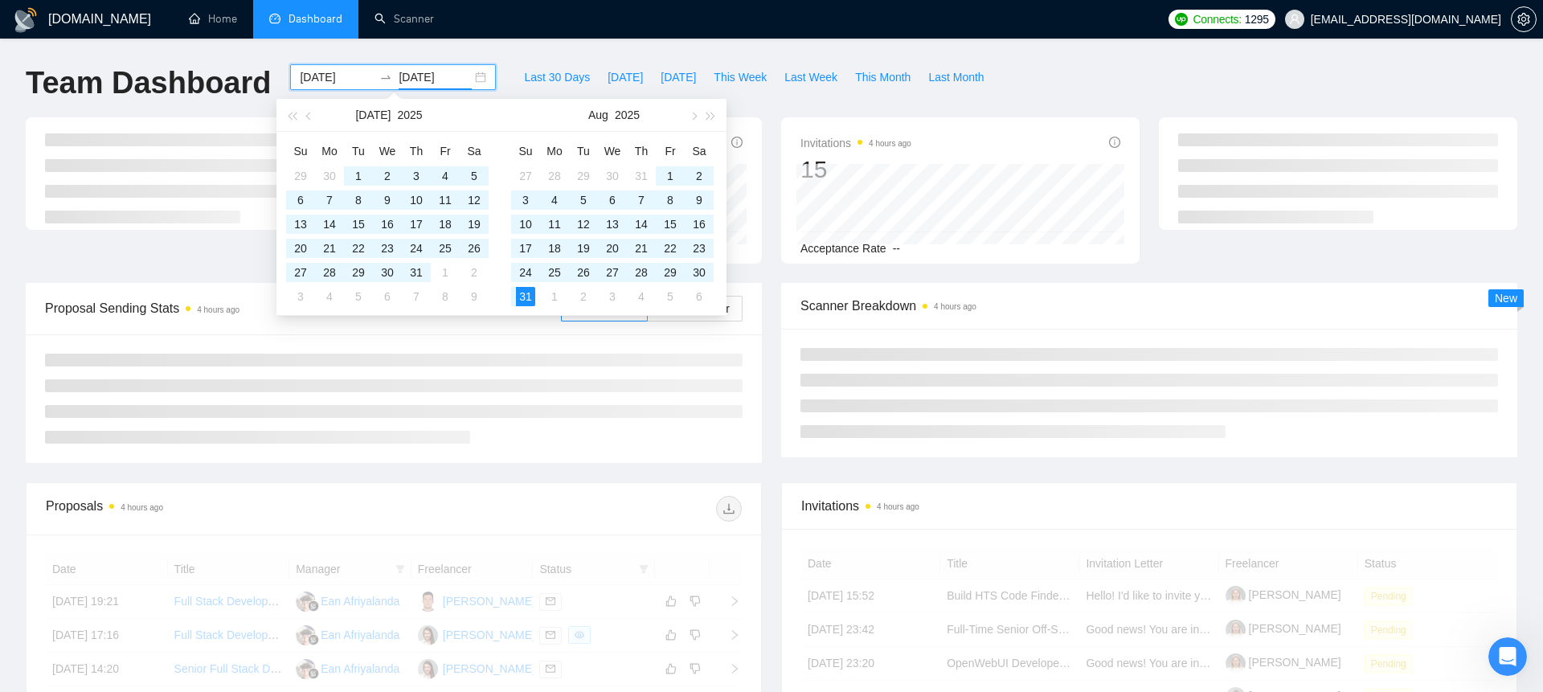
type input "[DATE]"
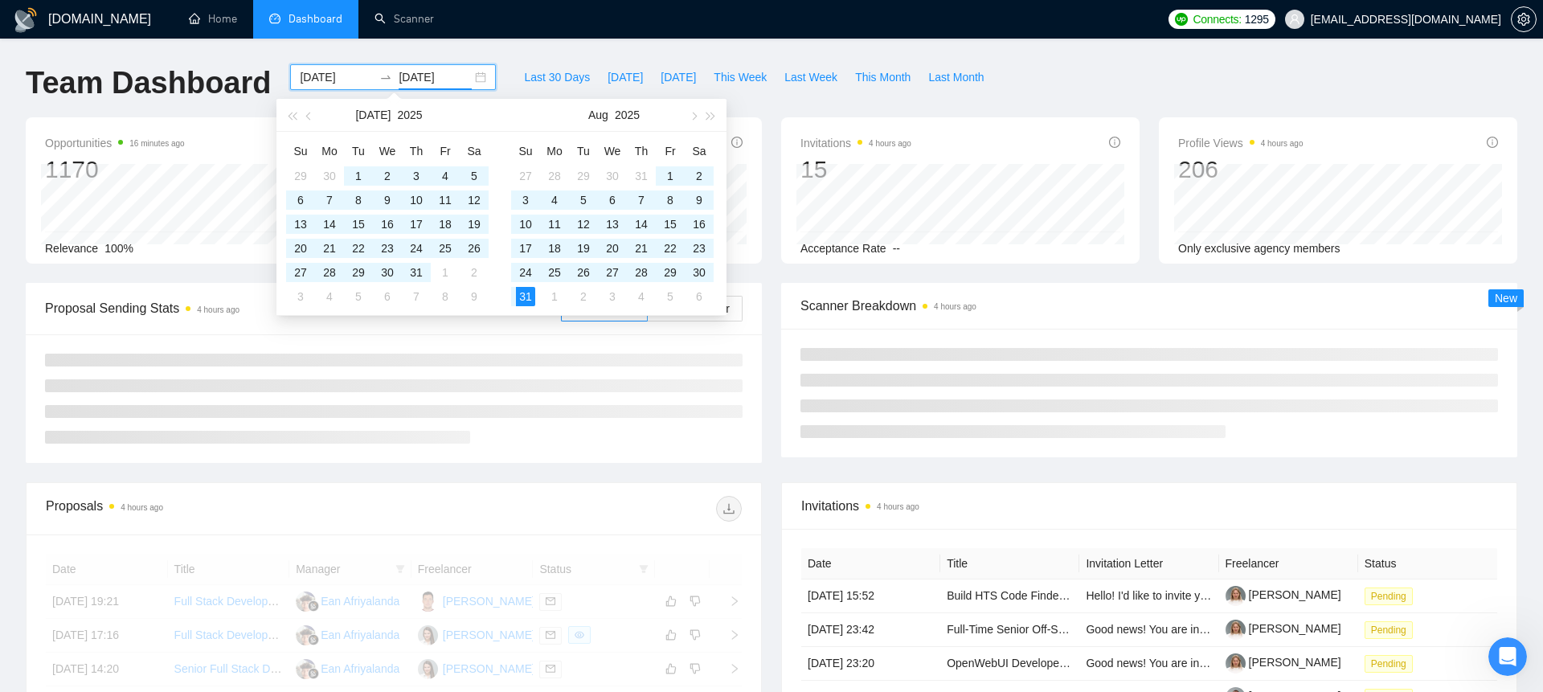
click at [535, 50] on div "[DOMAIN_NAME] Home Dashboard Scanner Connects: 1295 [EMAIL_ADDRESS][DOMAIN_NAME…" at bounding box center [771, 559] width 1543 height 1118
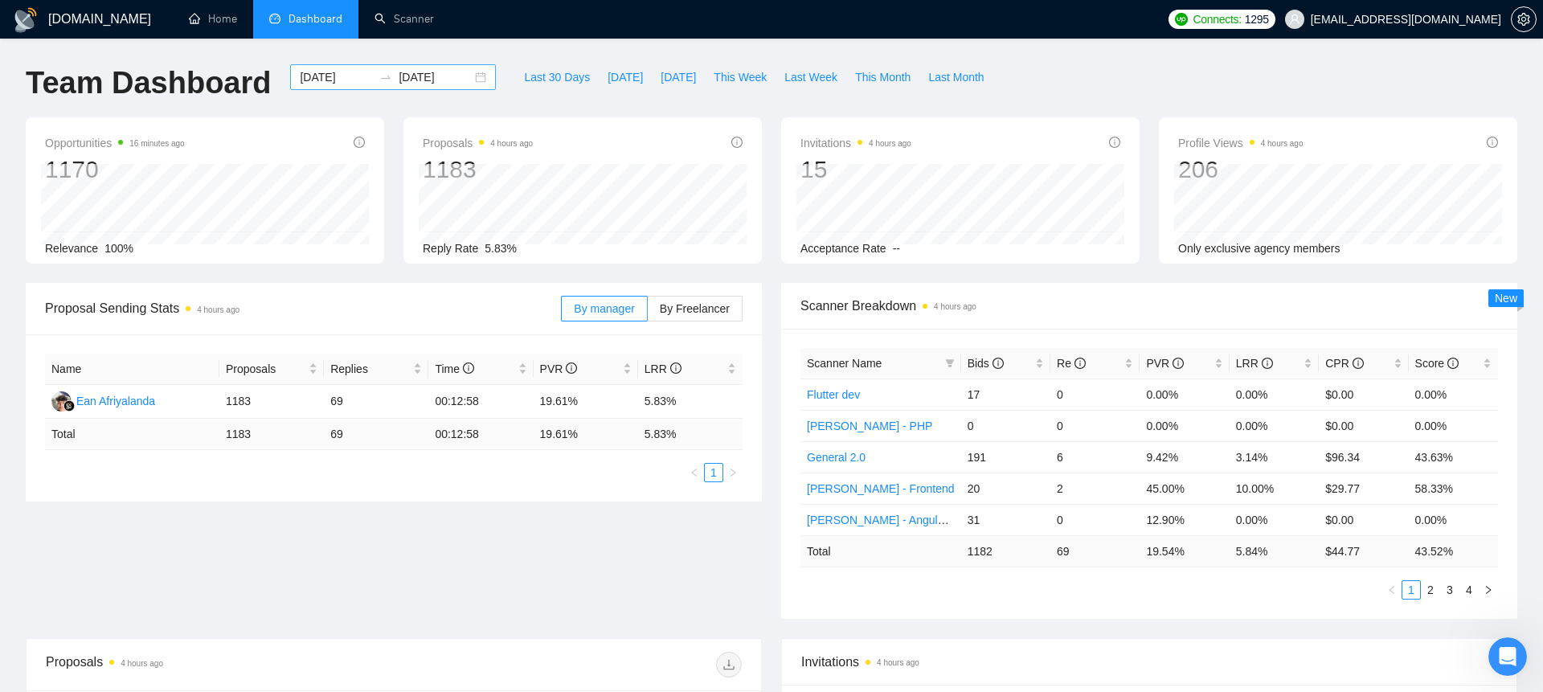
click at [346, 72] on input "[DATE]" at bounding box center [336, 77] width 73 height 18
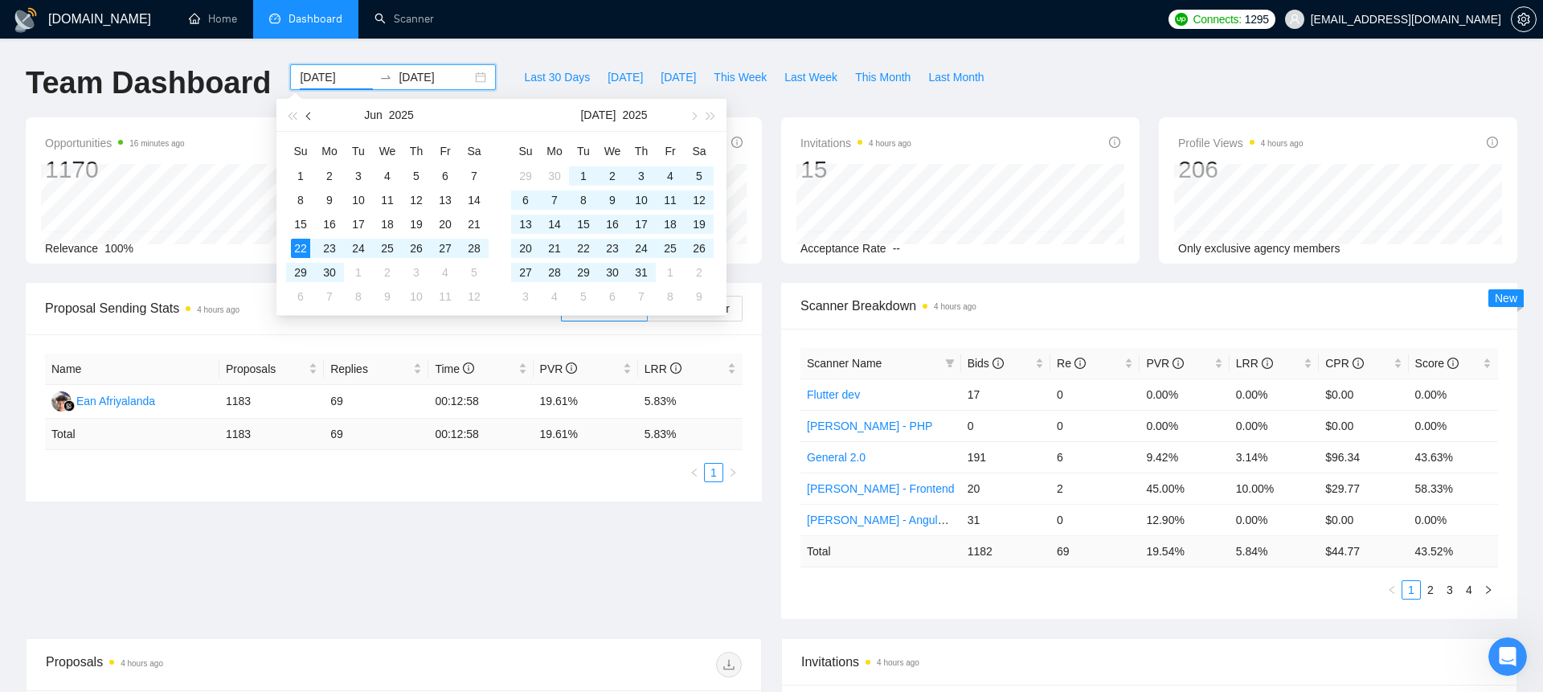
click at [306, 115] on span "button" at bounding box center [310, 116] width 8 height 8
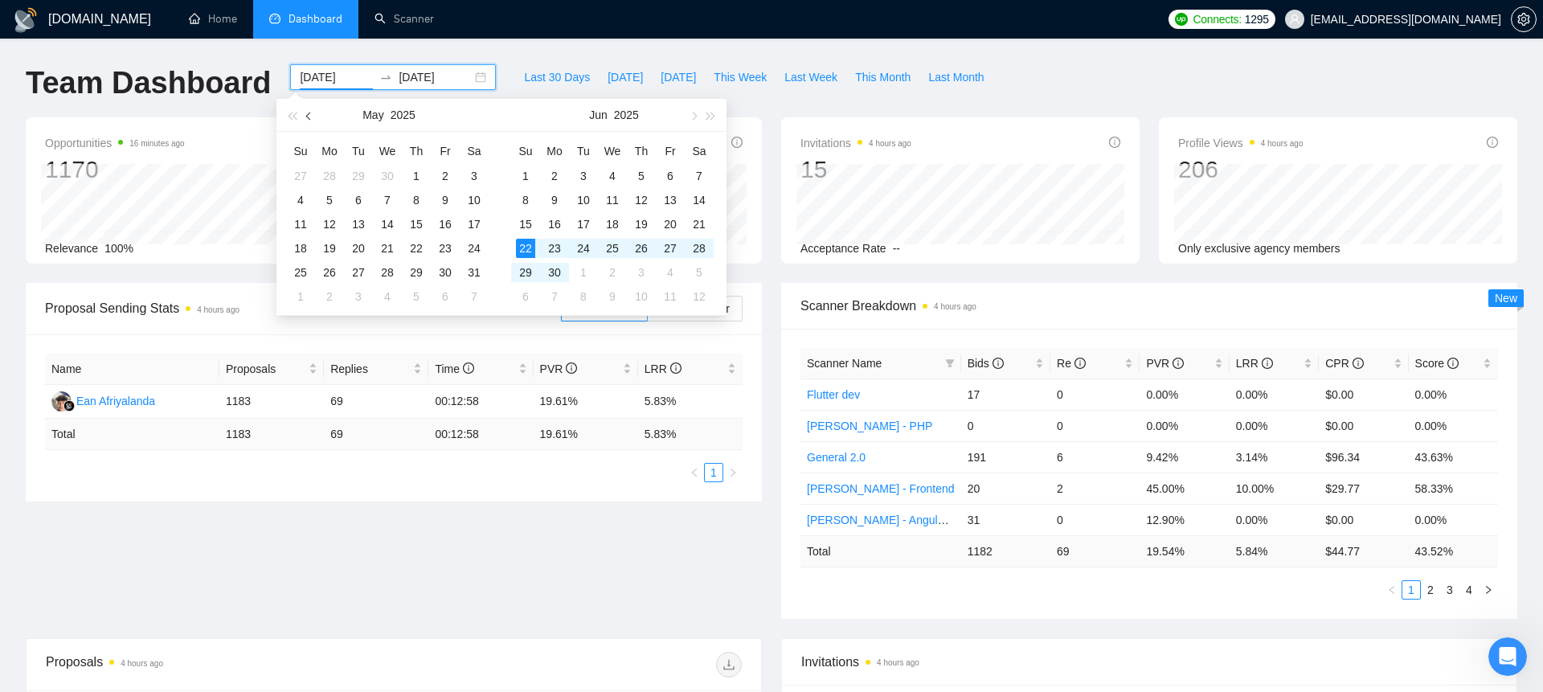
click at [306, 115] on span "button" at bounding box center [310, 116] width 8 height 8
click at [306, 113] on button "button" at bounding box center [310, 115] width 18 height 32
type input "[DATE]"
click at [479, 171] on div "1" at bounding box center [474, 175] width 19 height 19
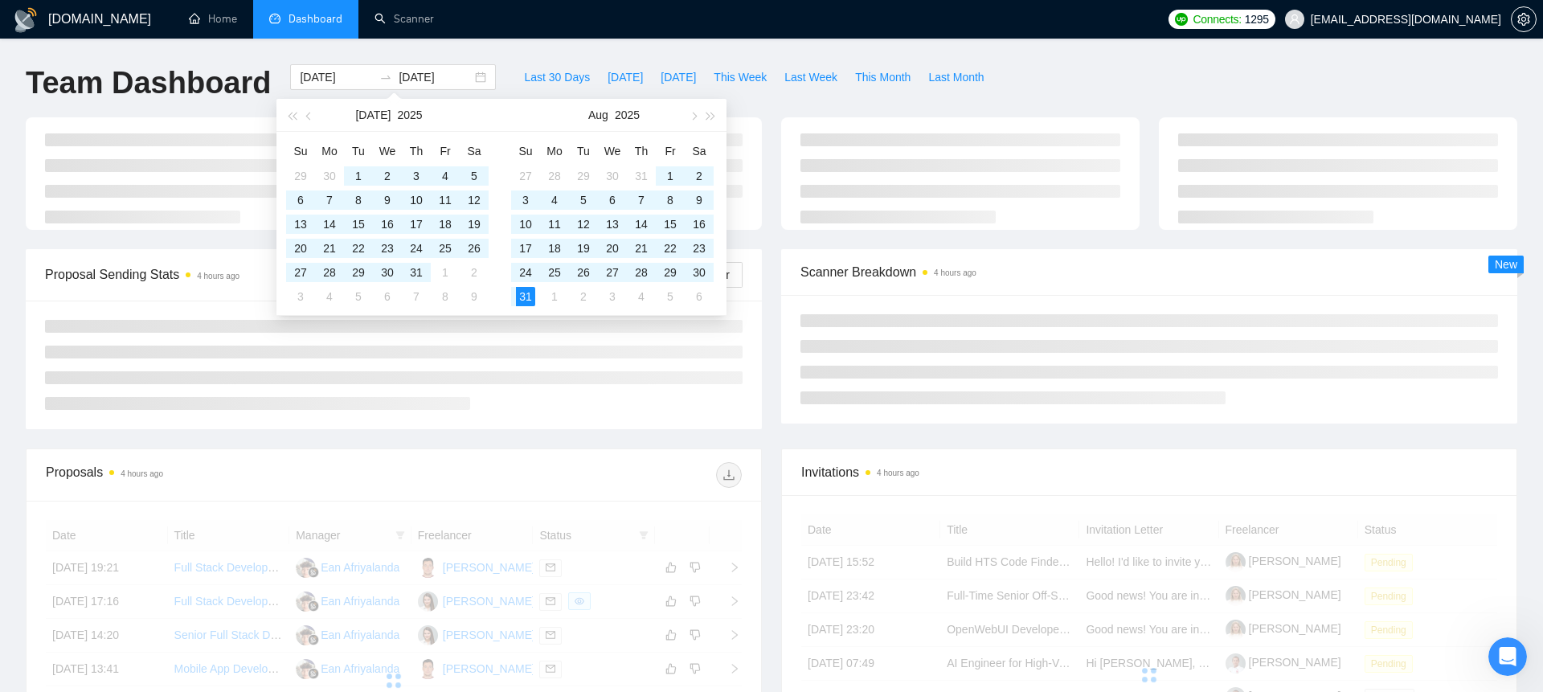
click at [542, 45] on div "[DOMAIN_NAME] Home Dashboard Scanner Connects: 1295 [EMAIL_ADDRESS][DOMAIN_NAME…" at bounding box center [771, 542] width 1543 height 1084
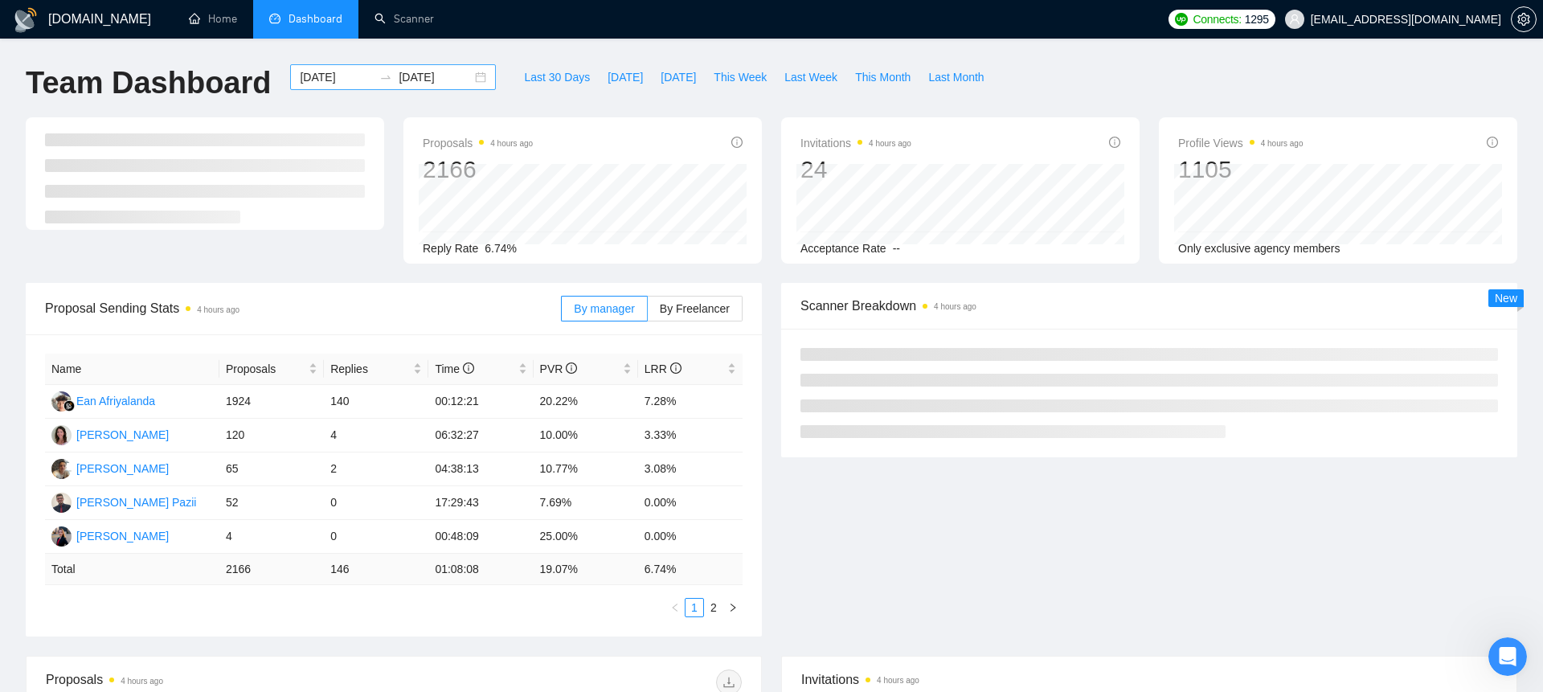
click at [459, 73] on div "[DATE] [DATE]" at bounding box center [393, 77] width 206 height 26
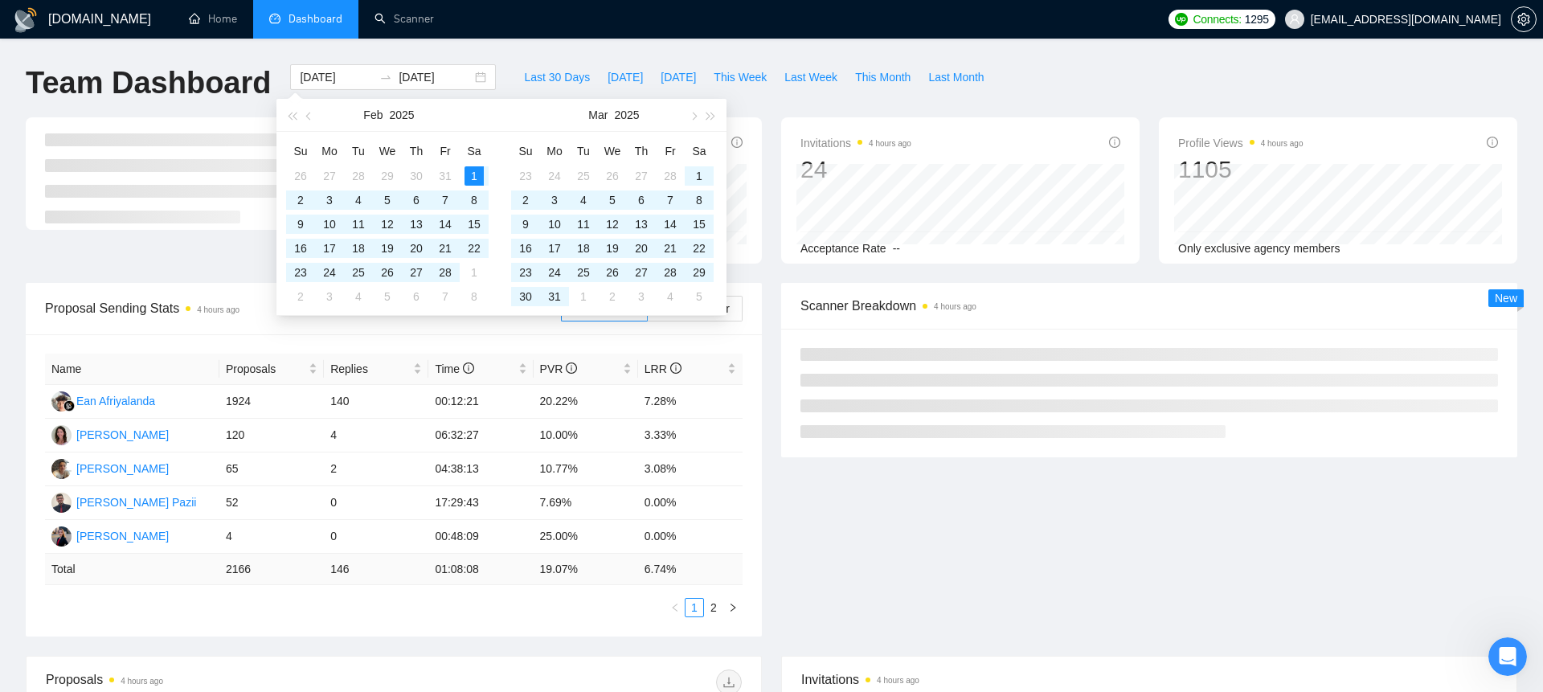
click at [502, 48] on div "[DOMAIN_NAME] Home Dashboard Scanner Connects: 1295 [EMAIL_ADDRESS][DOMAIN_NAME…" at bounding box center [771, 646] width 1543 height 1292
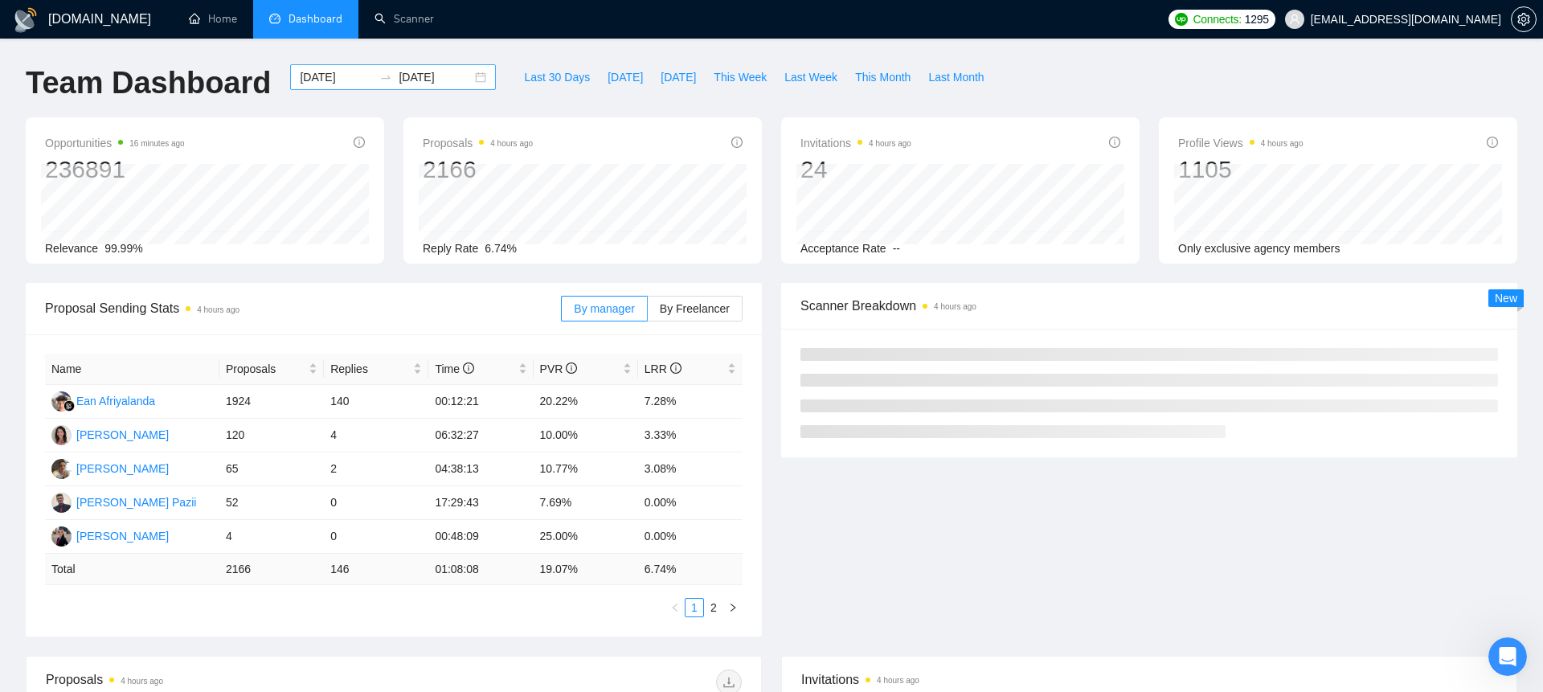
click at [469, 75] on div "[DATE] [DATE]" at bounding box center [393, 77] width 206 height 26
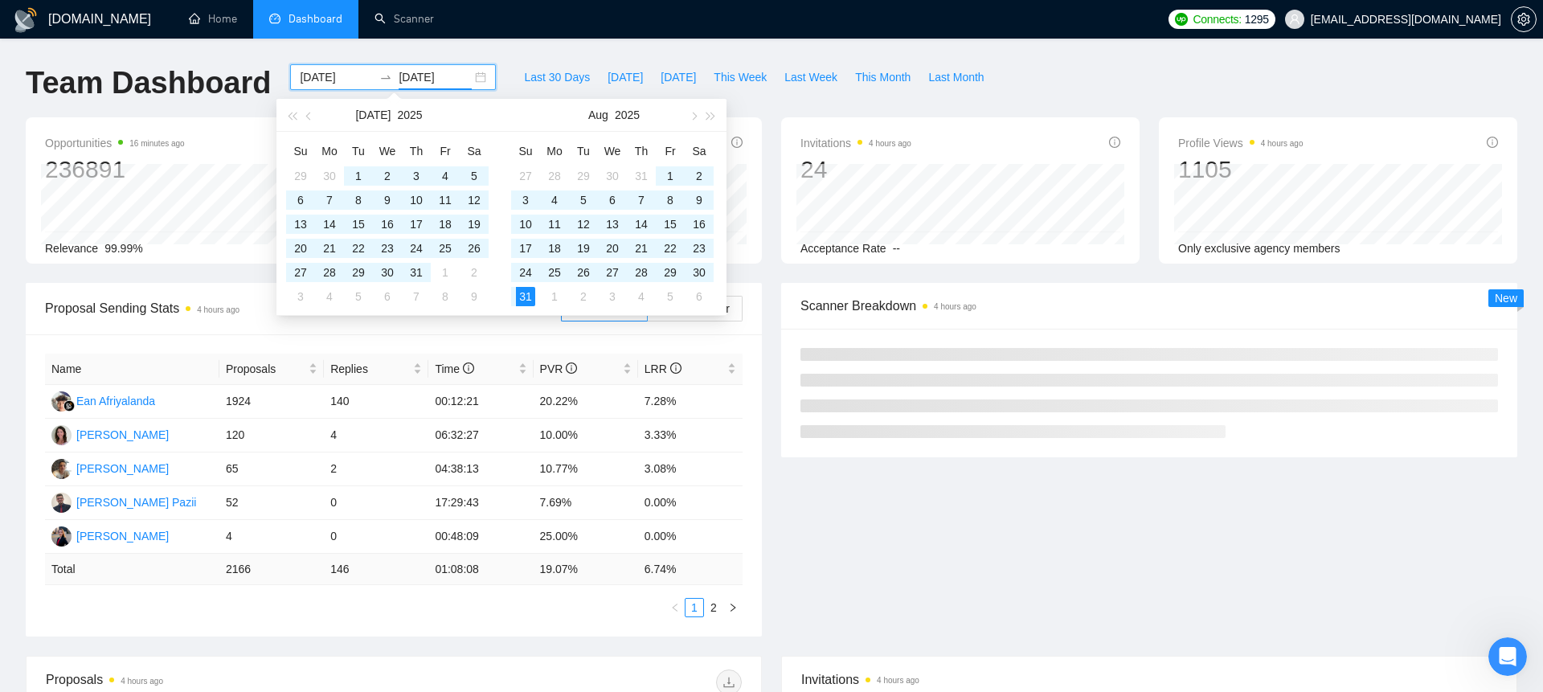
click at [419, 78] on input "[DATE]" at bounding box center [435, 77] width 73 height 18
click at [306, 119] on button "button" at bounding box center [310, 115] width 18 height 32
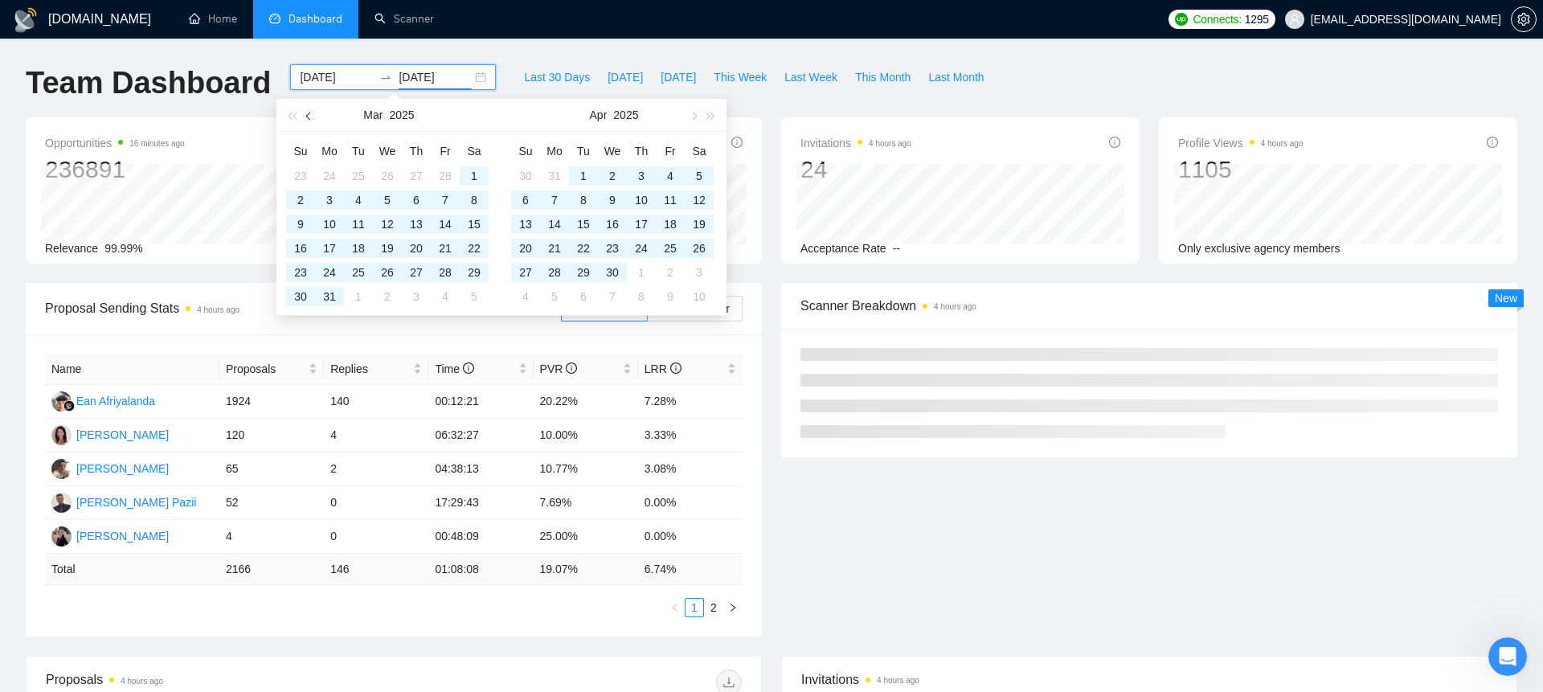
click at [306, 119] on button "button" at bounding box center [310, 115] width 18 height 32
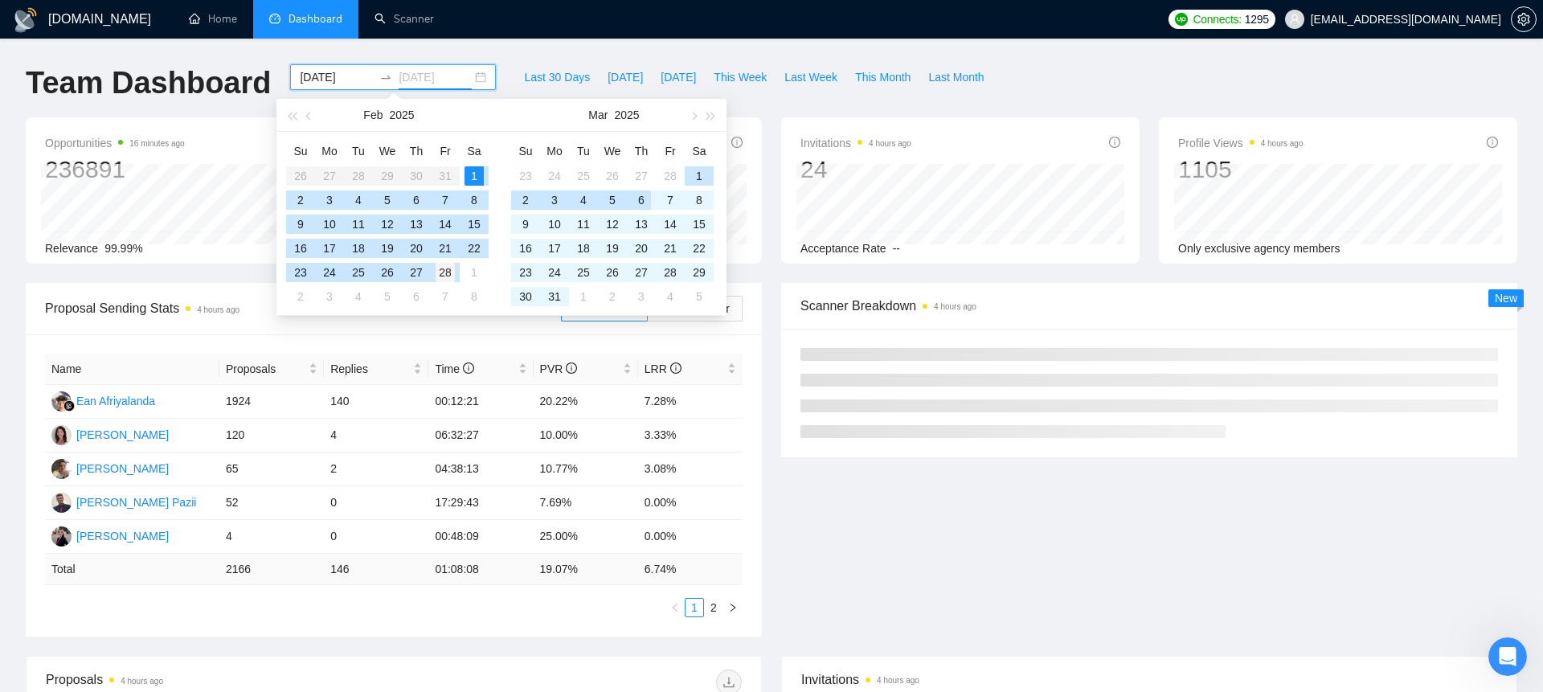
type input "[DATE]"
click at [451, 273] on div "28" at bounding box center [445, 272] width 19 height 19
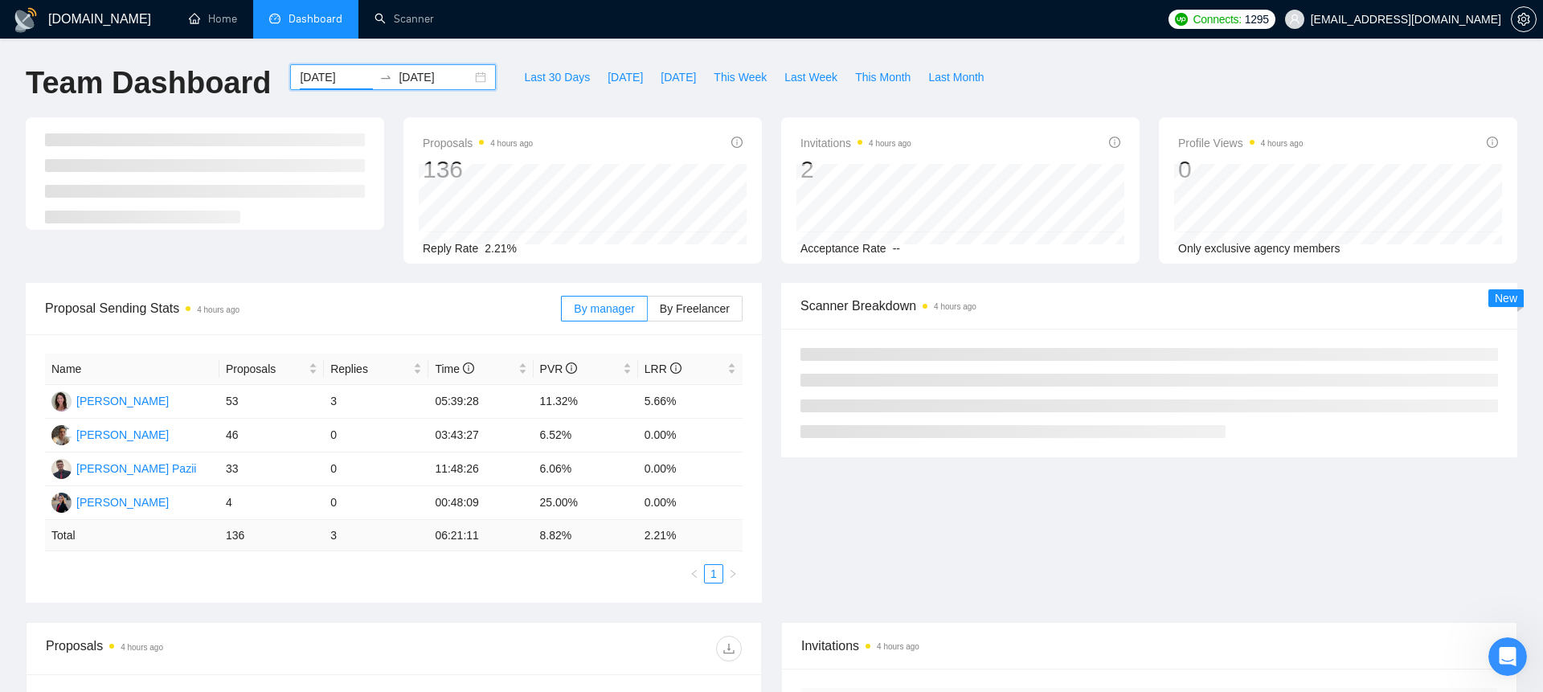
click at [354, 75] on input "[DATE]" at bounding box center [336, 77] width 73 height 18
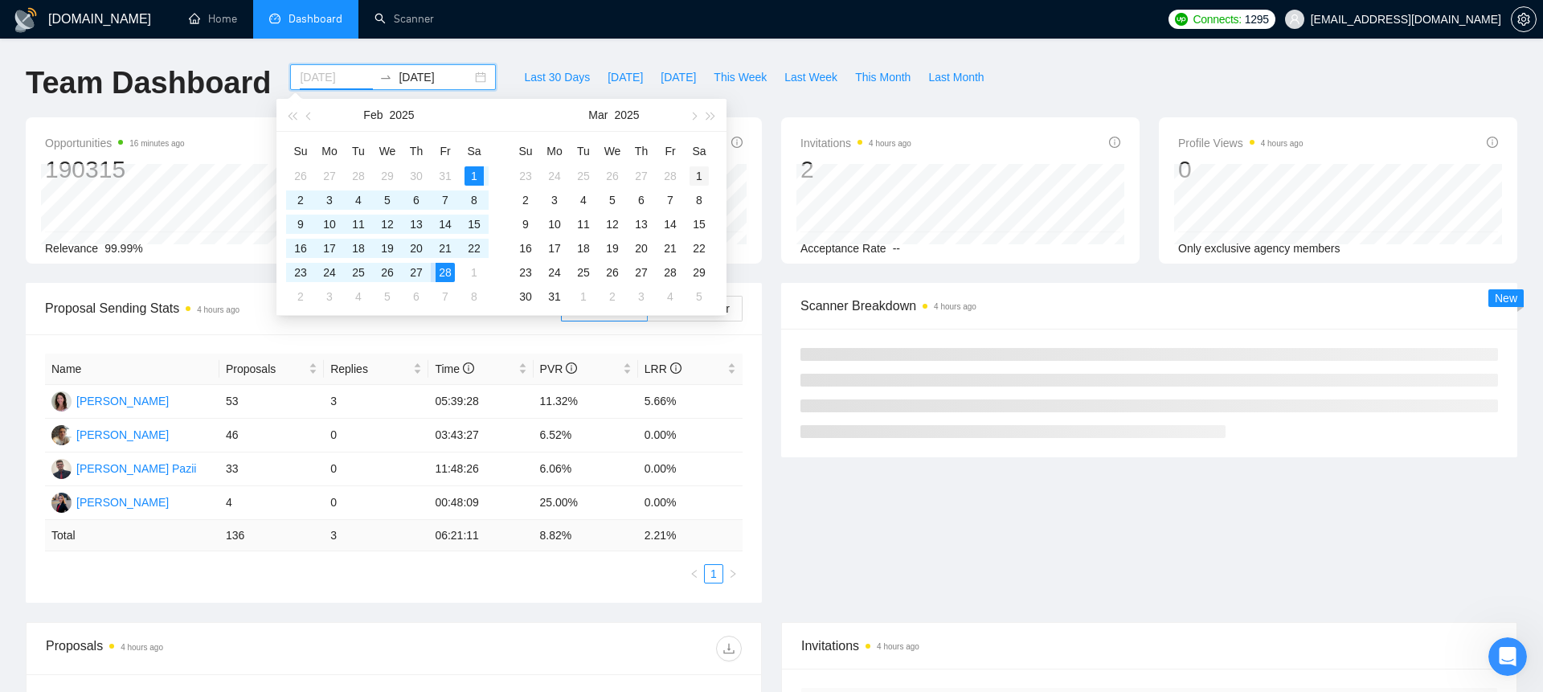
type input "[DATE]"
click at [695, 179] on div "1" at bounding box center [699, 175] width 19 height 19
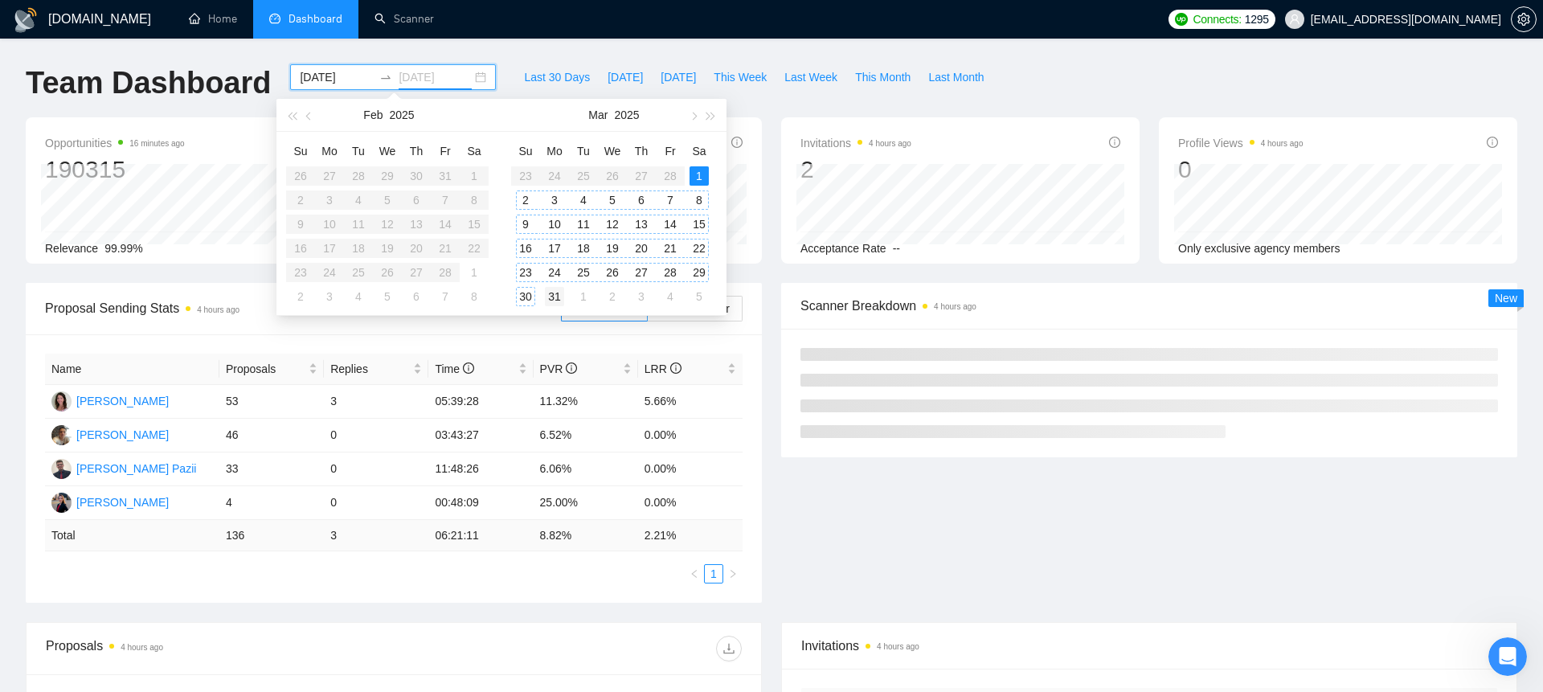
type input "[DATE]"
click at [563, 294] on div "31" at bounding box center [554, 296] width 19 height 19
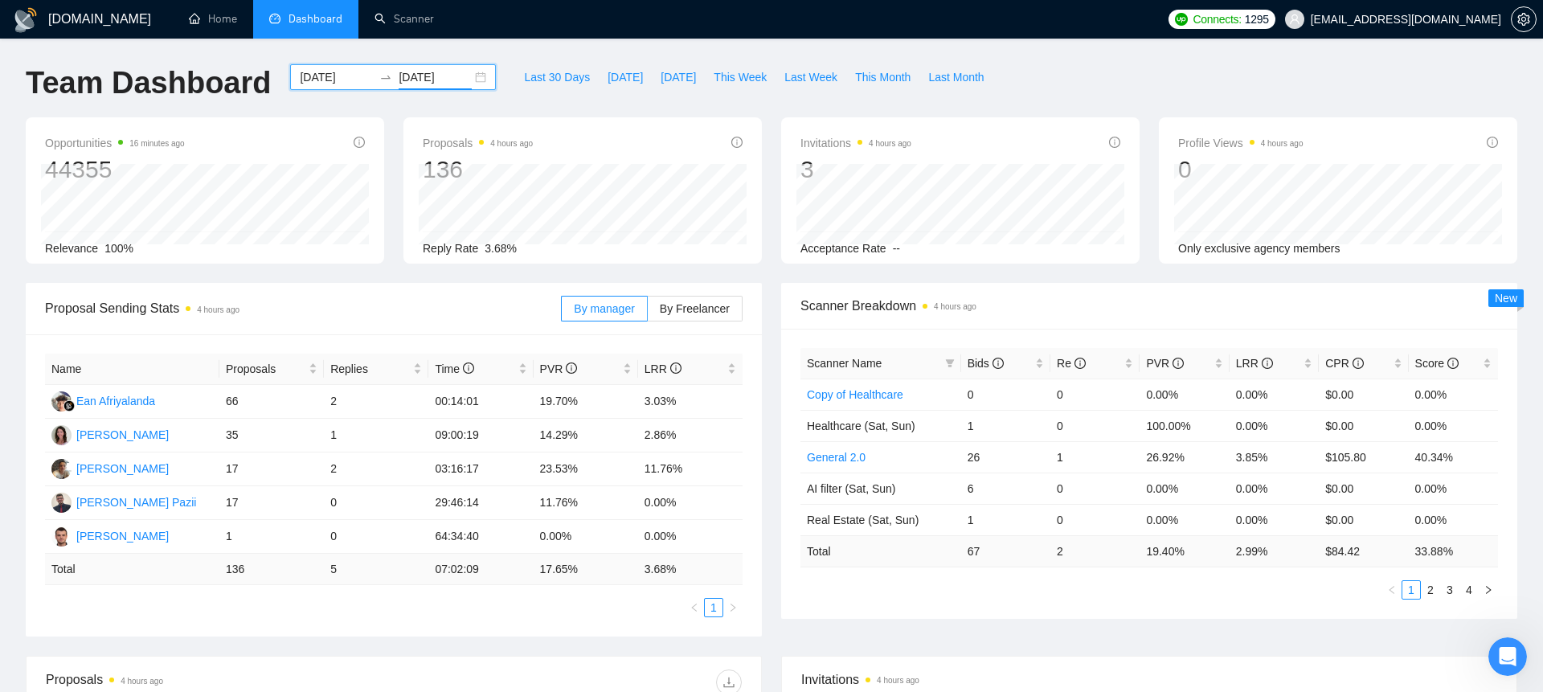
click at [475, 72] on div "[DATE] [DATE]" at bounding box center [393, 77] width 206 height 26
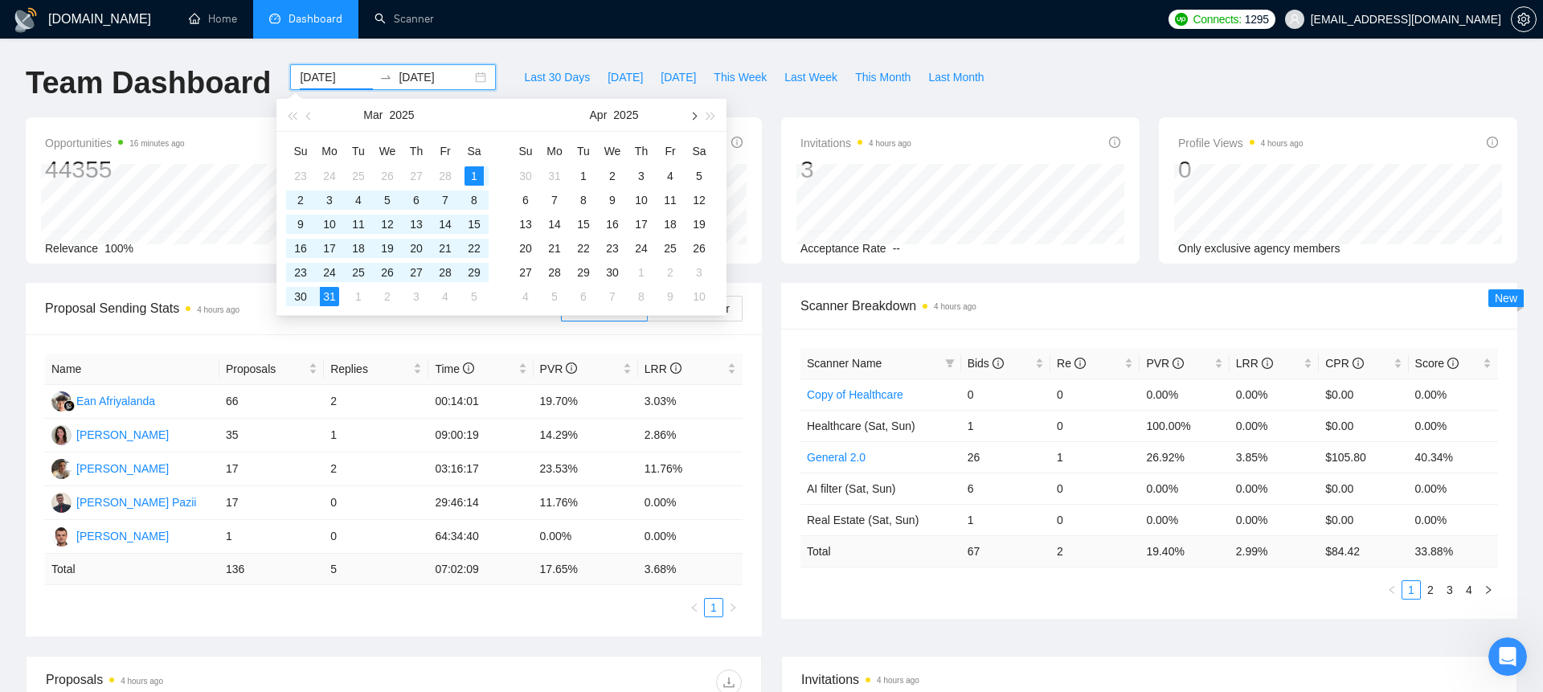
click at [692, 119] on span "button" at bounding box center [693, 116] width 8 height 8
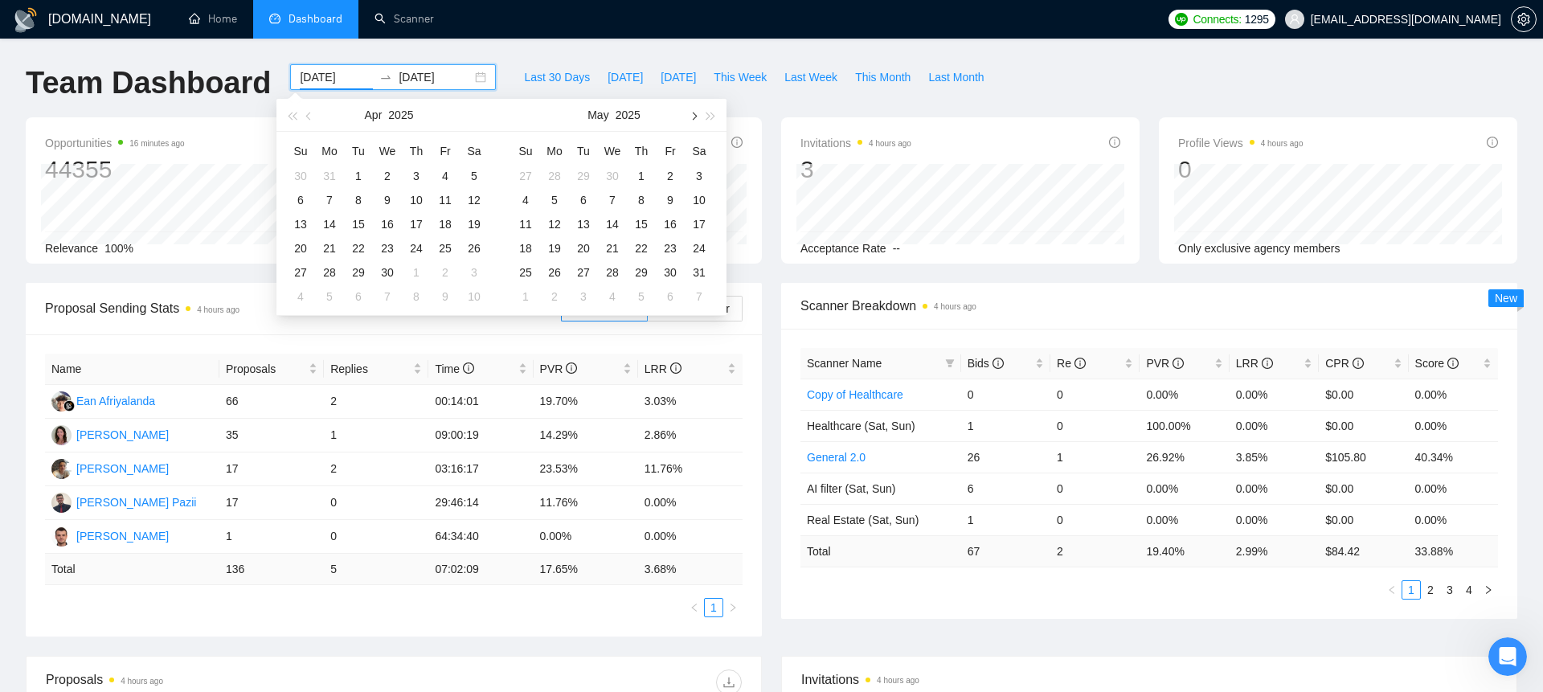
click at [692, 119] on span "button" at bounding box center [693, 116] width 8 height 8
type input "[DATE]"
click at [555, 248] on div "23" at bounding box center [554, 248] width 19 height 19
type input "[DATE]"
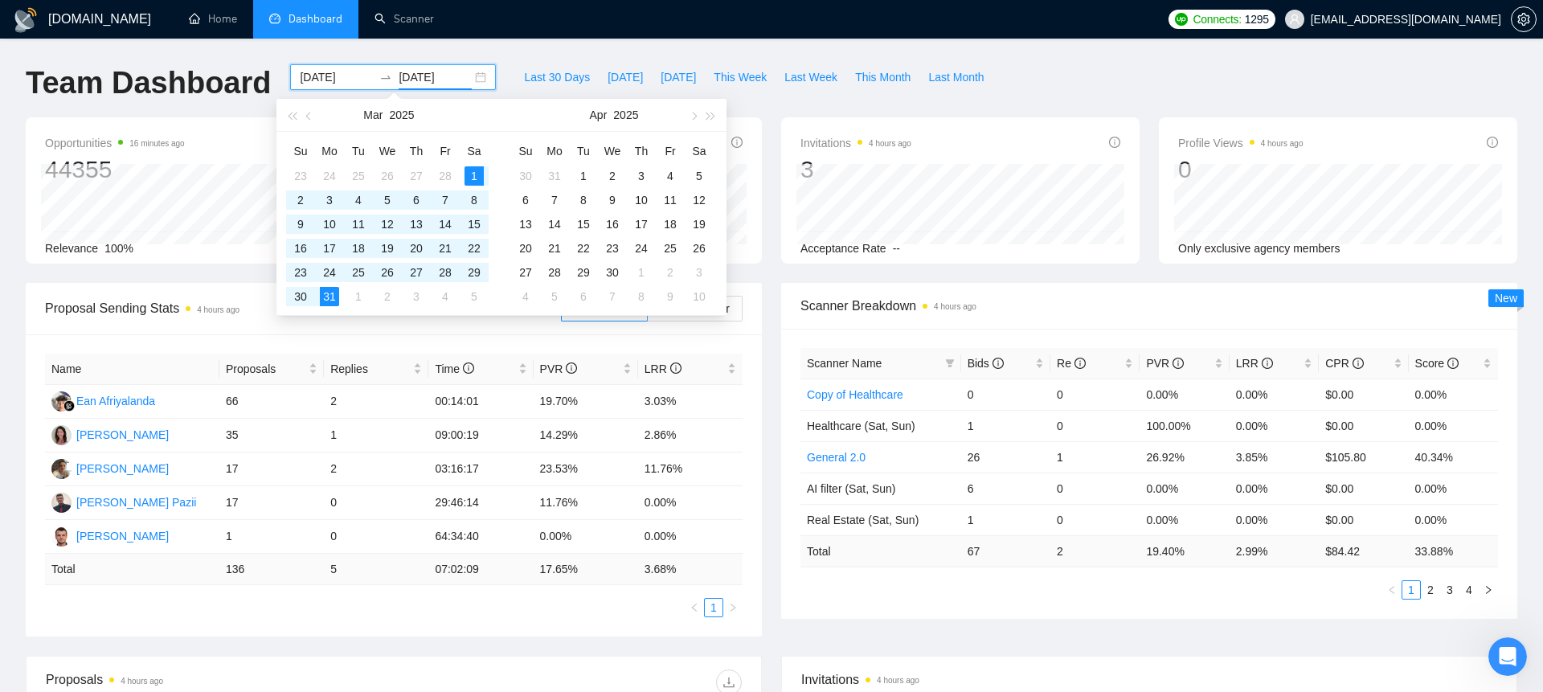
click at [559, 44] on div "[DOMAIN_NAME] Home Dashboard Scanner Connects: 1295 [EMAIL_ADDRESS][DOMAIN_NAME…" at bounding box center [771, 646] width 1543 height 1292
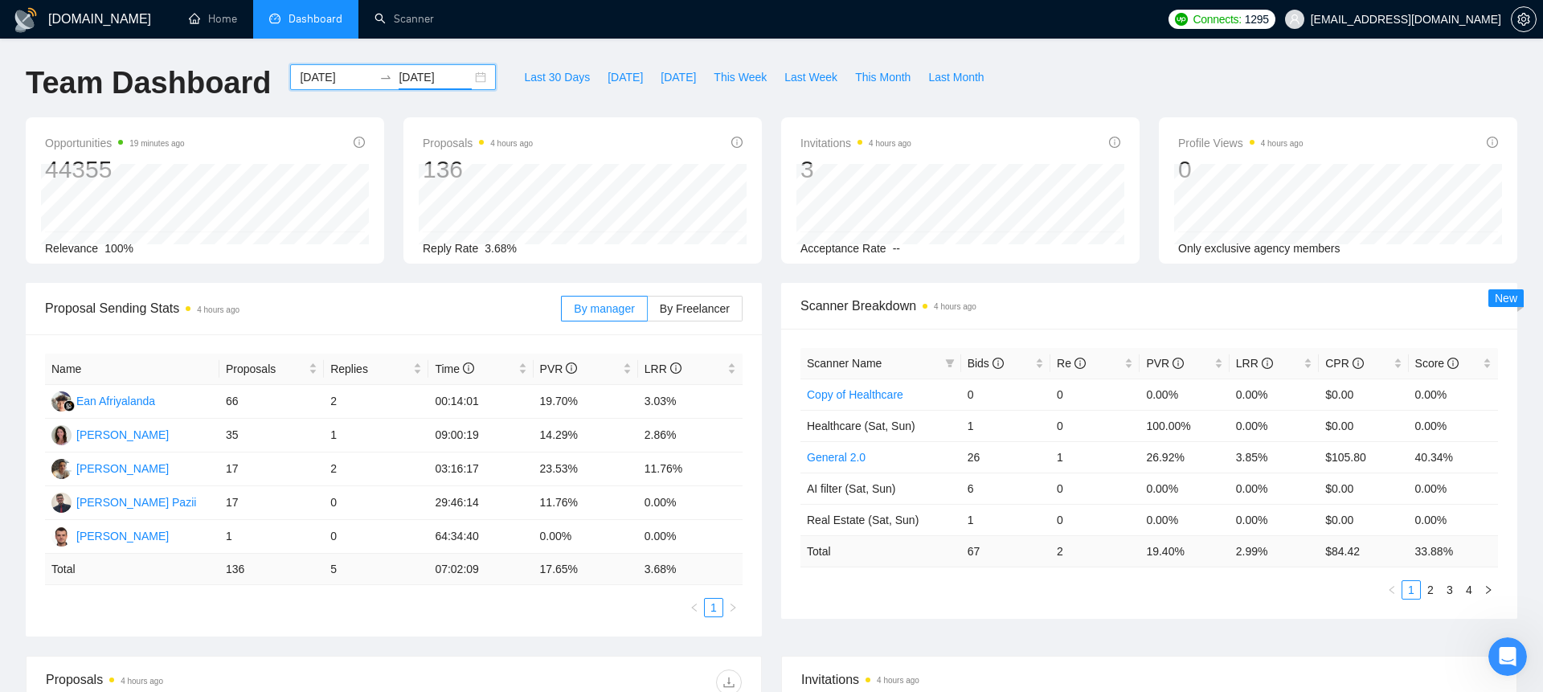
click at [448, 71] on input "[DATE]" at bounding box center [435, 77] width 73 height 18
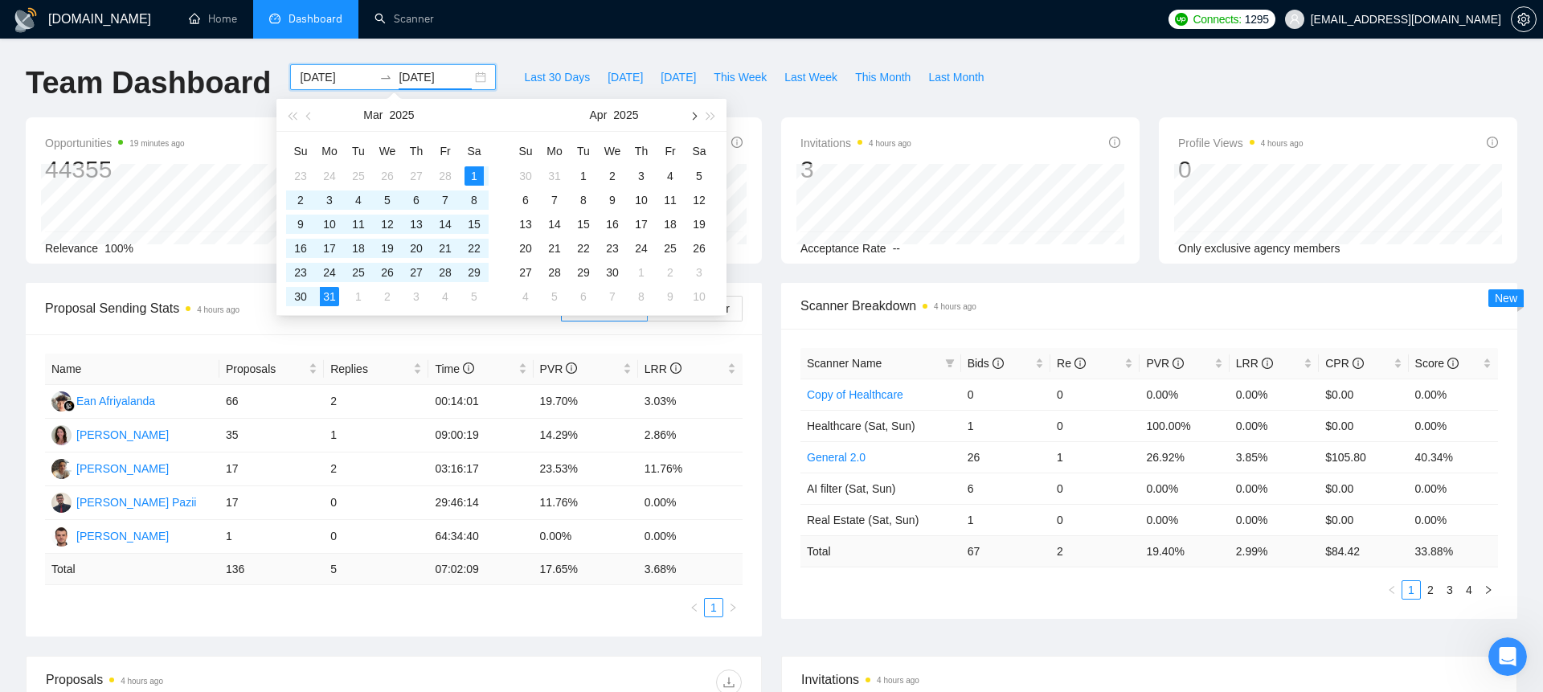
click at [695, 114] on button "button" at bounding box center [693, 115] width 18 height 32
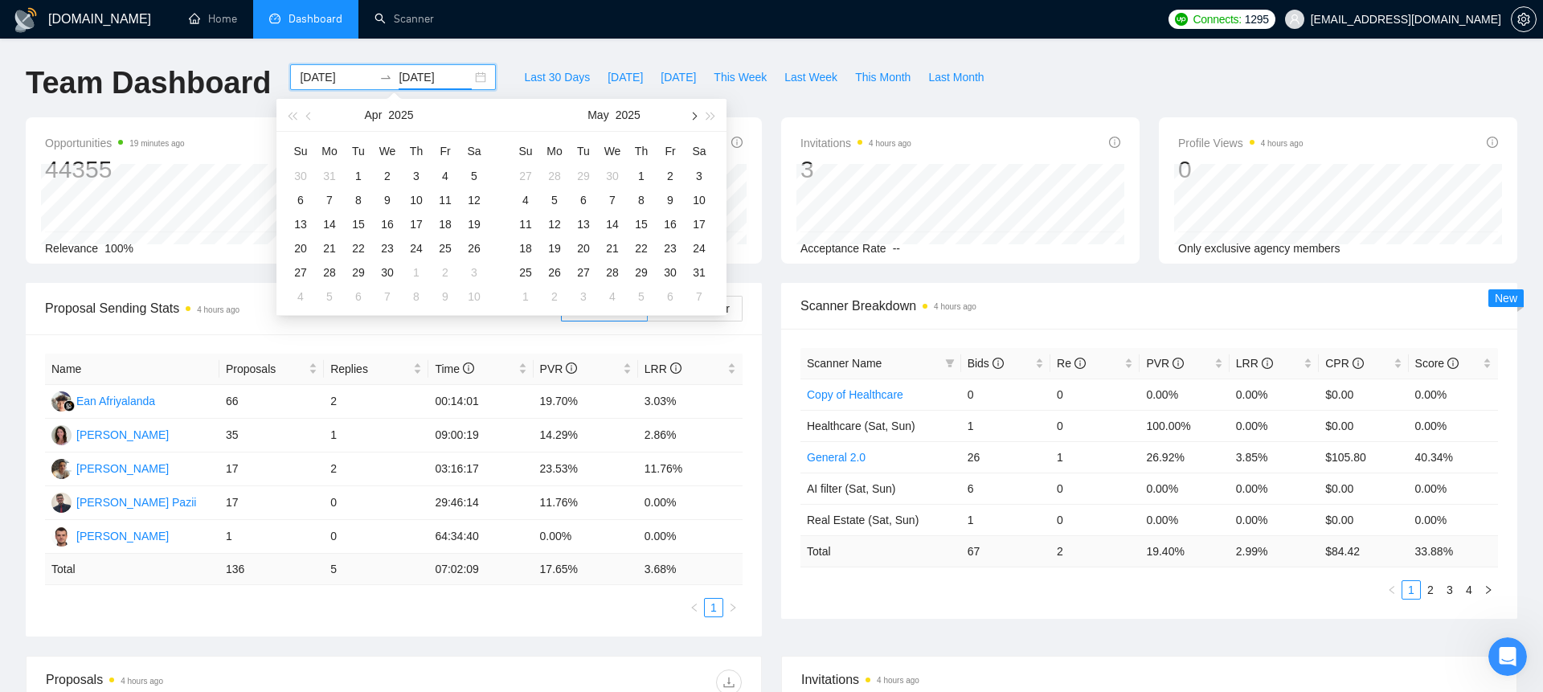
click at [695, 114] on button "button" at bounding box center [693, 115] width 18 height 32
type input "[DATE]"
click at [563, 244] on div "23" at bounding box center [554, 248] width 19 height 19
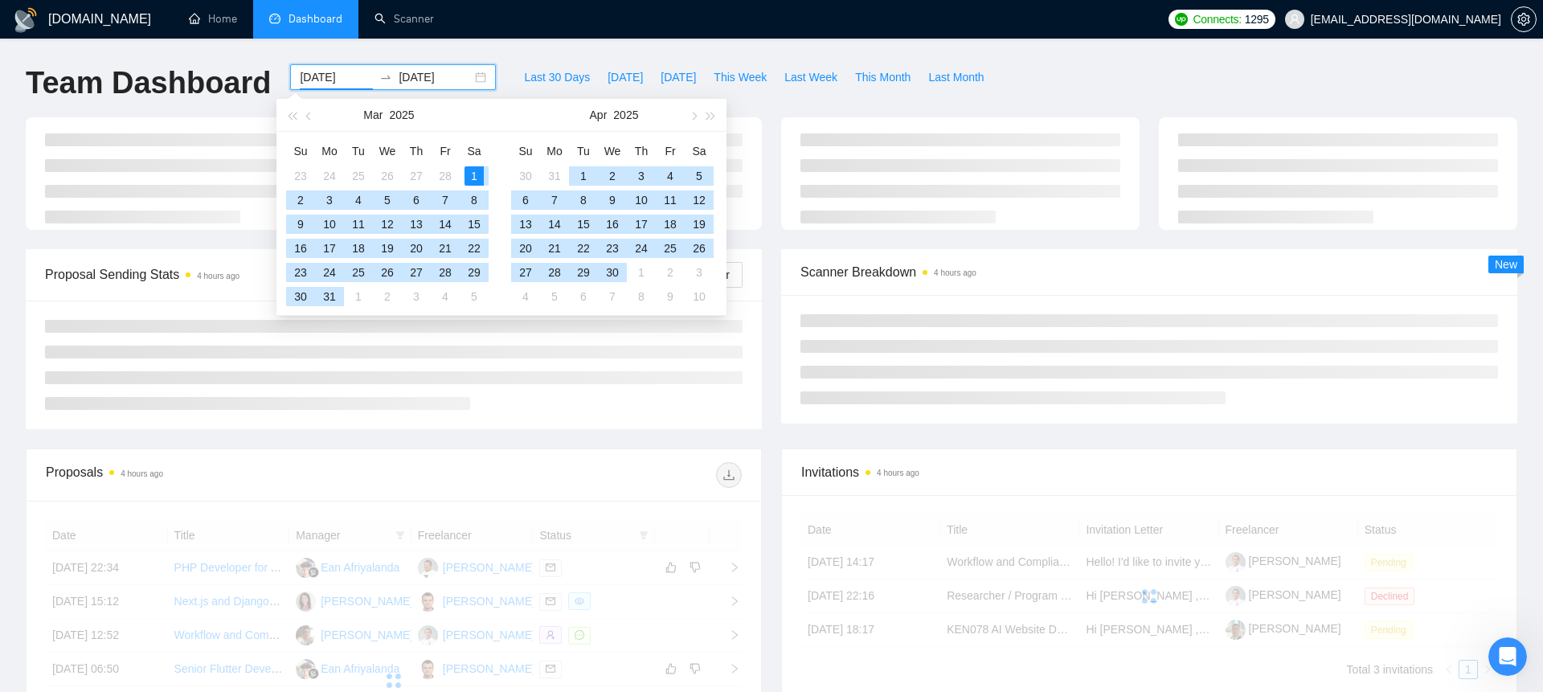
type input "[DATE]"
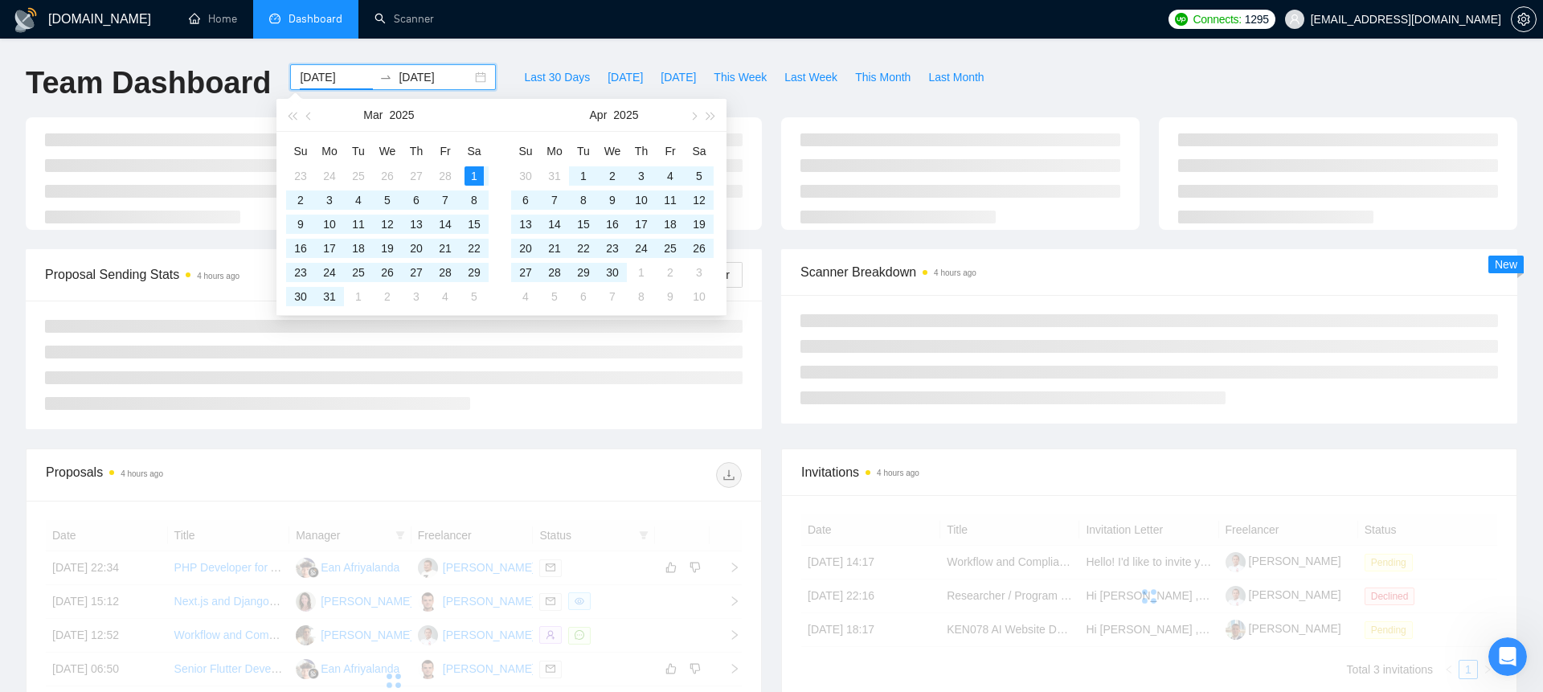
click at [757, 43] on div "[DOMAIN_NAME] Home Dashboard Scanner Connects: 1295 [EMAIL_ADDRESS][DOMAIN_NAME…" at bounding box center [771, 542] width 1543 height 1084
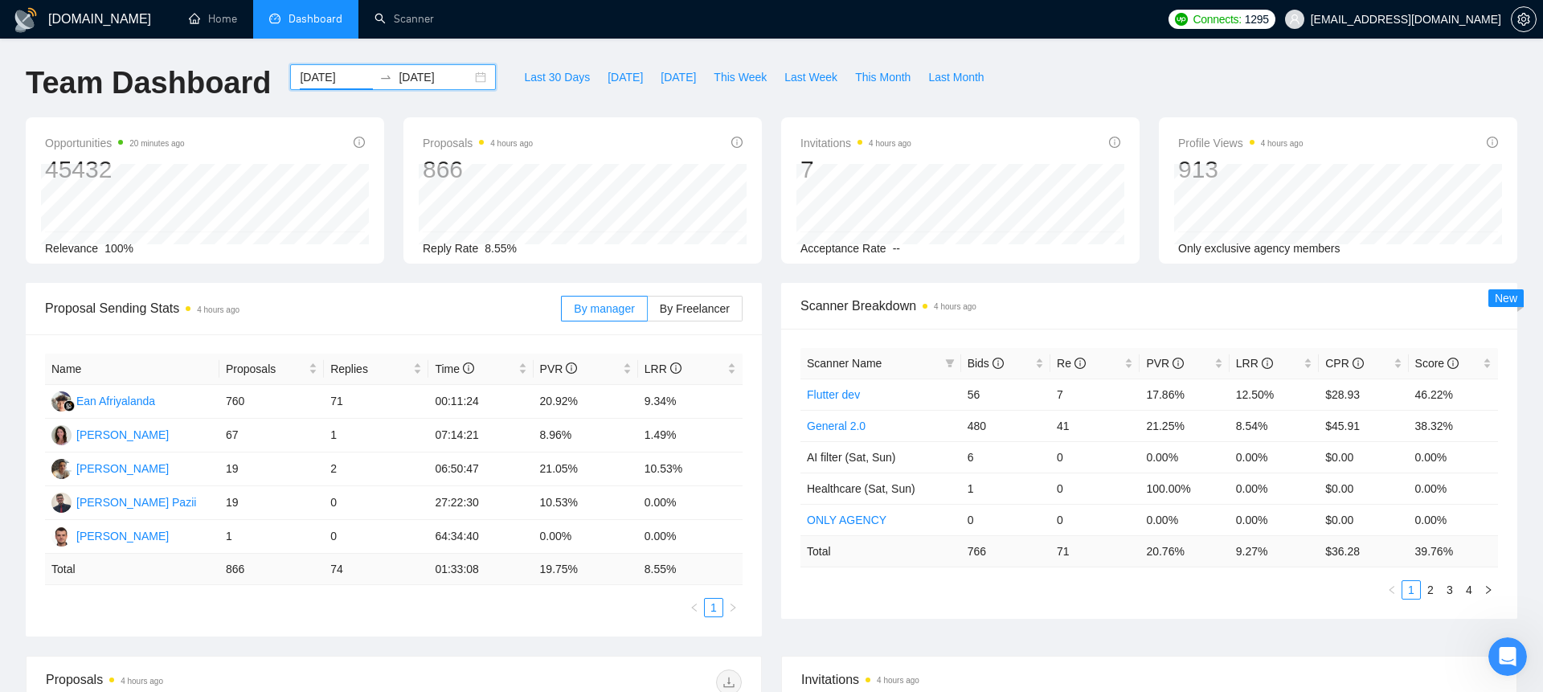
click at [346, 75] on input "[DATE]" at bounding box center [336, 77] width 73 height 18
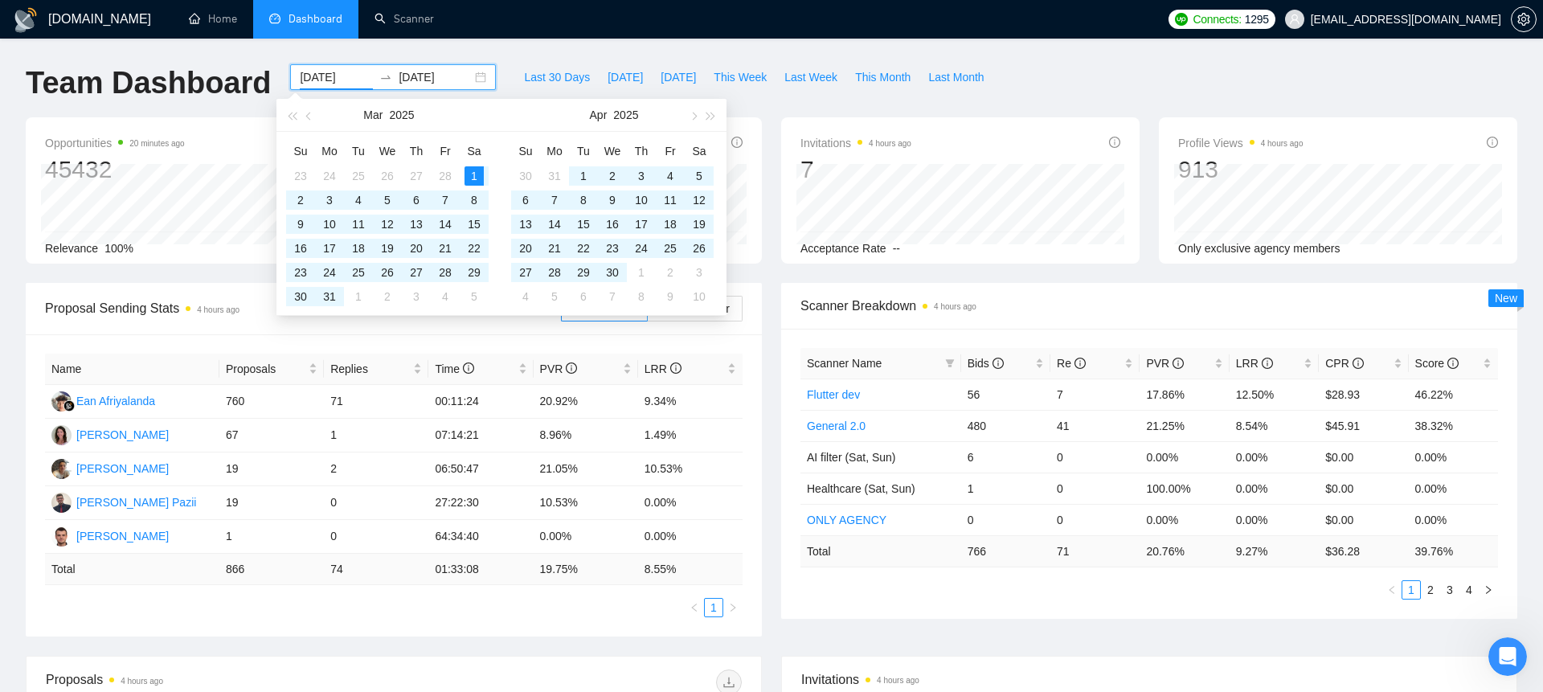
click at [424, 68] on input "[DATE]" at bounding box center [435, 77] width 73 height 18
click at [695, 113] on button "button" at bounding box center [693, 115] width 18 height 32
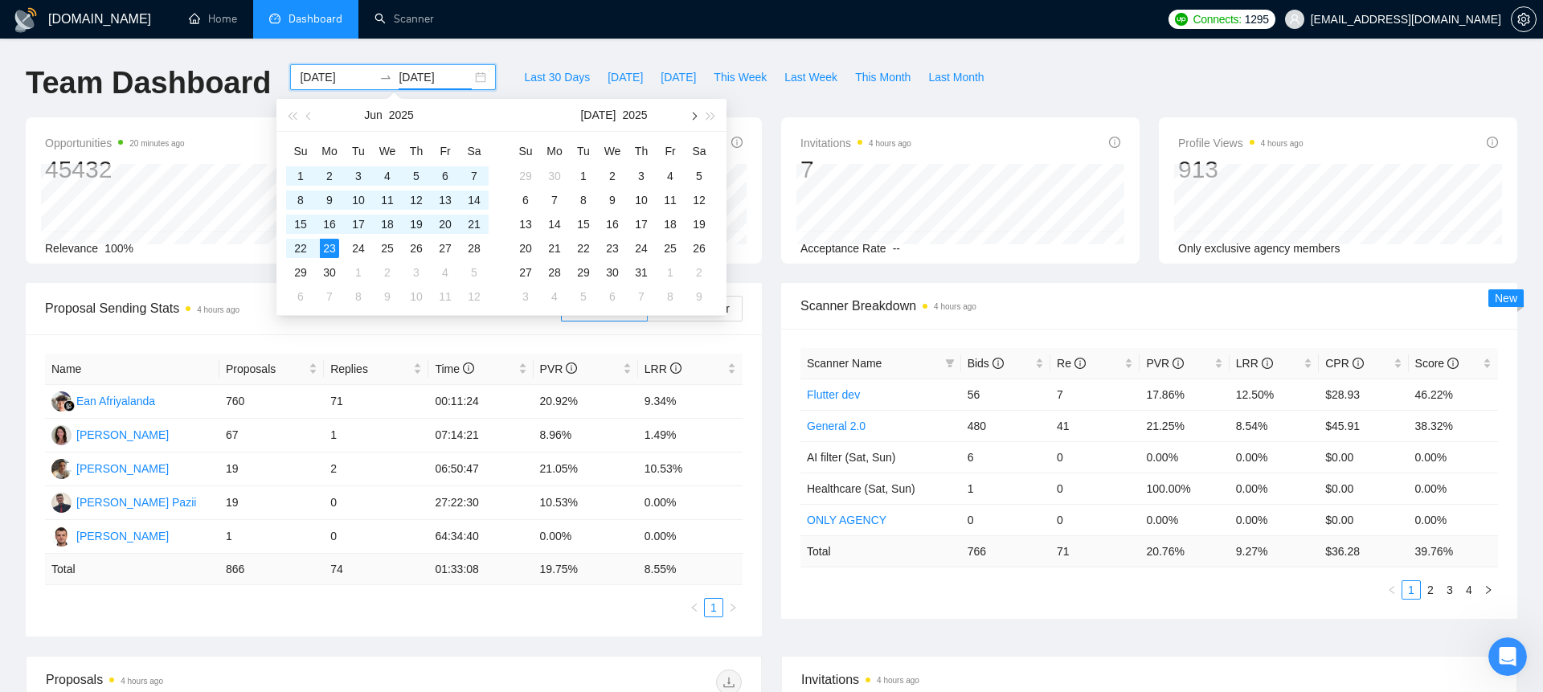
click at [695, 113] on button "button" at bounding box center [693, 115] width 18 height 32
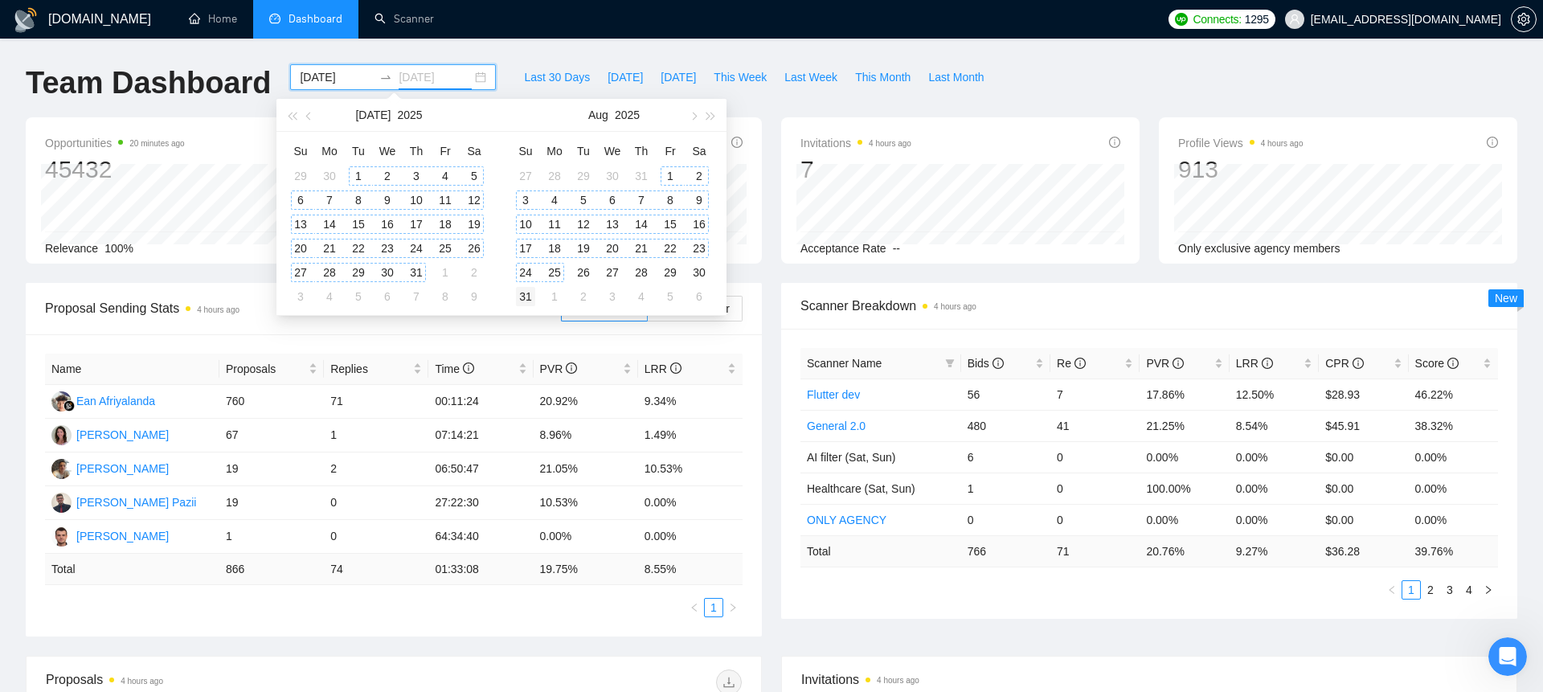
type input "[DATE]"
click at [531, 297] on div "31" at bounding box center [525, 296] width 19 height 19
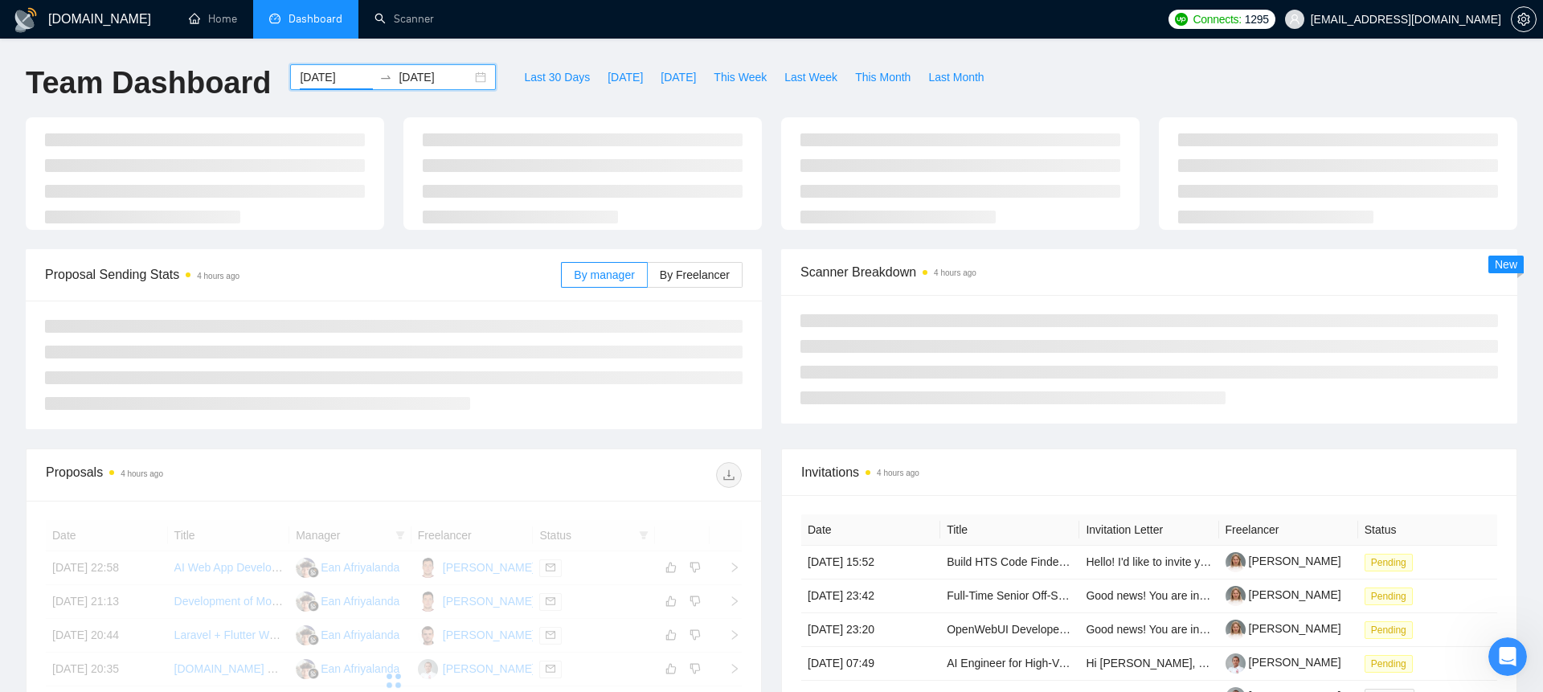
click at [334, 78] on input "[DATE]" at bounding box center [336, 77] width 73 height 18
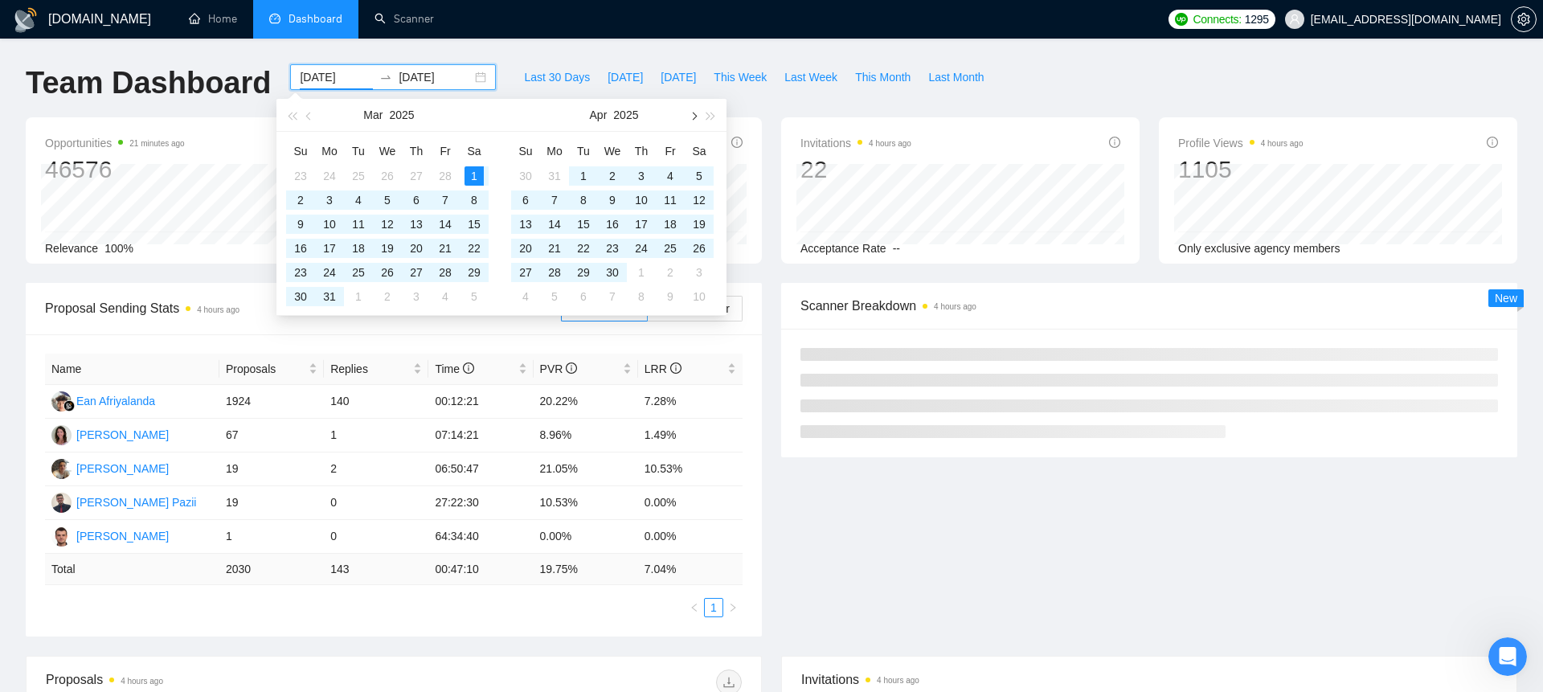
click at [694, 113] on span "button" at bounding box center [693, 116] width 8 height 8
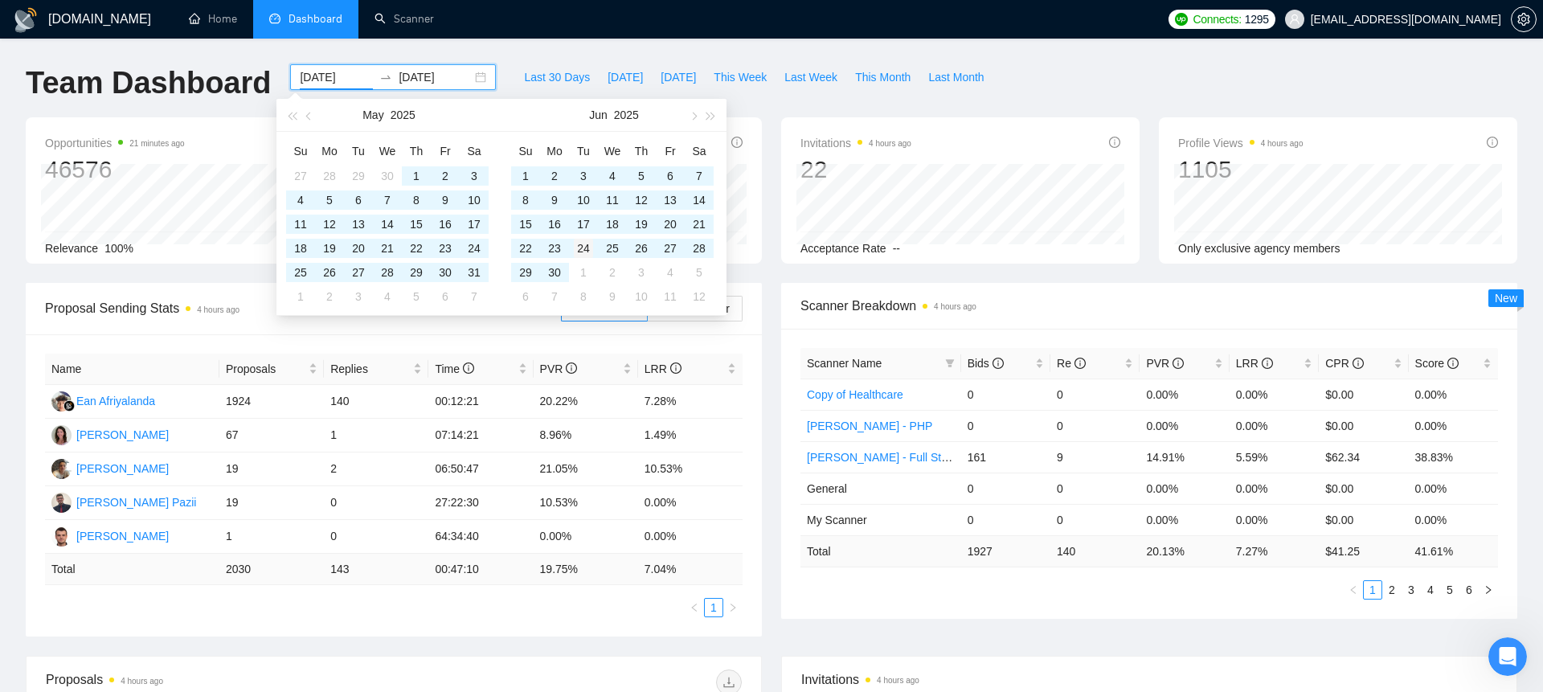
type input "[DATE]"
click at [586, 245] on div "24" at bounding box center [583, 248] width 19 height 19
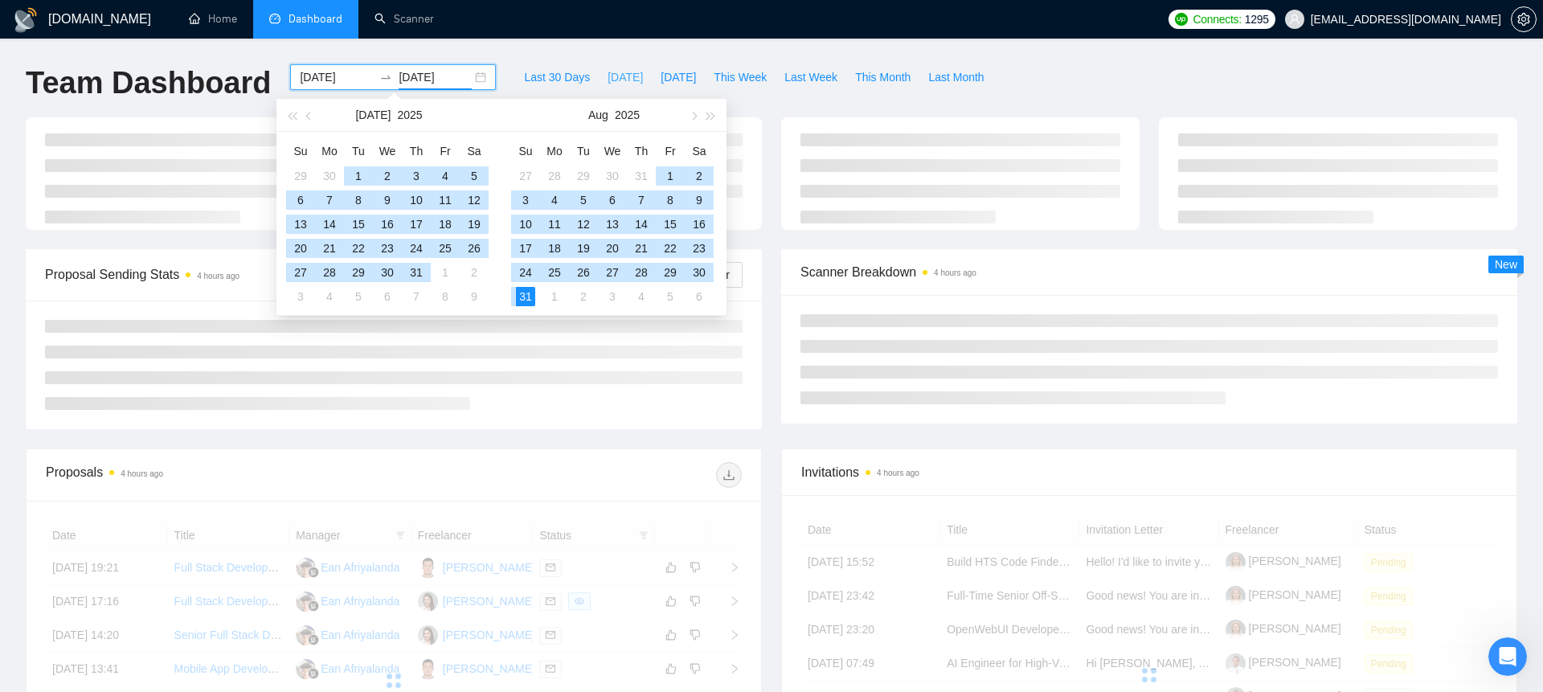
type input "[DATE]"
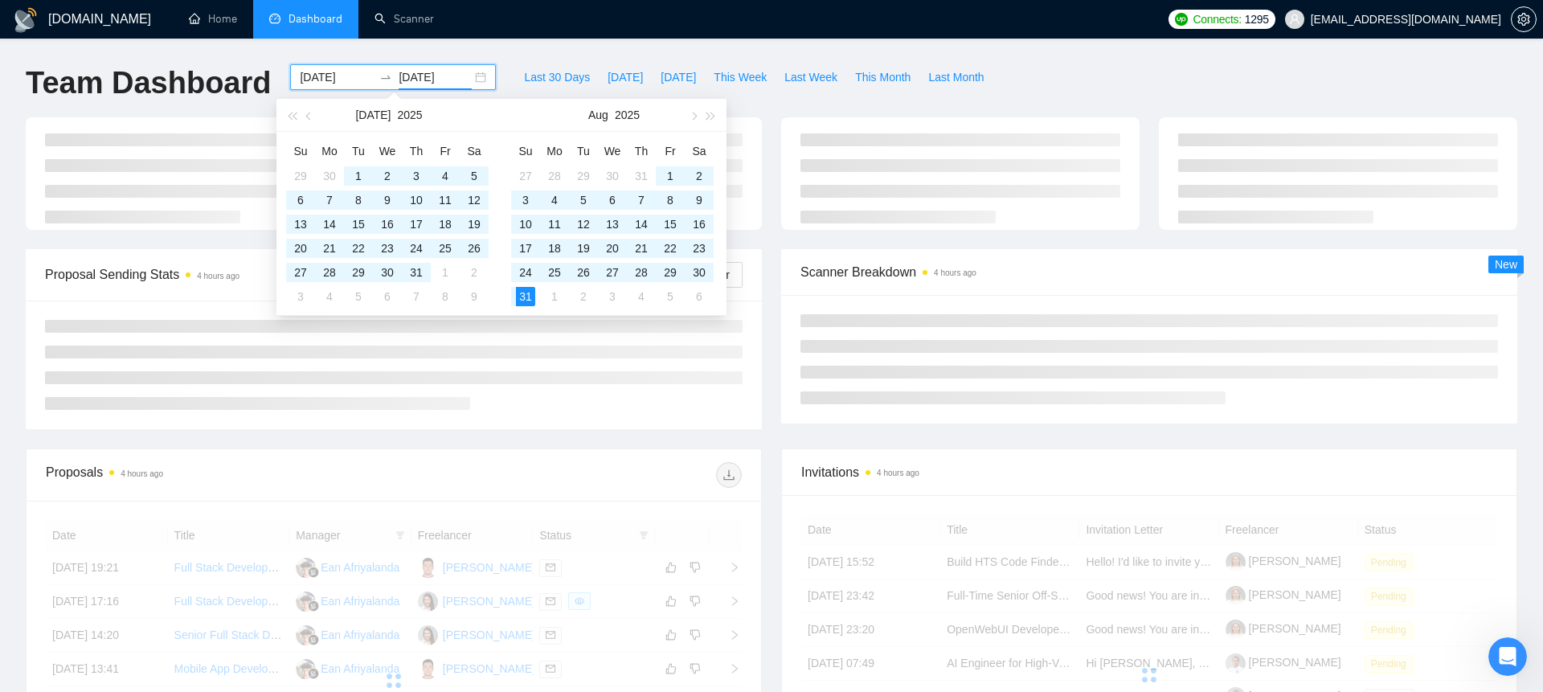
click at [612, 36] on ul "Home Dashboard Scanner" at bounding box center [664, 19] width 994 height 39
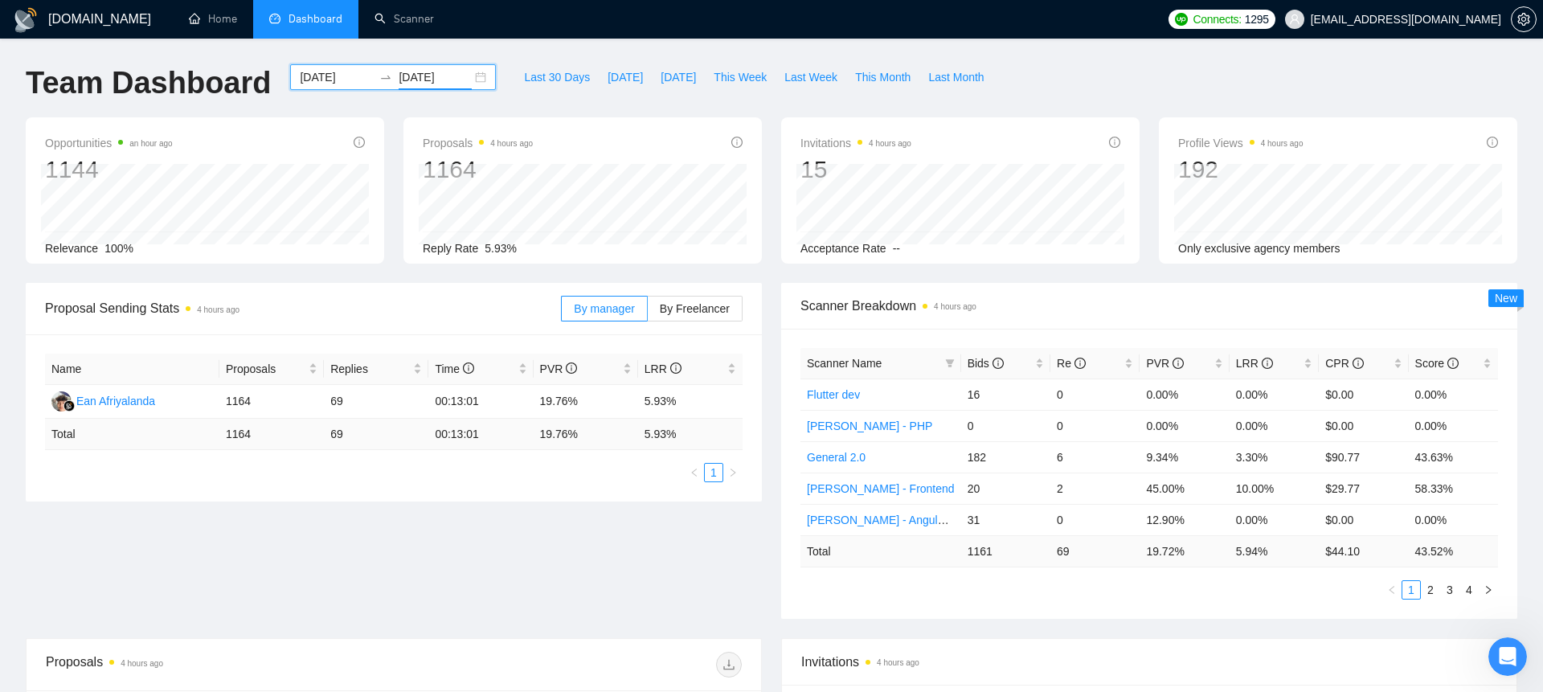
click at [469, 77] on div "[DATE] [DATE]" at bounding box center [393, 77] width 206 height 26
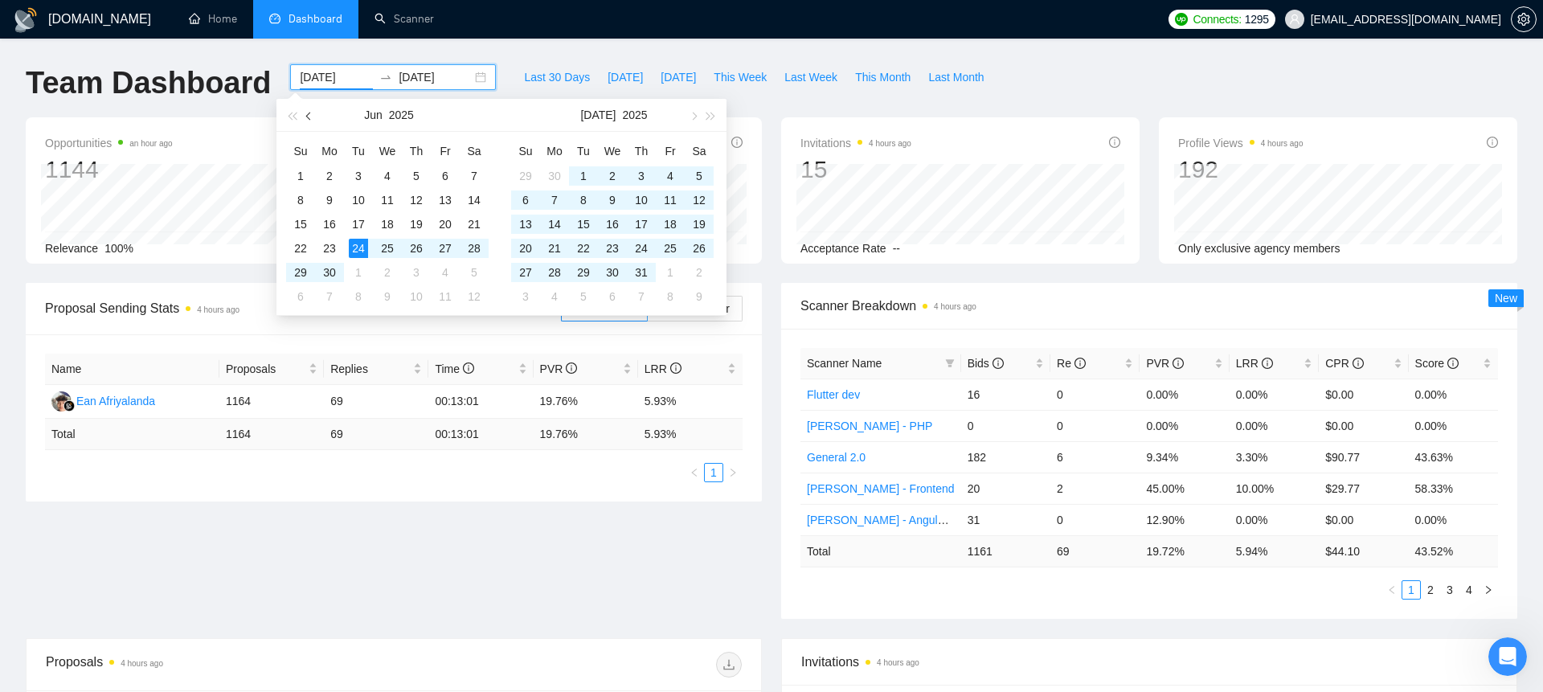
click at [304, 116] on button "button" at bounding box center [310, 115] width 18 height 32
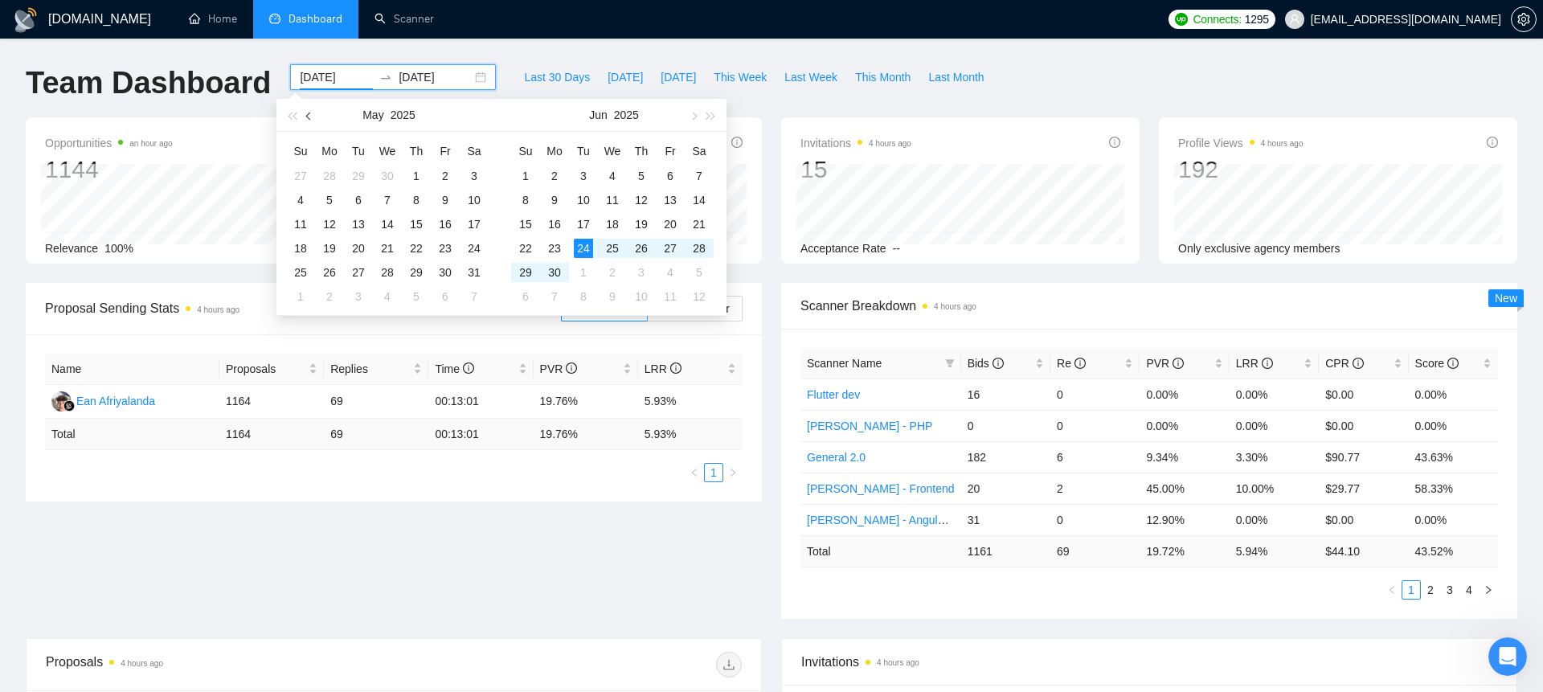
click at [304, 116] on button "button" at bounding box center [310, 115] width 18 height 32
click at [290, 115] on span "button" at bounding box center [292, 116] width 8 height 8
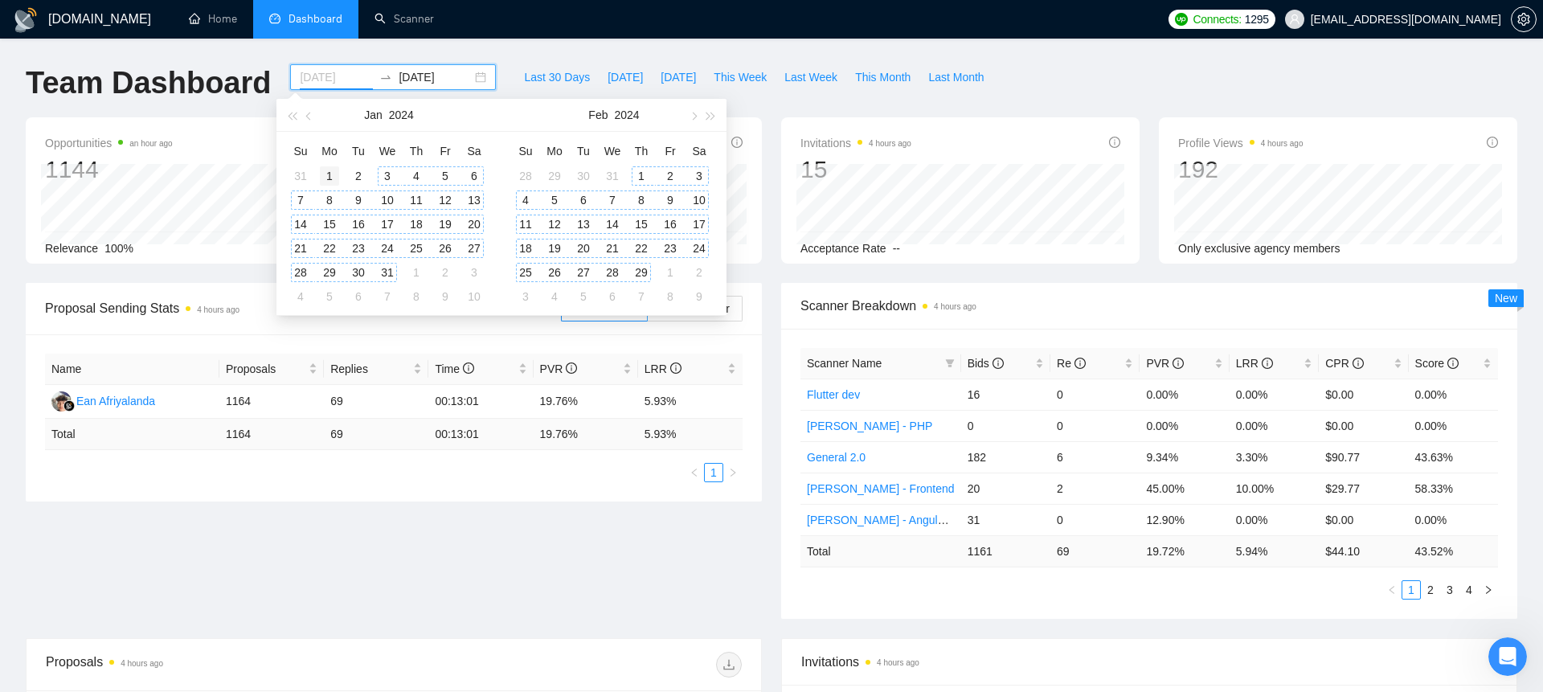
type input "[DATE]"
click at [334, 176] on div "1" at bounding box center [329, 175] width 19 height 19
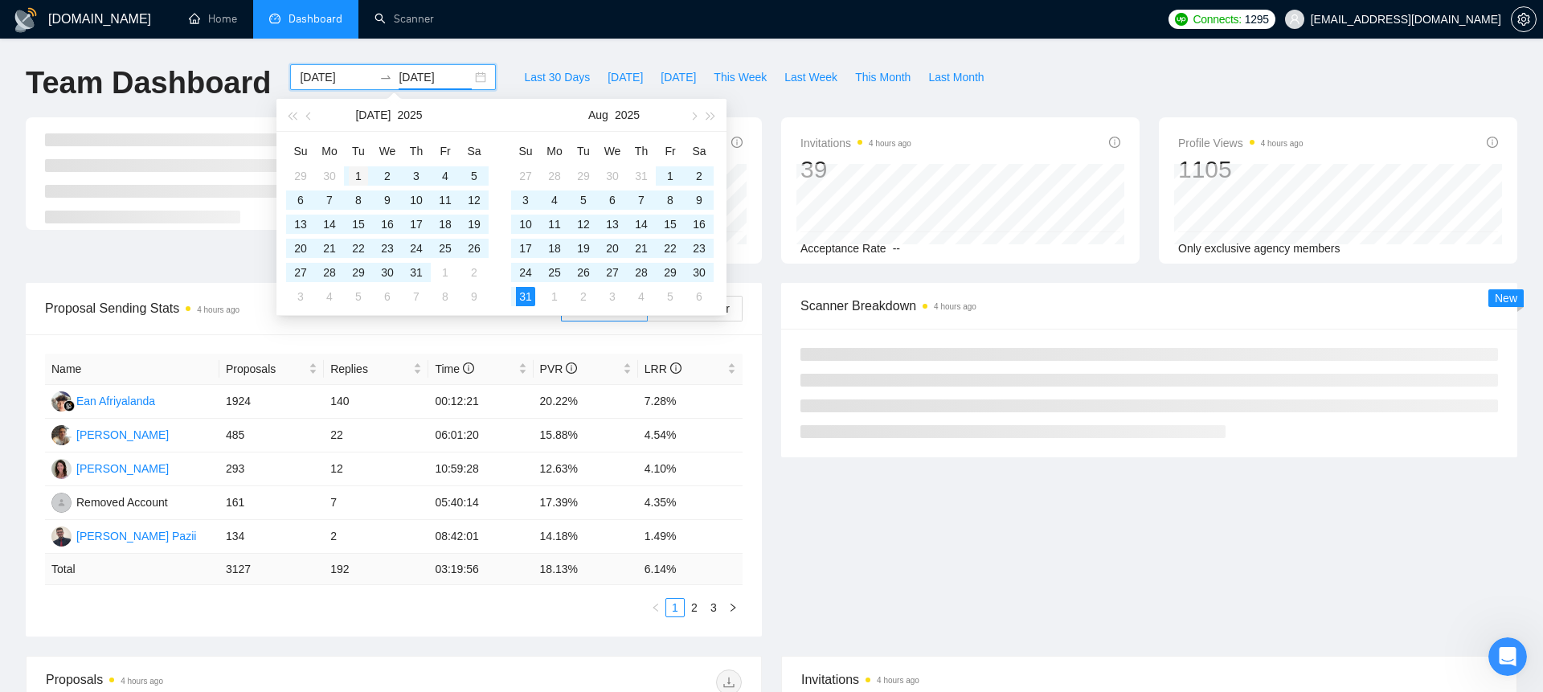
type input "[DATE]"
click at [354, 179] on div "1" at bounding box center [358, 175] width 19 height 19
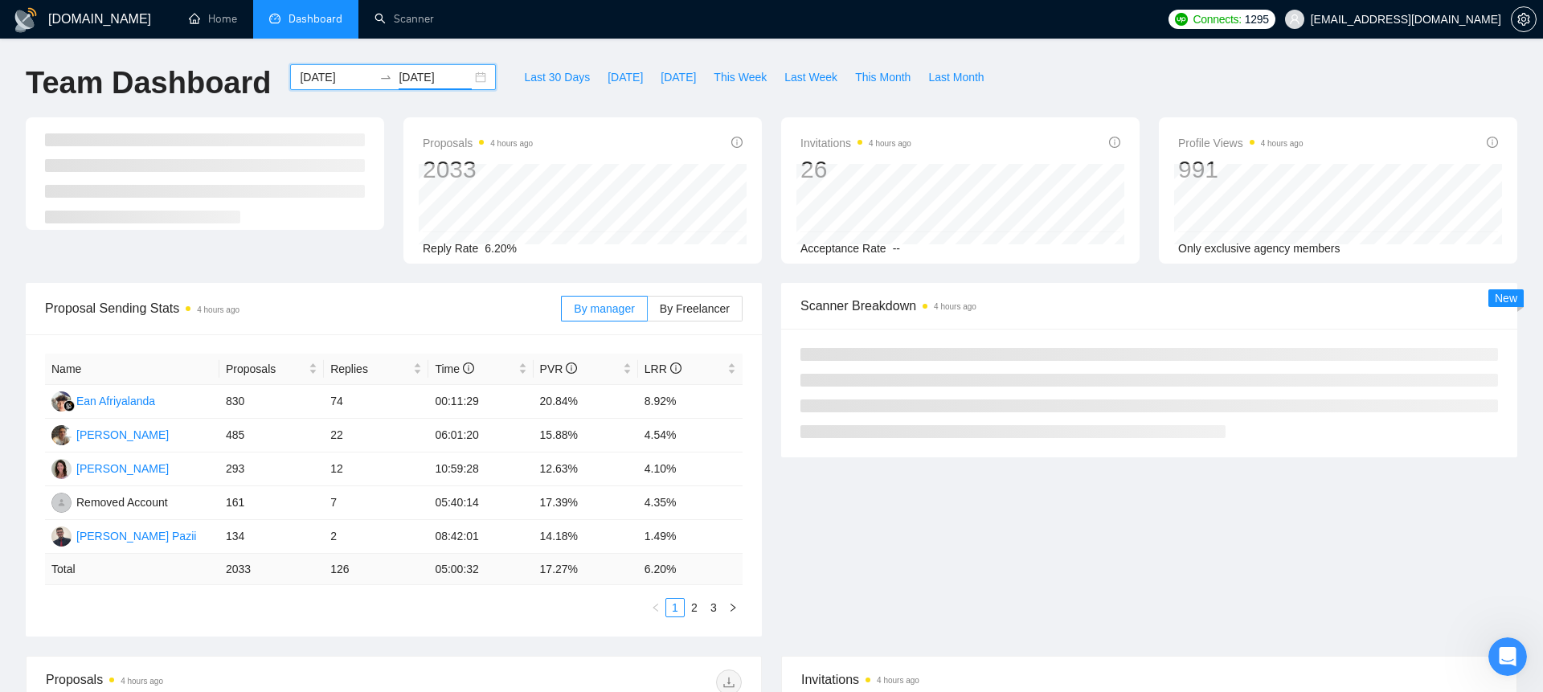
click at [344, 76] on input "[DATE]" at bounding box center [336, 77] width 73 height 18
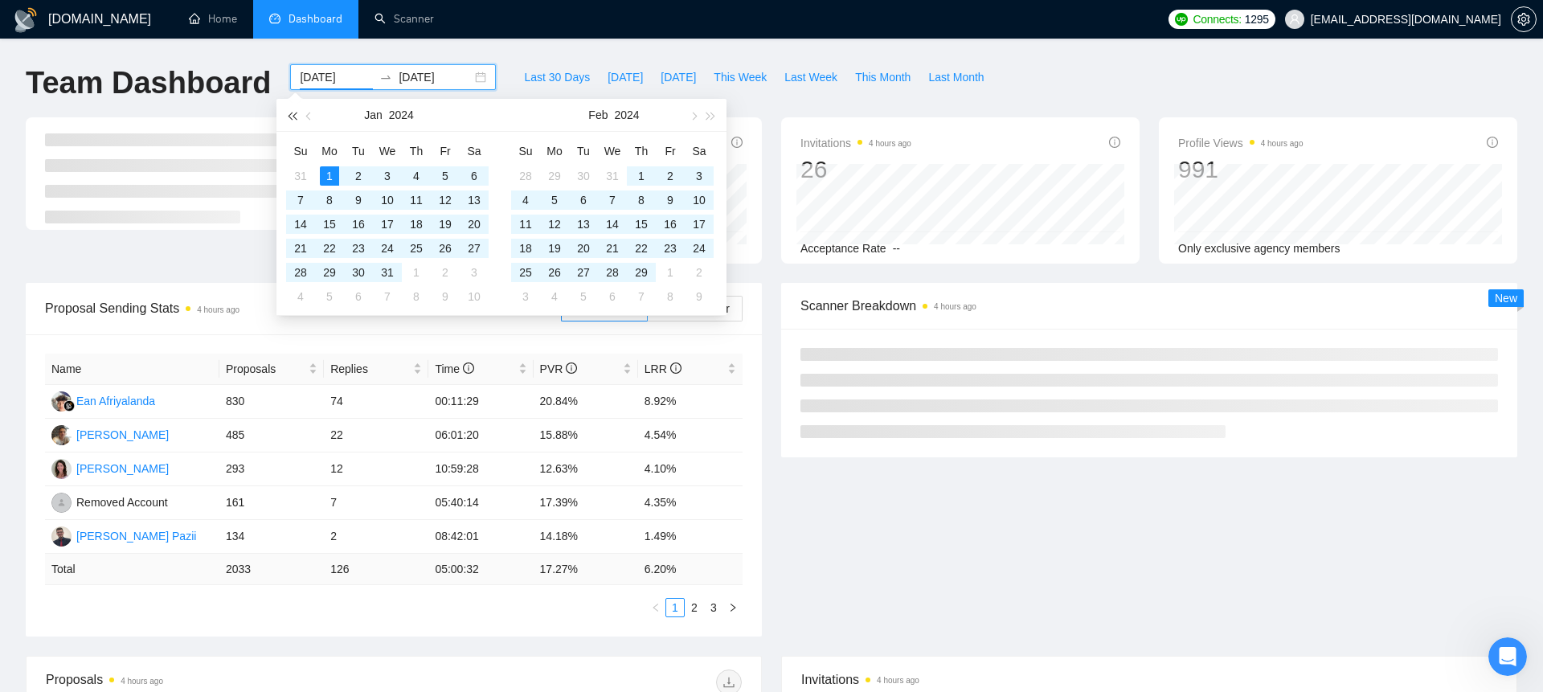
click at [289, 120] on button "button" at bounding box center [292, 115] width 18 height 32
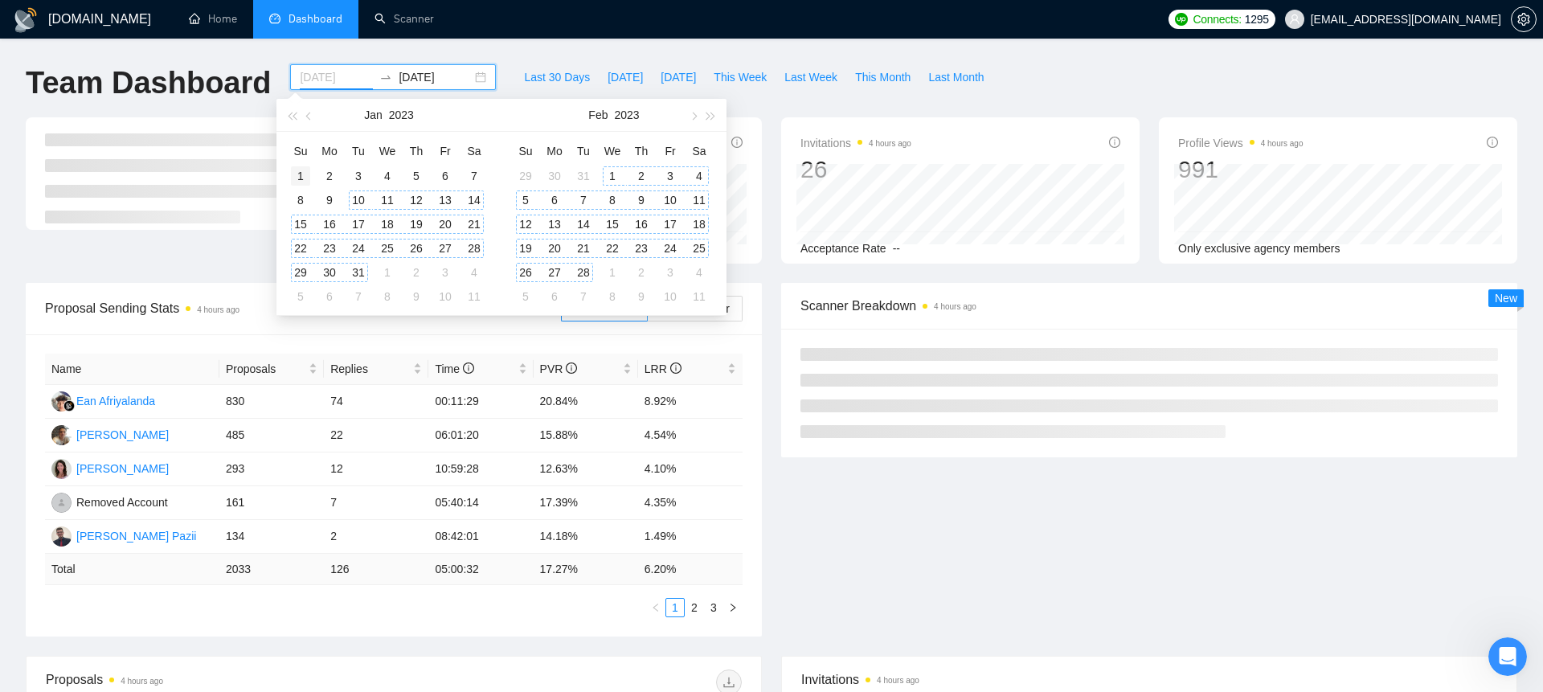
type input "[DATE]"
click at [301, 173] on div "1" at bounding box center [300, 175] width 19 height 19
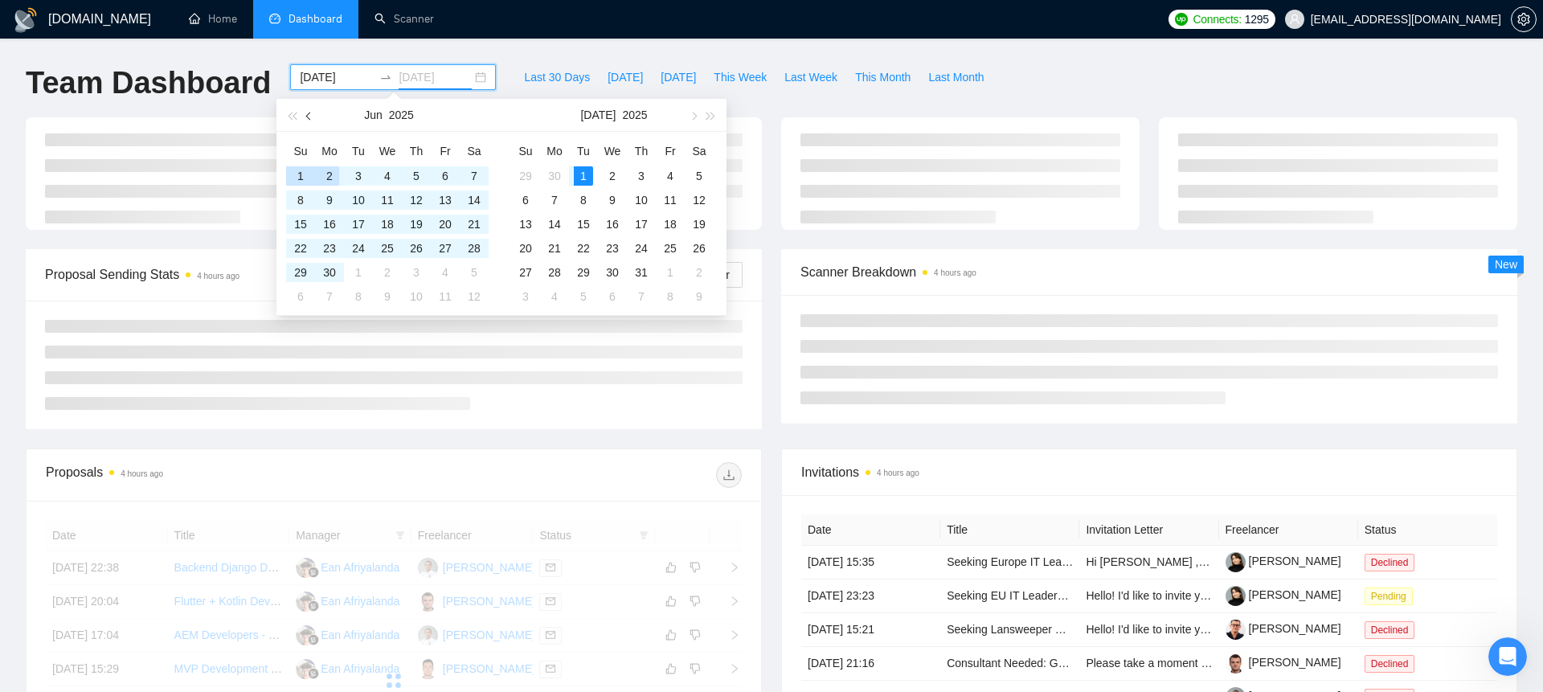
type input "[DATE]"
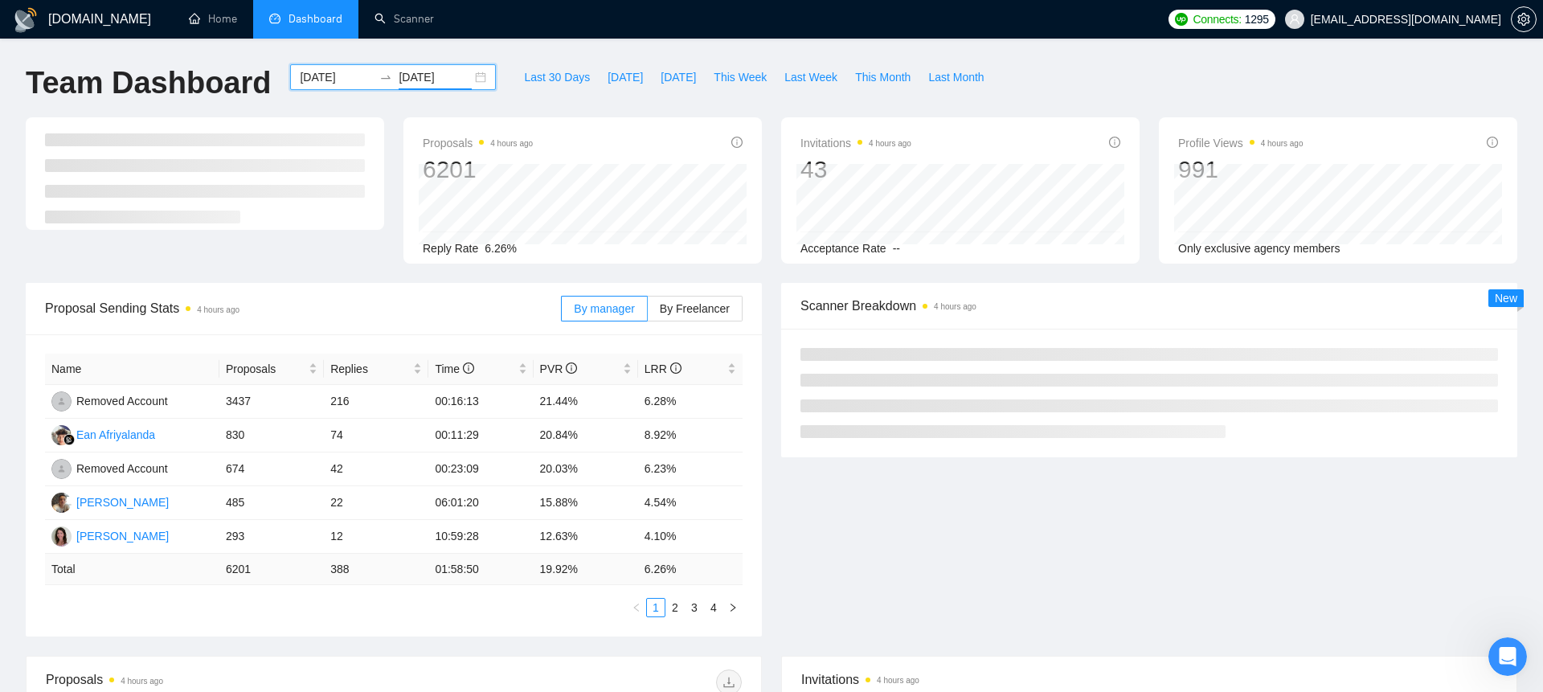
click at [213, 104] on div "Team Dashboard" at bounding box center [148, 90] width 264 height 53
click at [669, 604] on link "2" at bounding box center [675, 608] width 18 height 18
click at [691, 607] on link "3" at bounding box center [695, 608] width 18 height 18
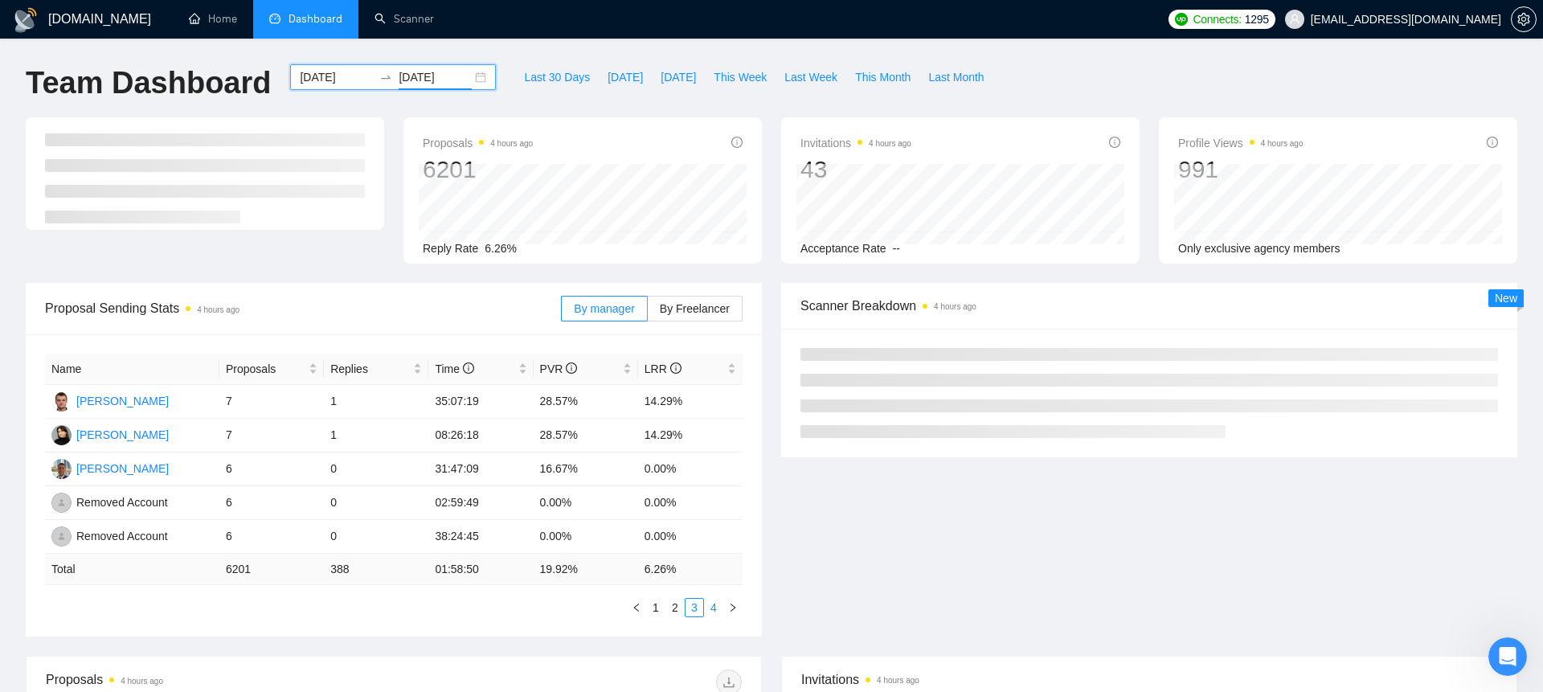
click at [716, 610] on link "4" at bounding box center [714, 608] width 18 height 18
click at [653, 604] on link "1" at bounding box center [656, 608] width 18 height 18
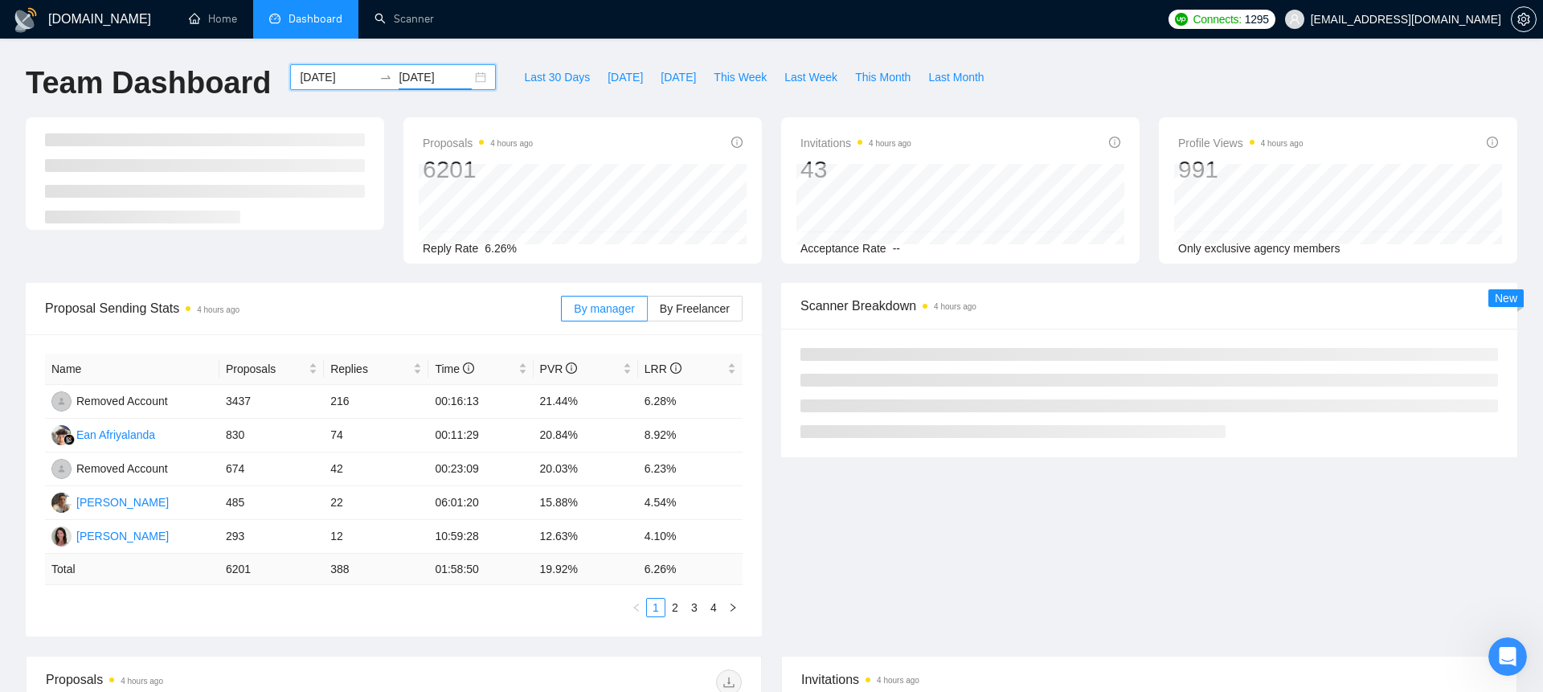
click at [472, 78] on div "[DATE] [DATE]" at bounding box center [393, 77] width 206 height 26
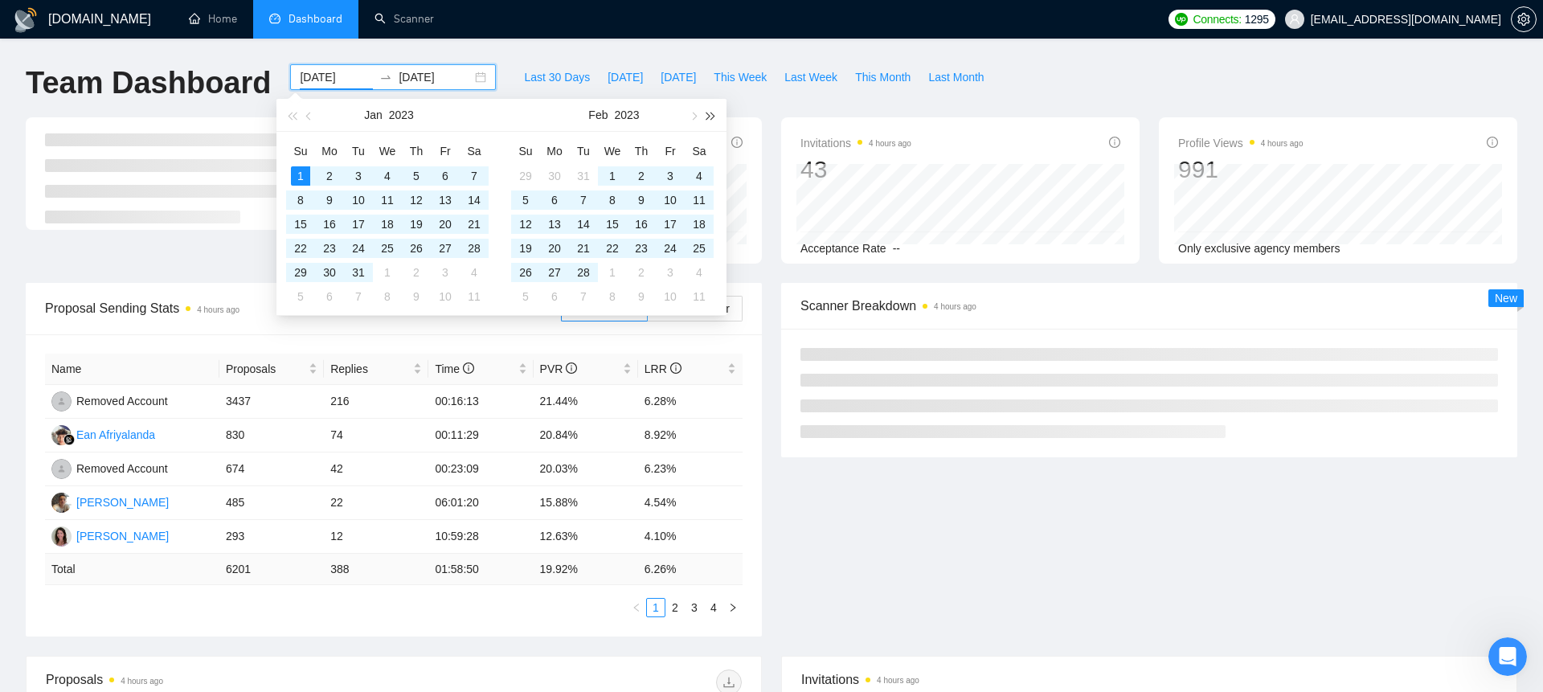
click at [712, 117] on span "button" at bounding box center [711, 116] width 8 height 8
click at [688, 118] on button "button" at bounding box center [693, 115] width 18 height 32
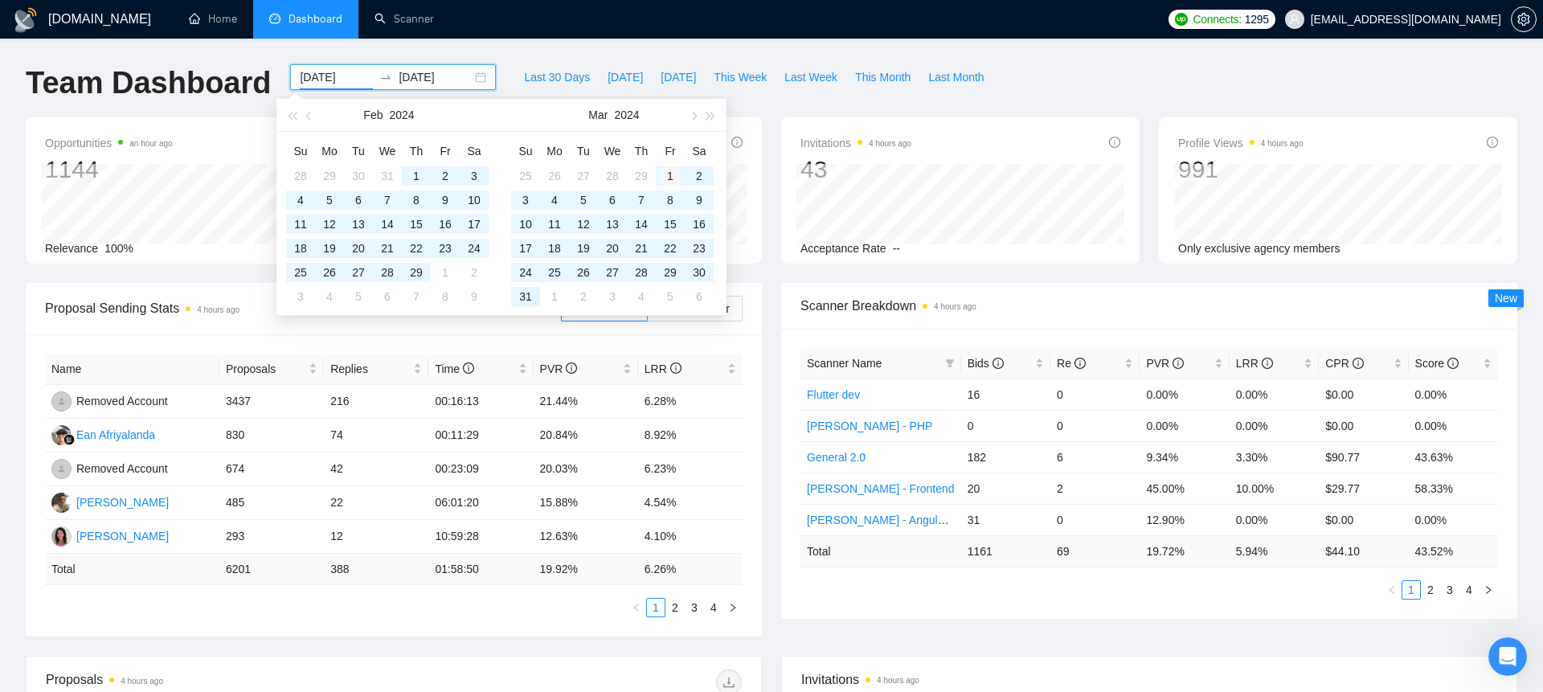
type input "[DATE]"
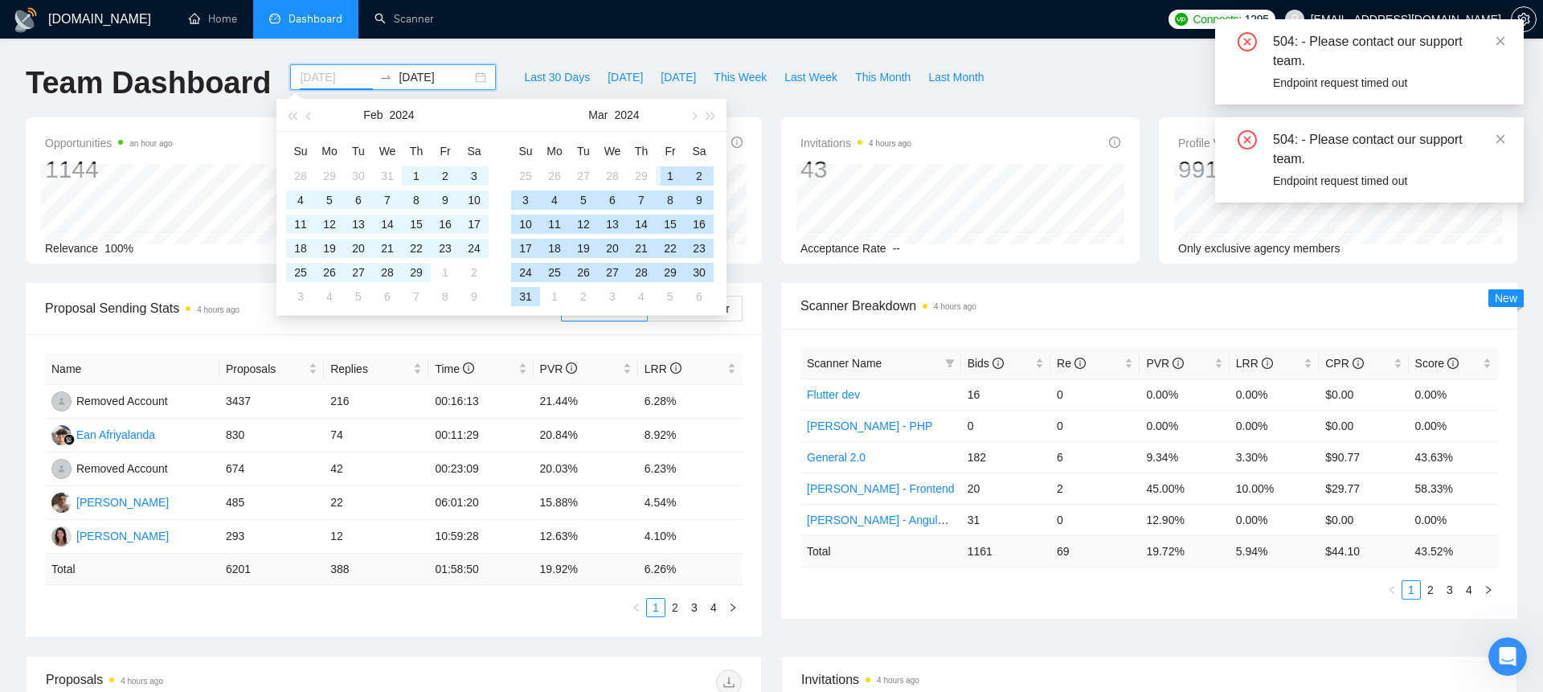
click at [661, 181] on div "1" at bounding box center [670, 175] width 19 height 19
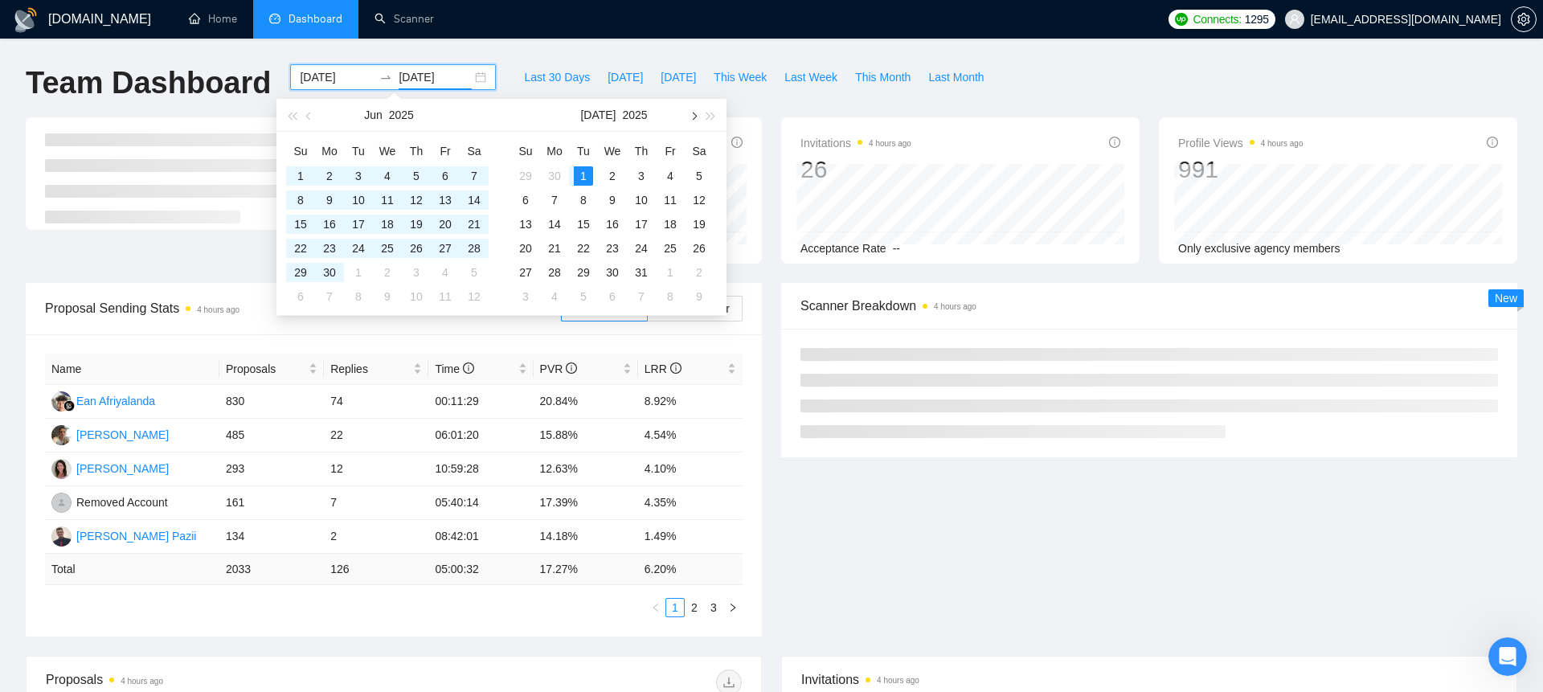
click at [693, 113] on span "button" at bounding box center [693, 116] width 8 height 8
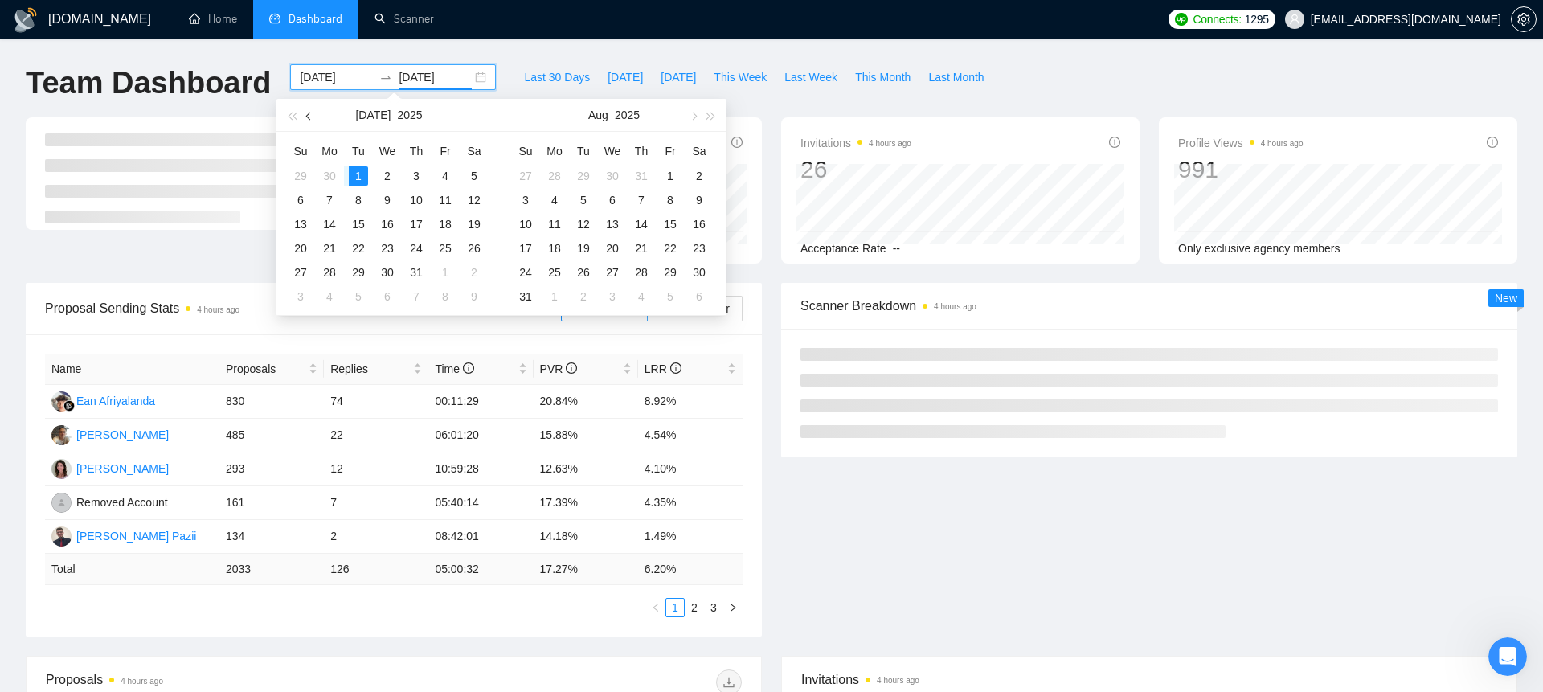
click at [311, 111] on button "button" at bounding box center [310, 115] width 18 height 32
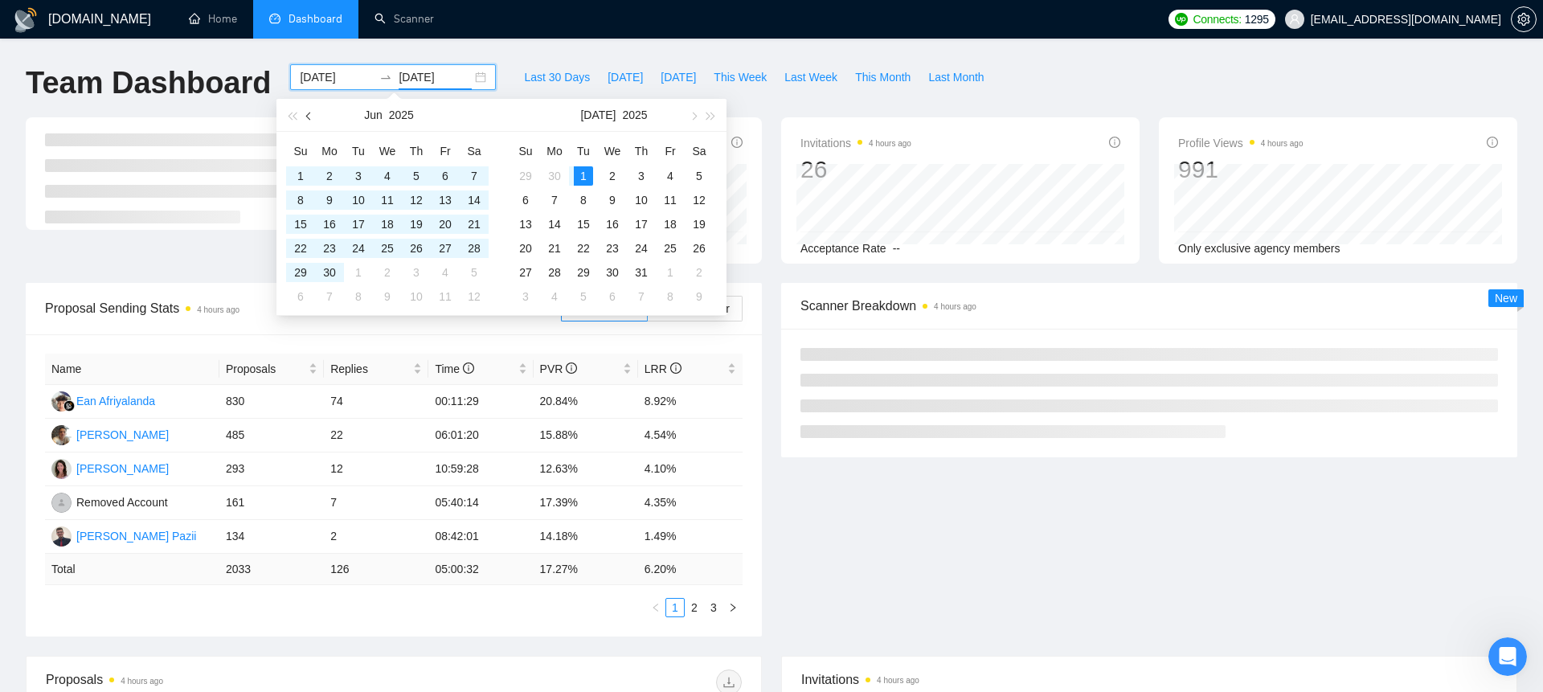
click at [311, 111] on button "button" at bounding box center [310, 115] width 18 height 32
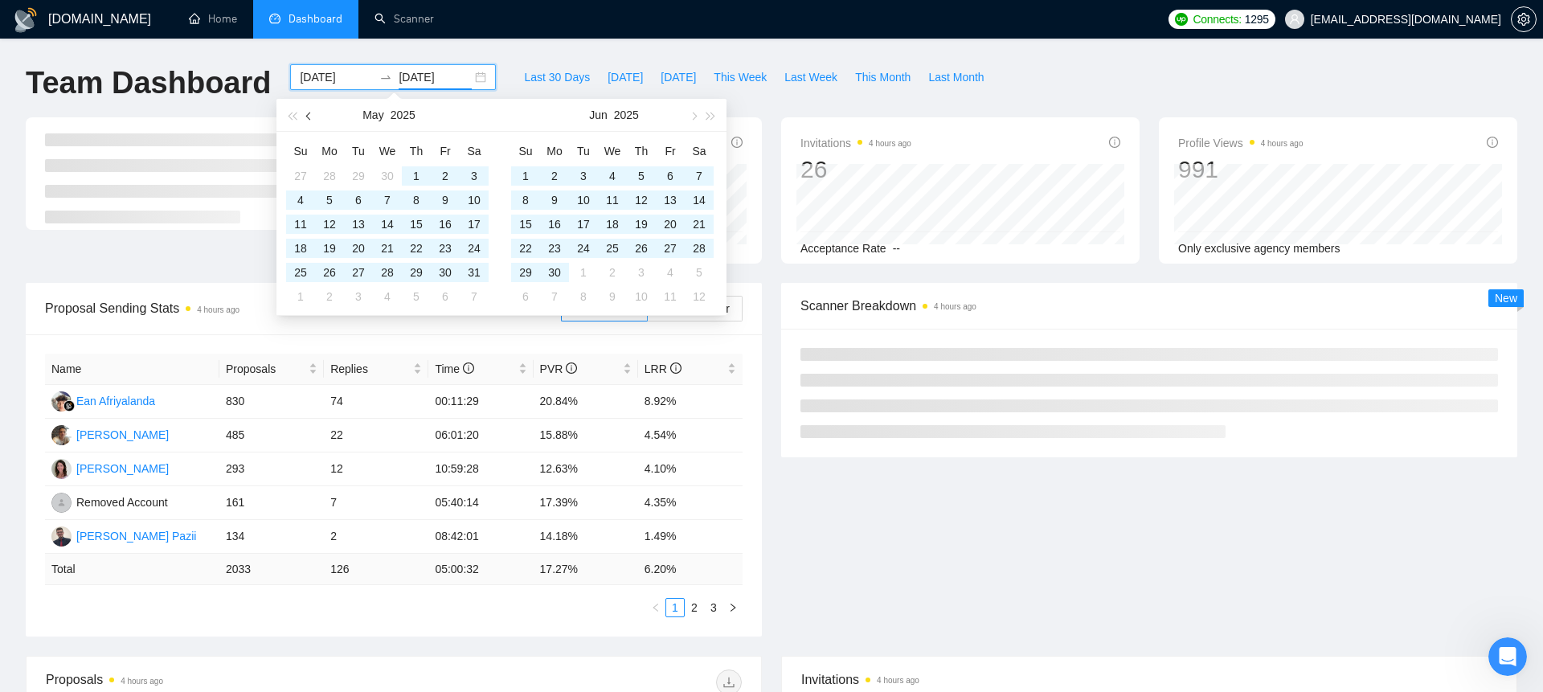
click at [311, 111] on button "button" at bounding box center [310, 115] width 18 height 32
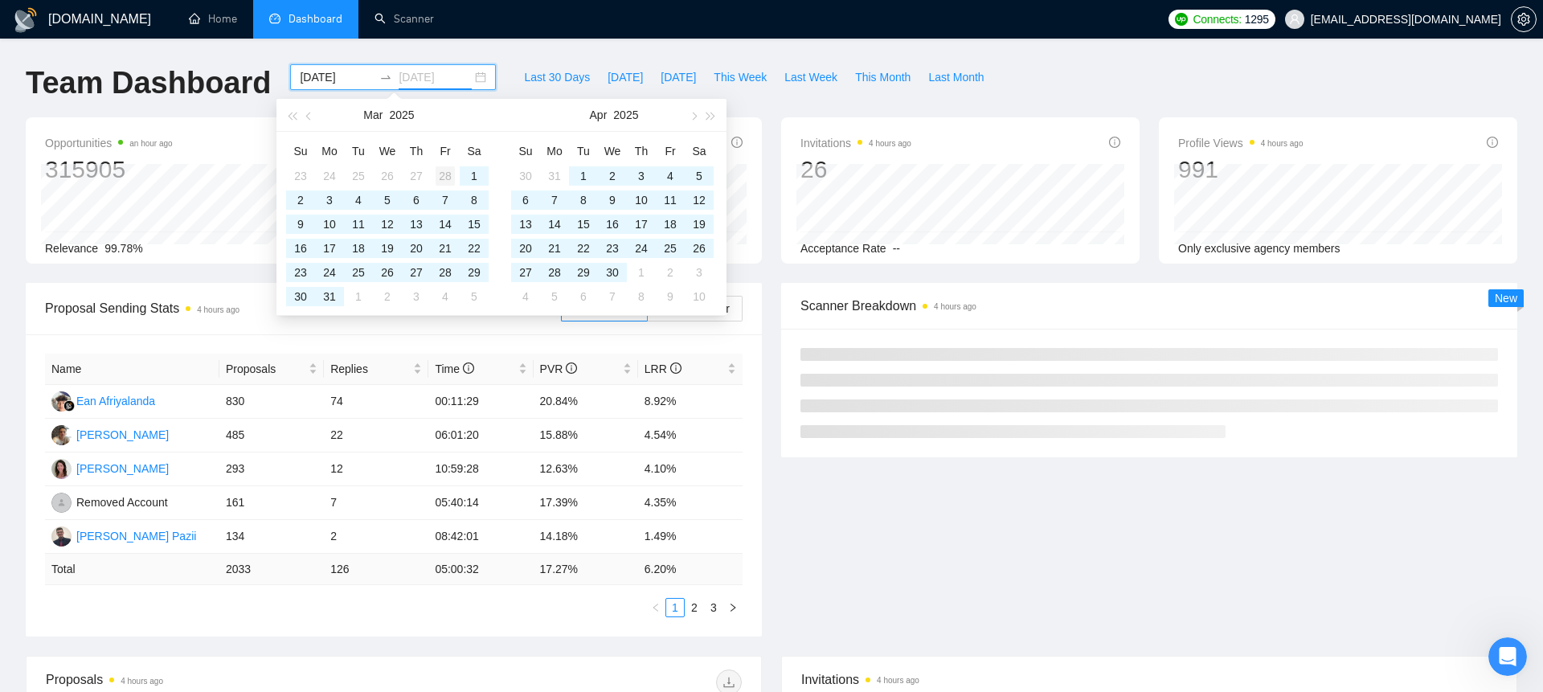
type input "[DATE]"
click at [447, 168] on div "28" at bounding box center [445, 175] width 19 height 19
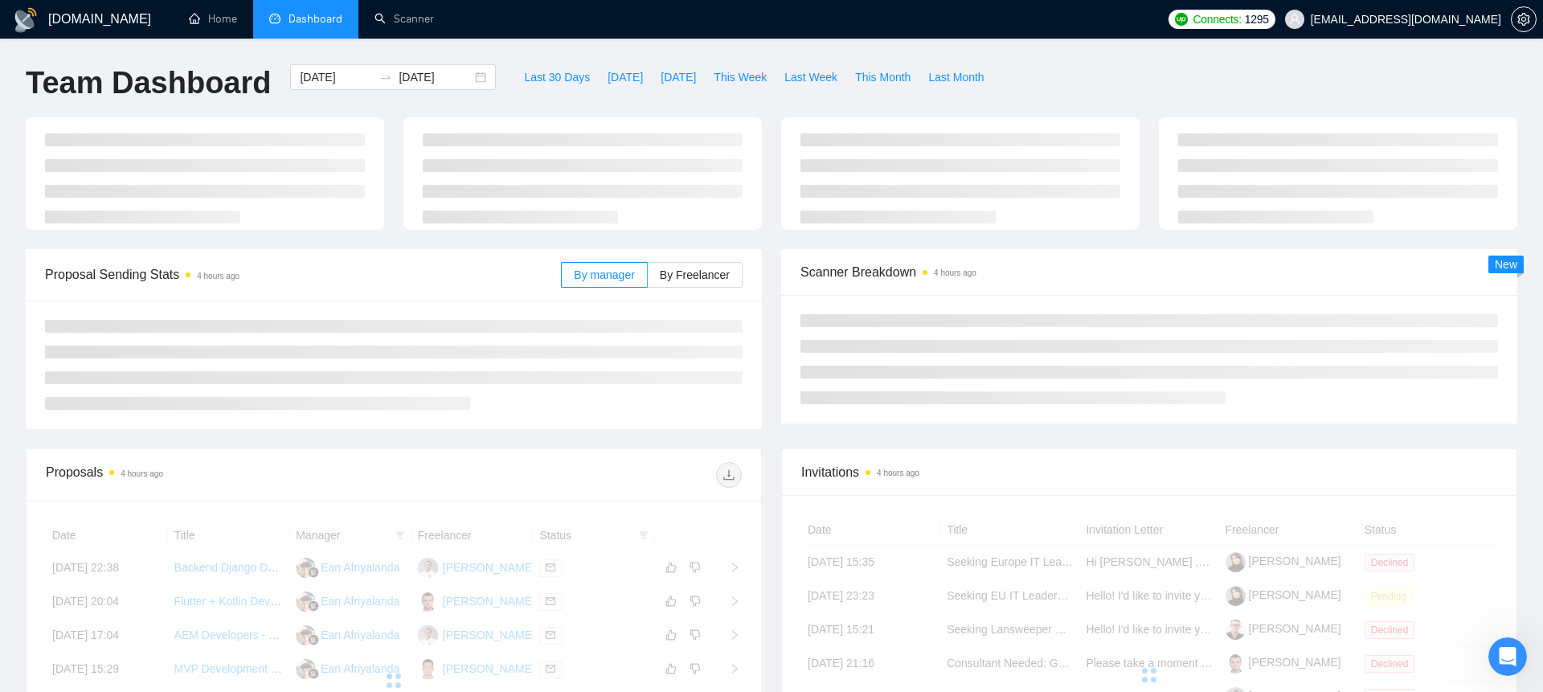
click at [489, 48] on div "[DOMAIN_NAME] Home Dashboard Scanner Connects: 1295 [EMAIL_ADDRESS][DOMAIN_NAME…" at bounding box center [771, 542] width 1543 height 1084
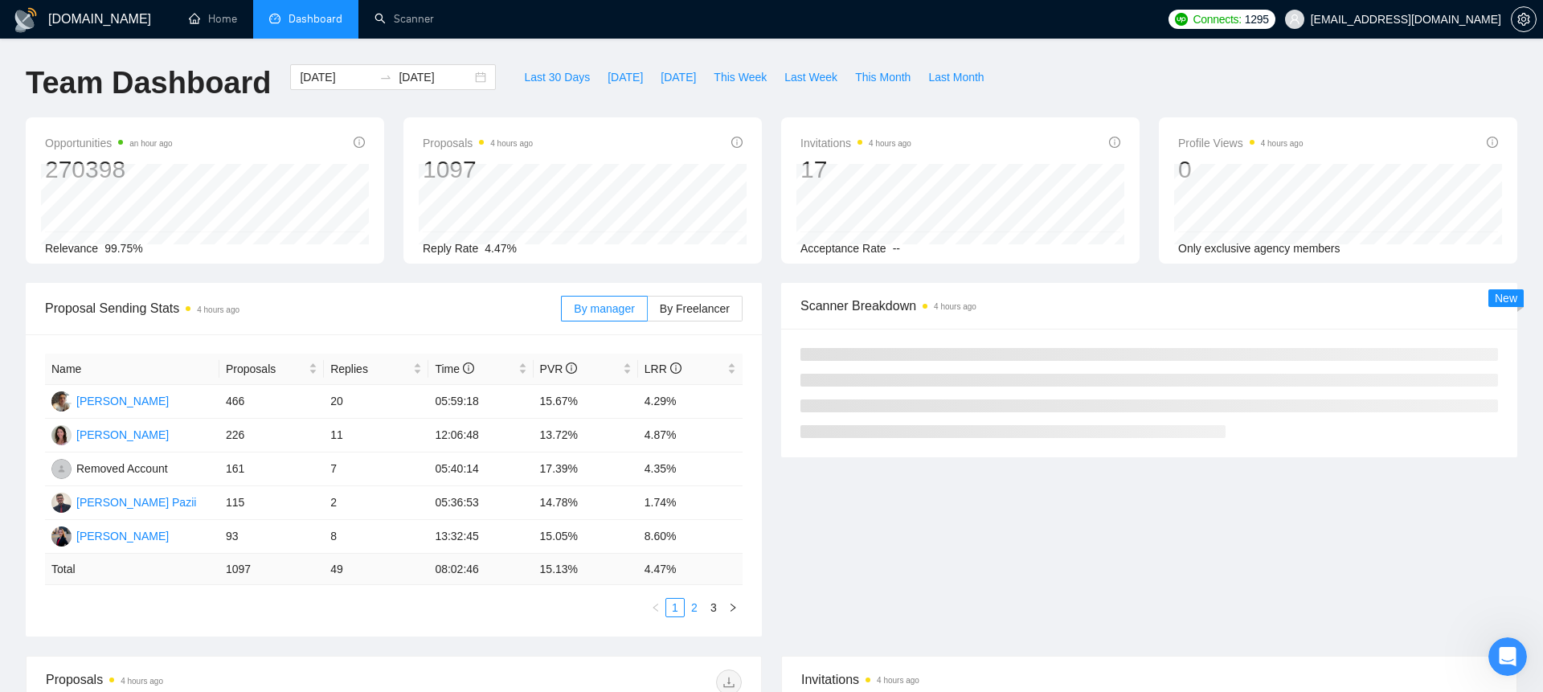
click at [694, 601] on link "2" at bounding box center [695, 608] width 18 height 18
click at [618, 307] on span "By manager" at bounding box center [604, 308] width 60 height 13
click at [562, 313] on input "By manager" at bounding box center [562, 313] width 0 height 0
click at [715, 604] on link "3" at bounding box center [714, 608] width 18 height 18
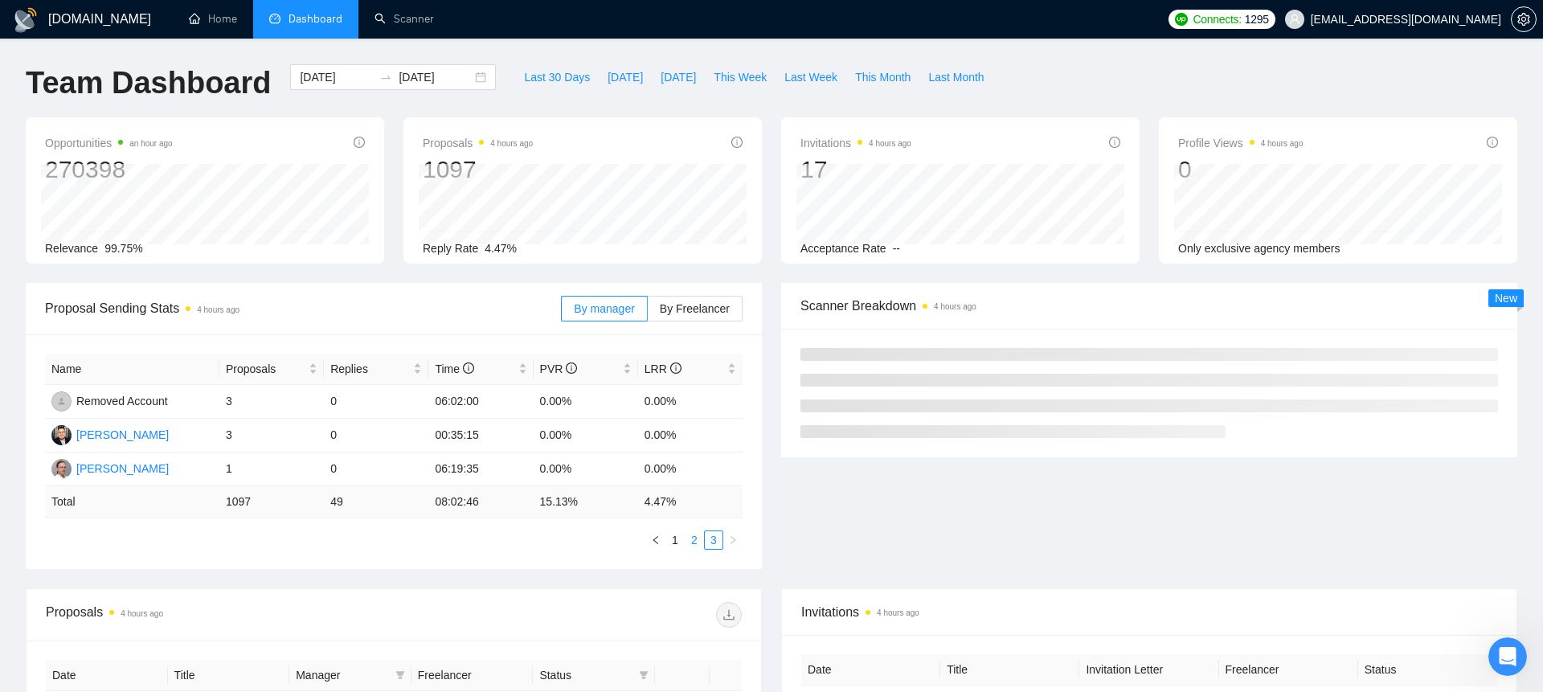
click at [695, 538] on link "2" at bounding box center [695, 540] width 18 height 18
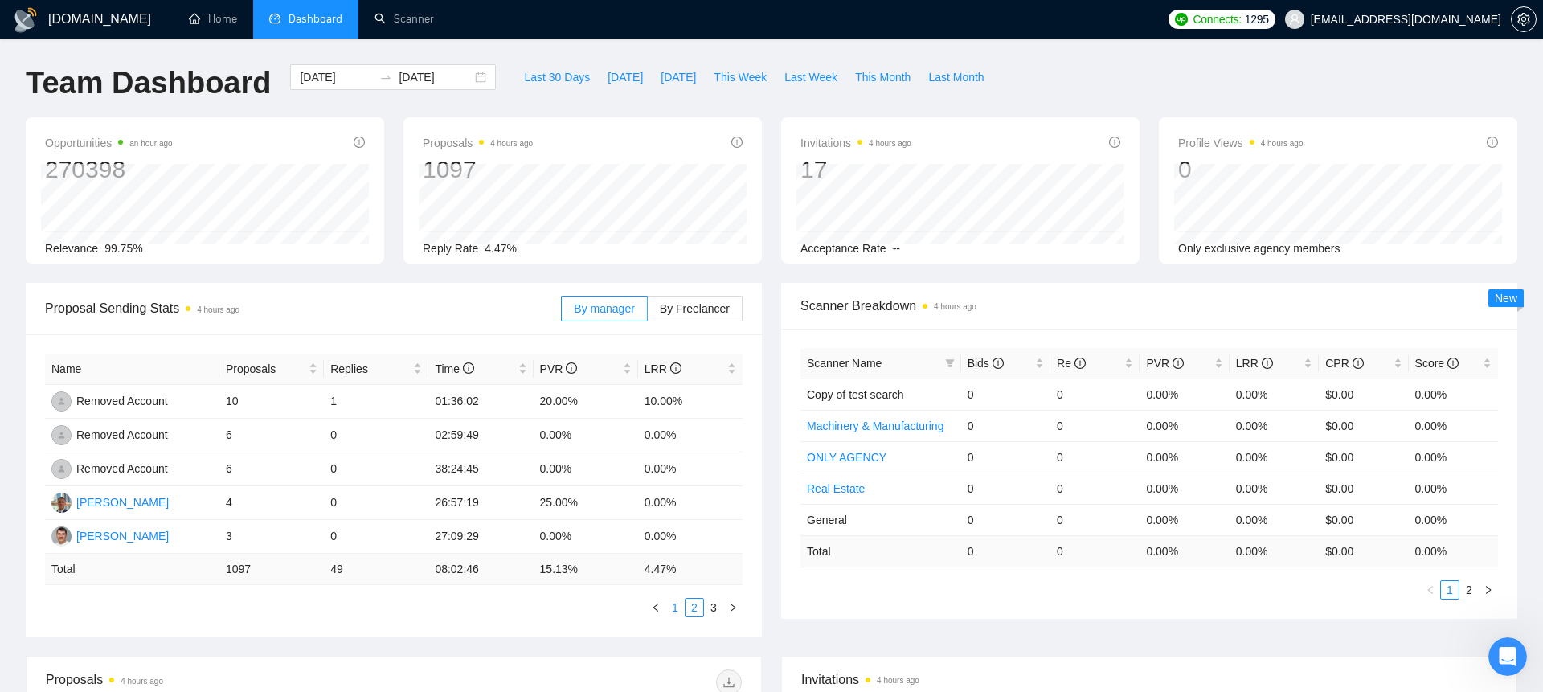
click at [670, 604] on link "1" at bounding box center [675, 608] width 18 height 18
click at [695, 605] on link "2" at bounding box center [695, 608] width 18 height 18
click at [679, 603] on link "1" at bounding box center [675, 608] width 18 height 18
